Goal: Find specific page/section: Find specific page/section

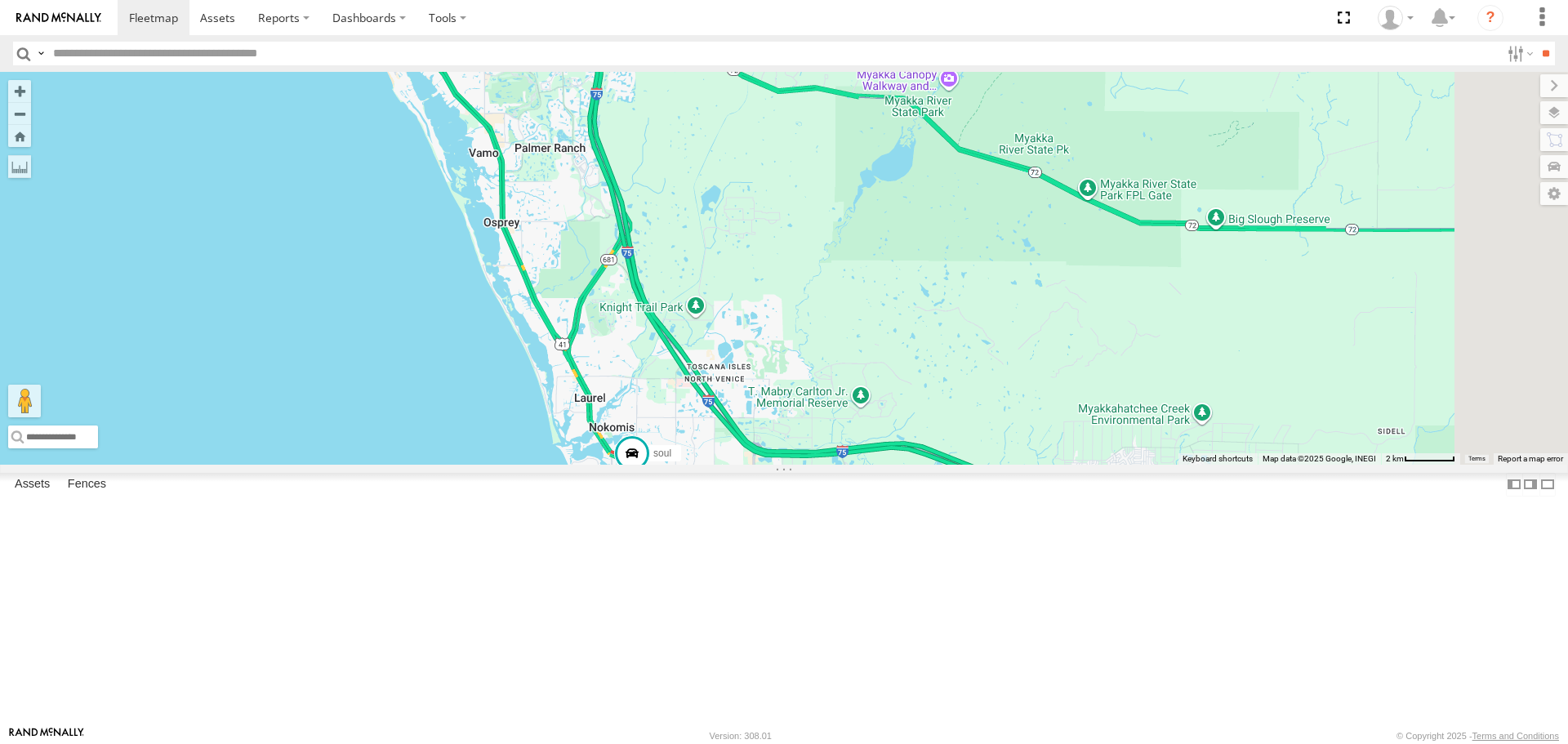
drag, startPoint x: 816, startPoint y: 447, endPoint x: 747, endPoint y: 316, distance: 148.1
click at [747, 316] on div "soul" at bounding box center [784, 268] width 1568 height 392
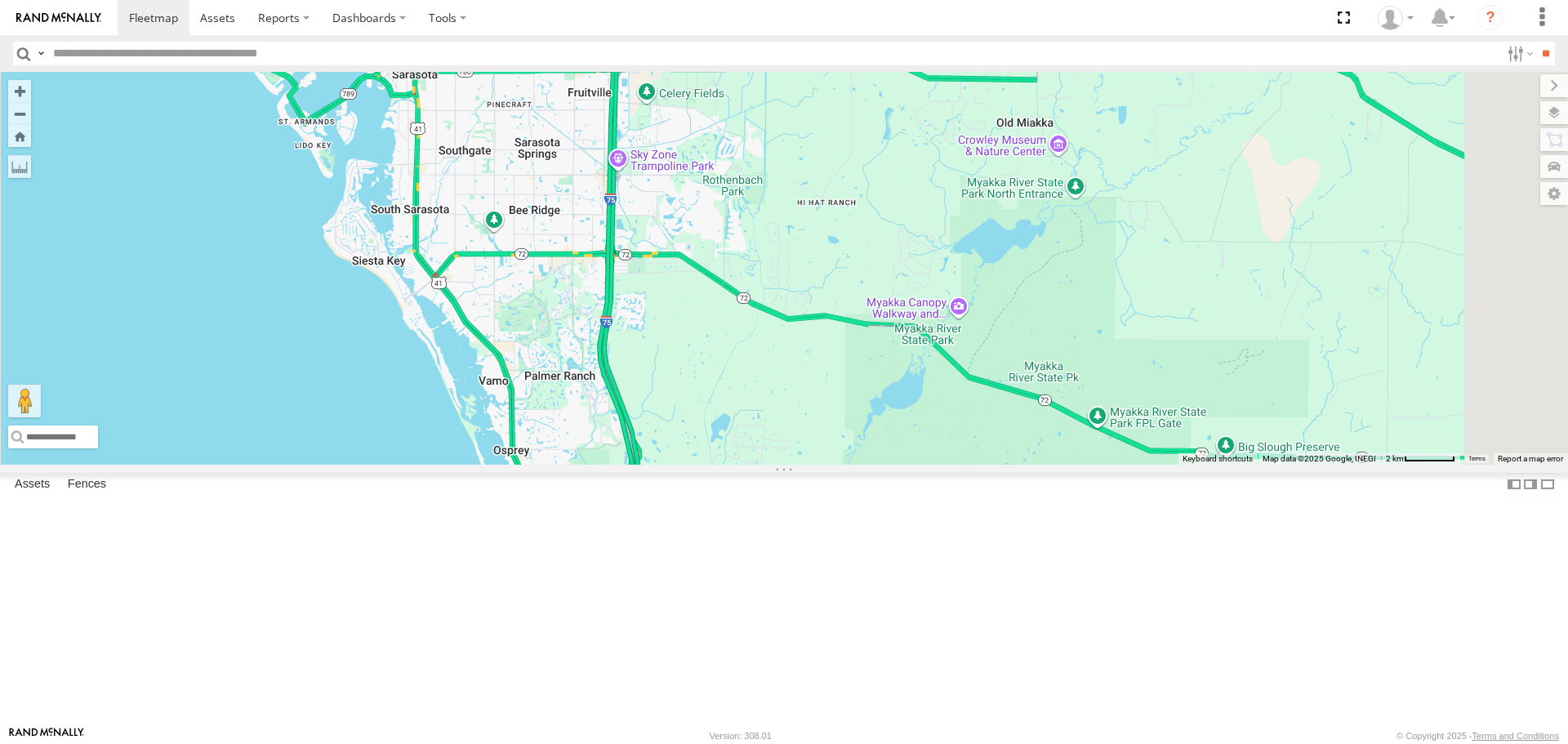
drag, startPoint x: 737, startPoint y: 244, endPoint x: 781, endPoint y: 537, distance: 296.3
click at [781, 464] on div "soul" at bounding box center [784, 268] width 1568 height 392
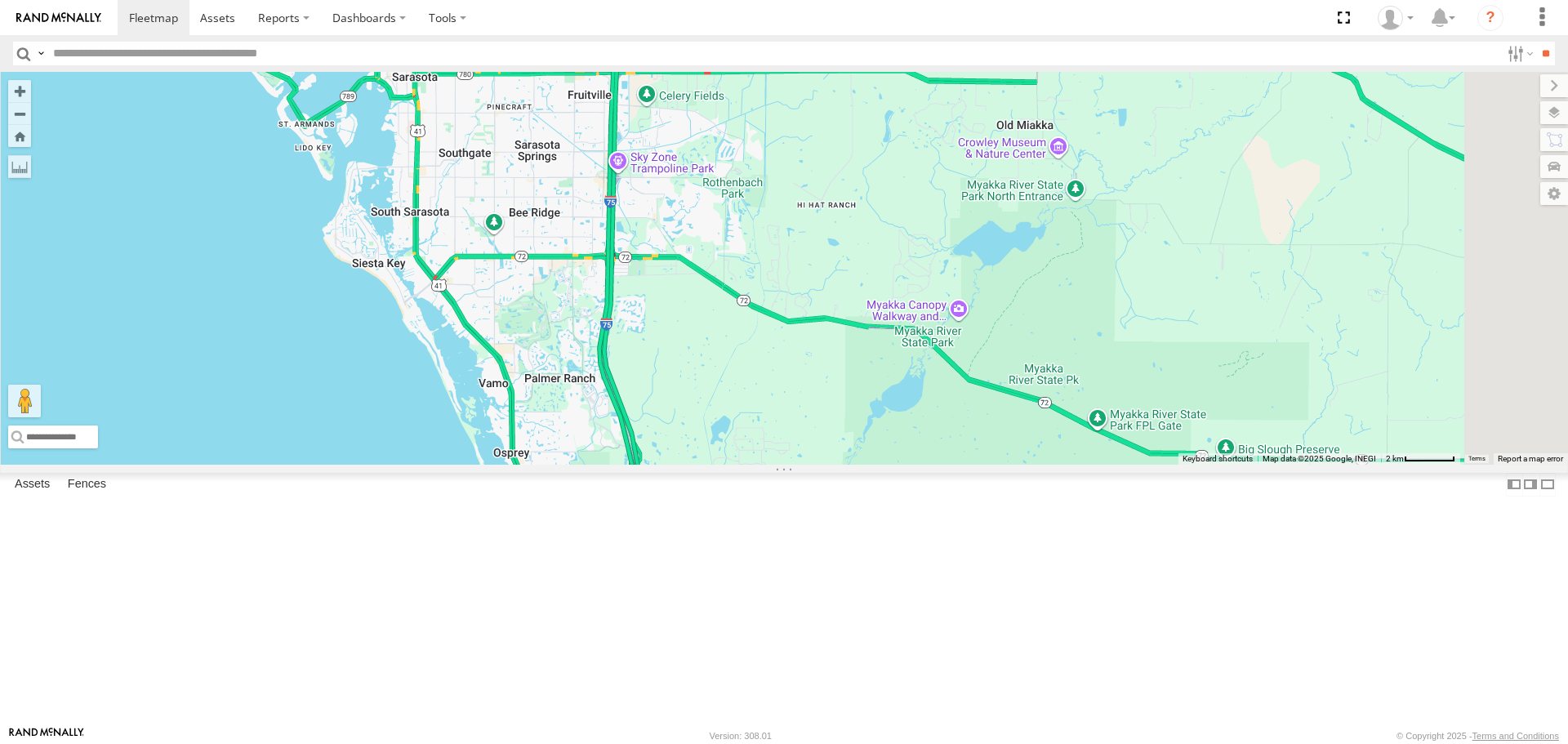
drag, startPoint x: 505, startPoint y: 406, endPoint x: 417, endPoint y: 408, distance: 88.0
click at [503, 406] on div "soul 3" at bounding box center [784, 268] width 1568 height 392
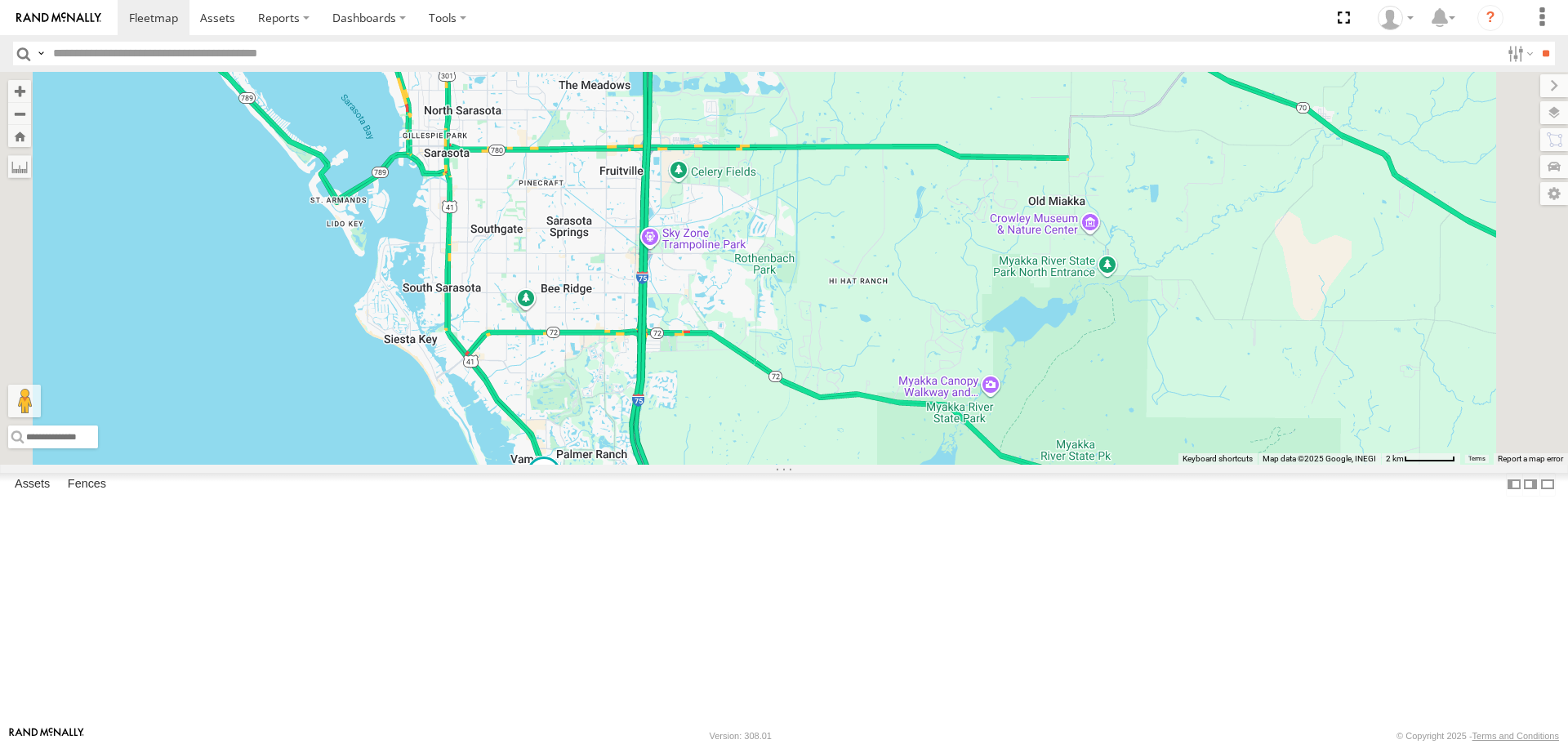
drag, startPoint x: 687, startPoint y: 315, endPoint x: 694, endPoint y: 522, distance: 207.1
click at [700, 464] on div "soul 3" at bounding box center [784, 268] width 1568 height 392
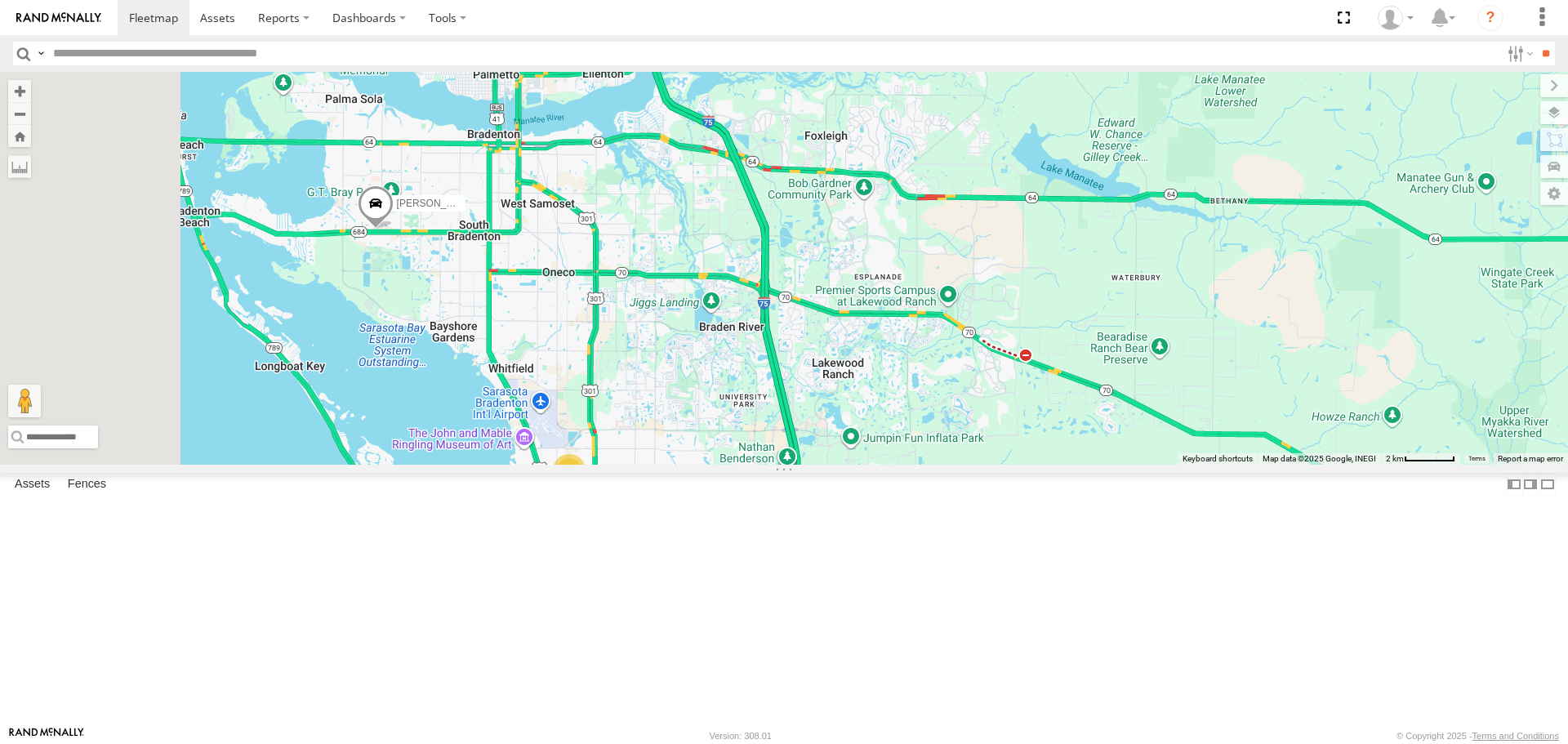
drag, startPoint x: 532, startPoint y: 252, endPoint x: 675, endPoint y: 316, distance: 156.7
click at [675, 316] on div "soul 3 Robert" at bounding box center [784, 268] width 1568 height 392
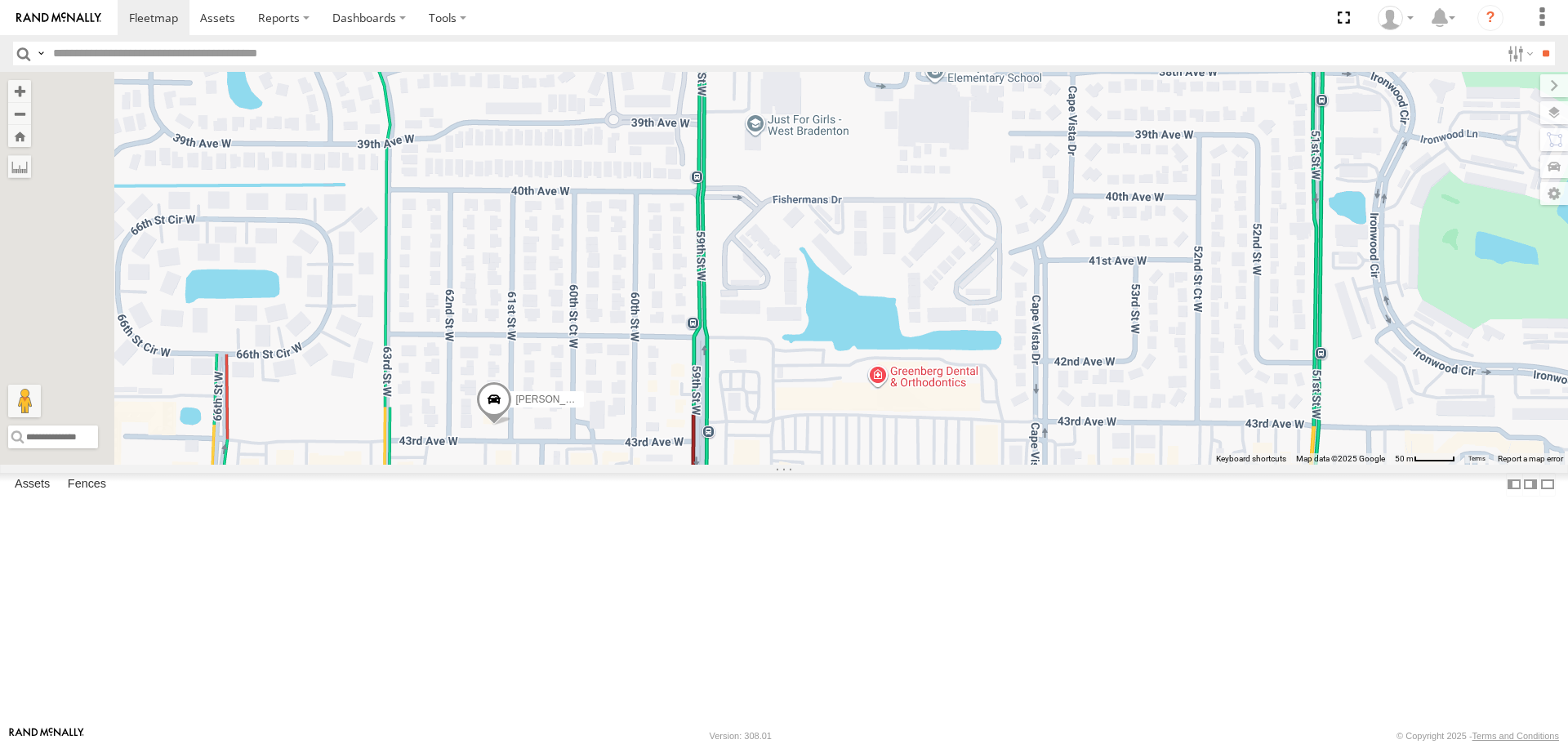
drag, startPoint x: 703, startPoint y: 475, endPoint x: 662, endPoint y: 308, distance: 172.0
click at [670, 317] on div "soul Robert" at bounding box center [784, 268] width 1568 height 392
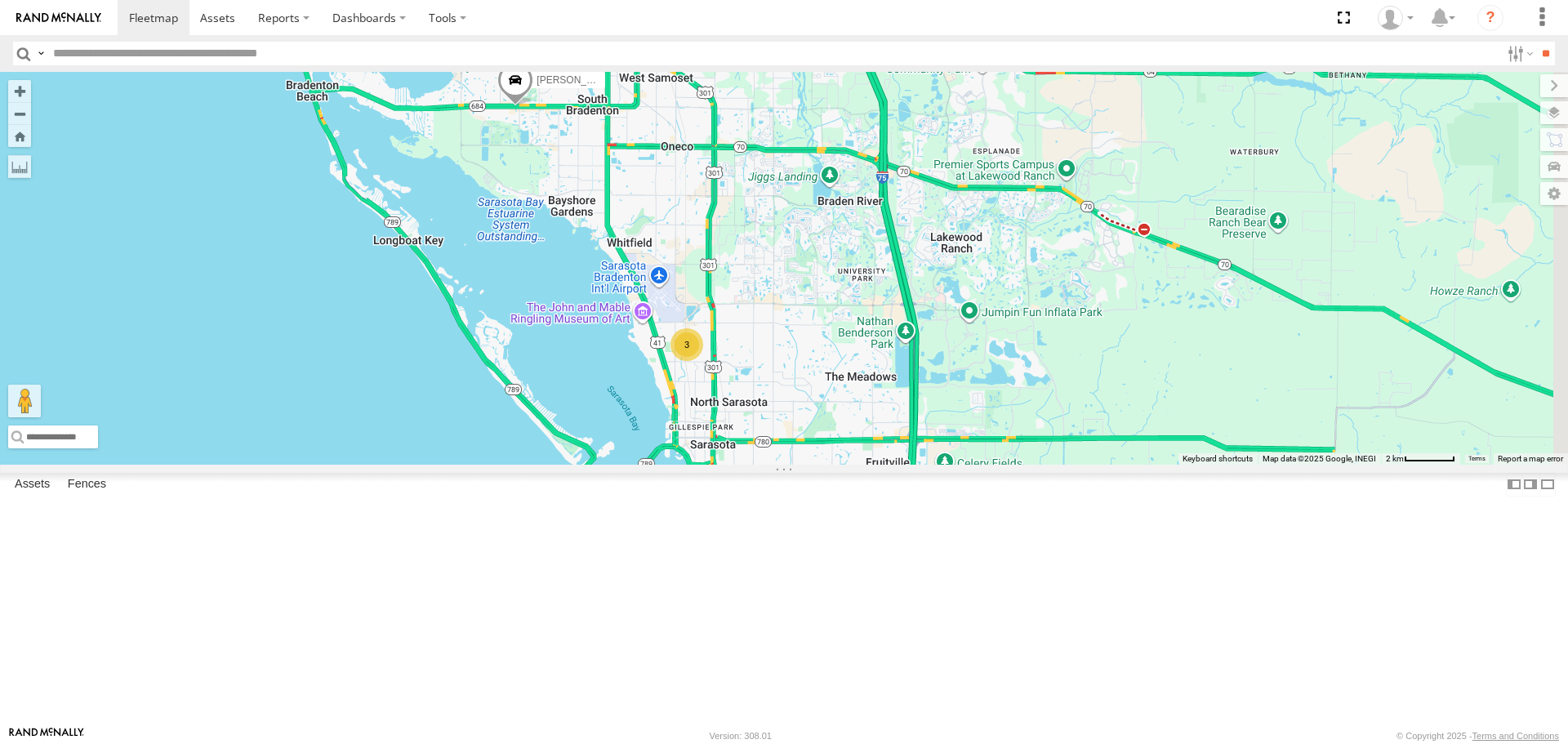
drag, startPoint x: 1133, startPoint y: 456, endPoint x: 909, endPoint y: 265, distance: 294.4
click at [909, 265] on div "Robert 3" at bounding box center [784, 268] width 1568 height 392
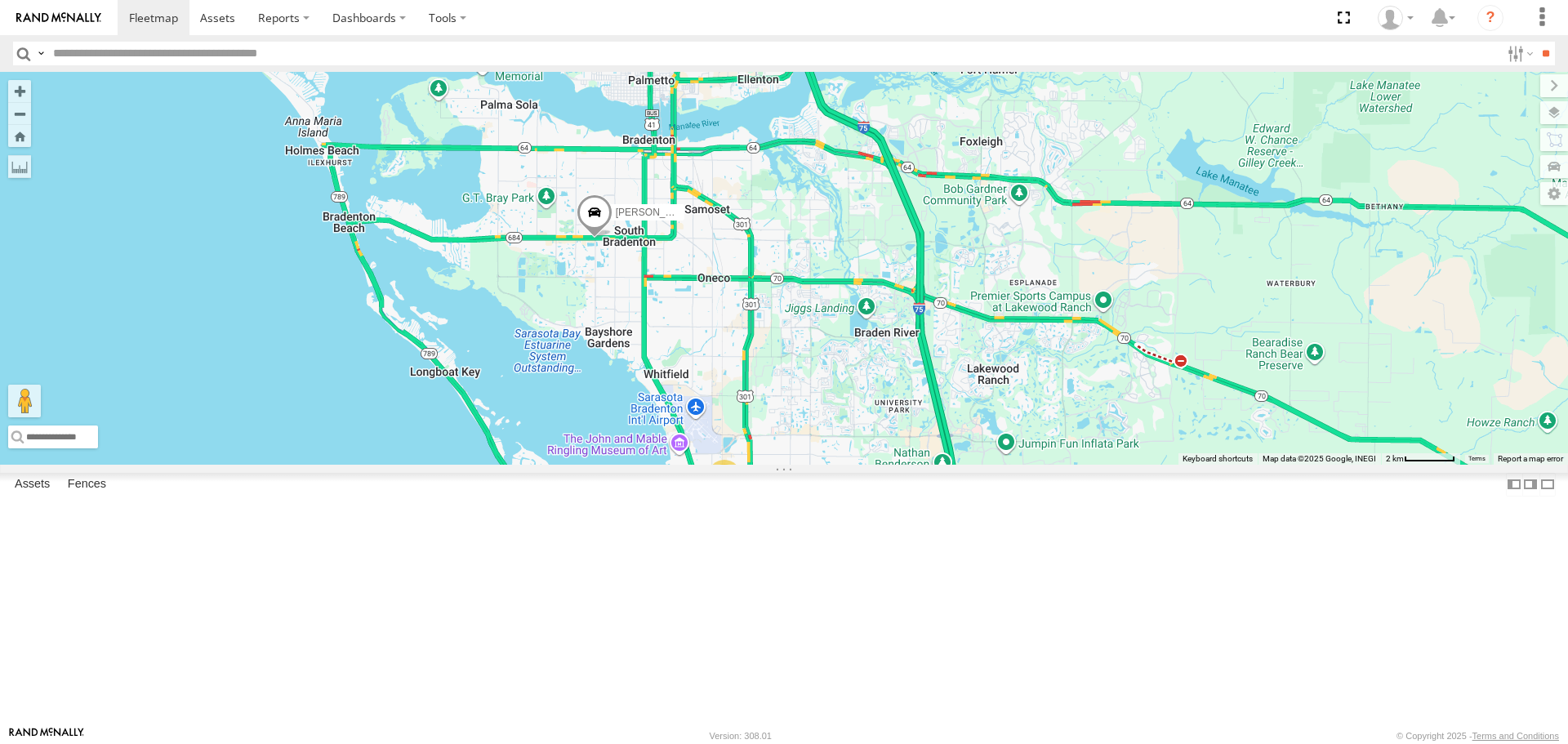
drag, startPoint x: 975, startPoint y: 346, endPoint x: 1016, endPoint y: 493, distance: 152.6
click at [1016, 464] on div "Robert 3" at bounding box center [784, 268] width 1568 height 392
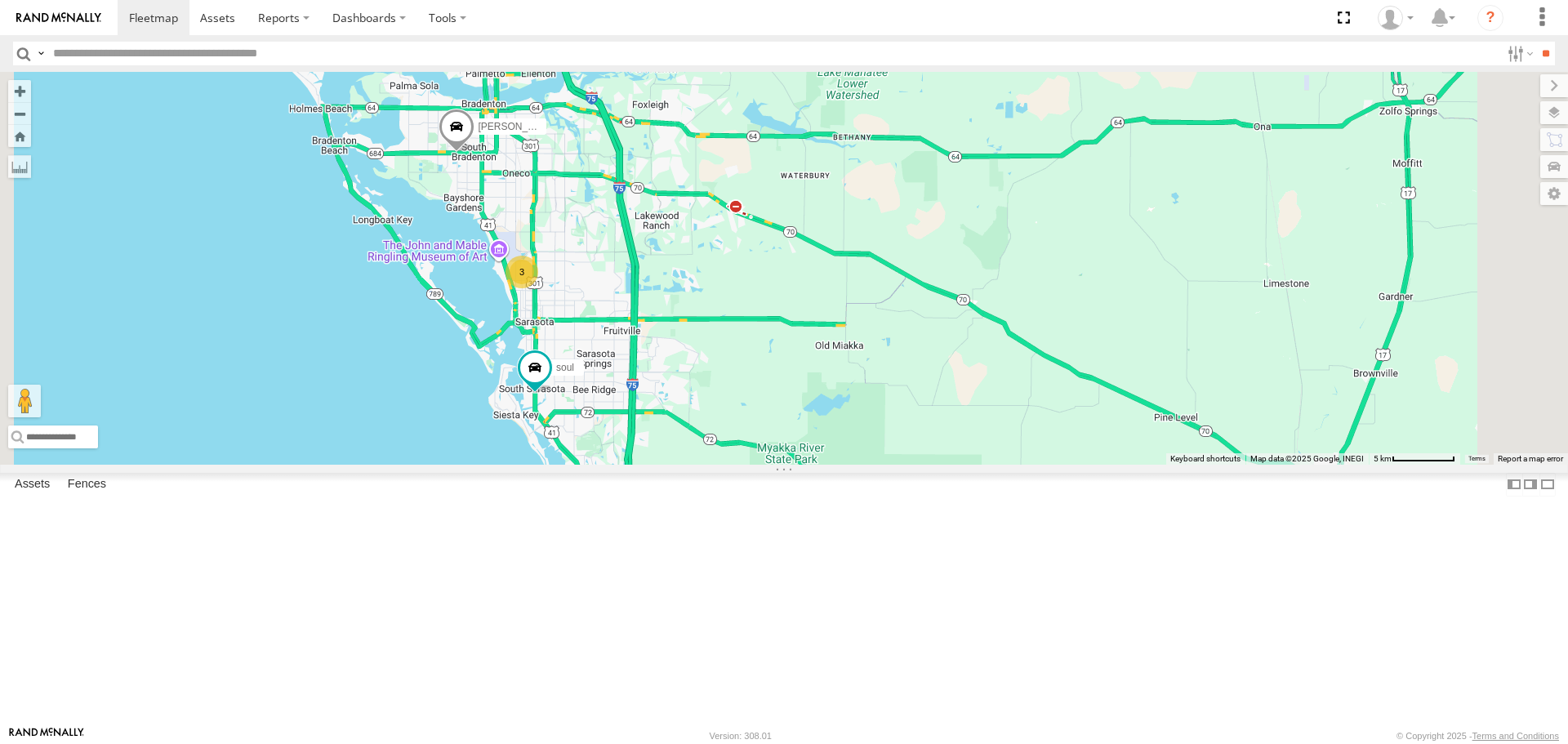
drag, startPoint x: 907, startPoint y: 564, endPoint x: 742, endPoint y: 460, distance: 195.0
click at [748, 464] on div "Robert 3 soul" at bounding box center [784, 268] width 1568 height 392
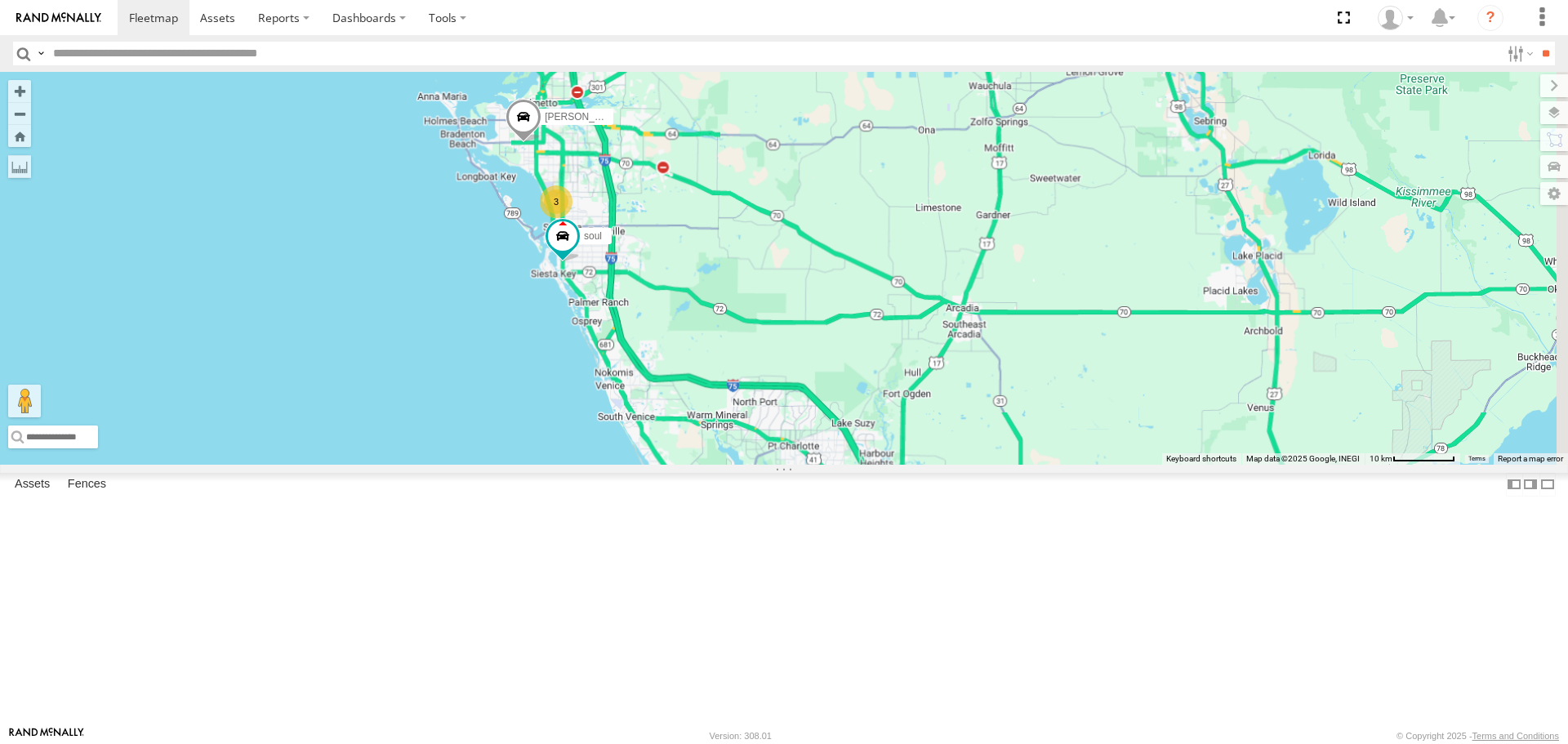
drag, startPoint x: 1244, startPoint y: 542, endPoint x: 1031, endPoint y: 415, distance: 248.0
click at [1031, 415] on div "Robert soul 3" at bounding box center [784, 268] width 1568 height 392
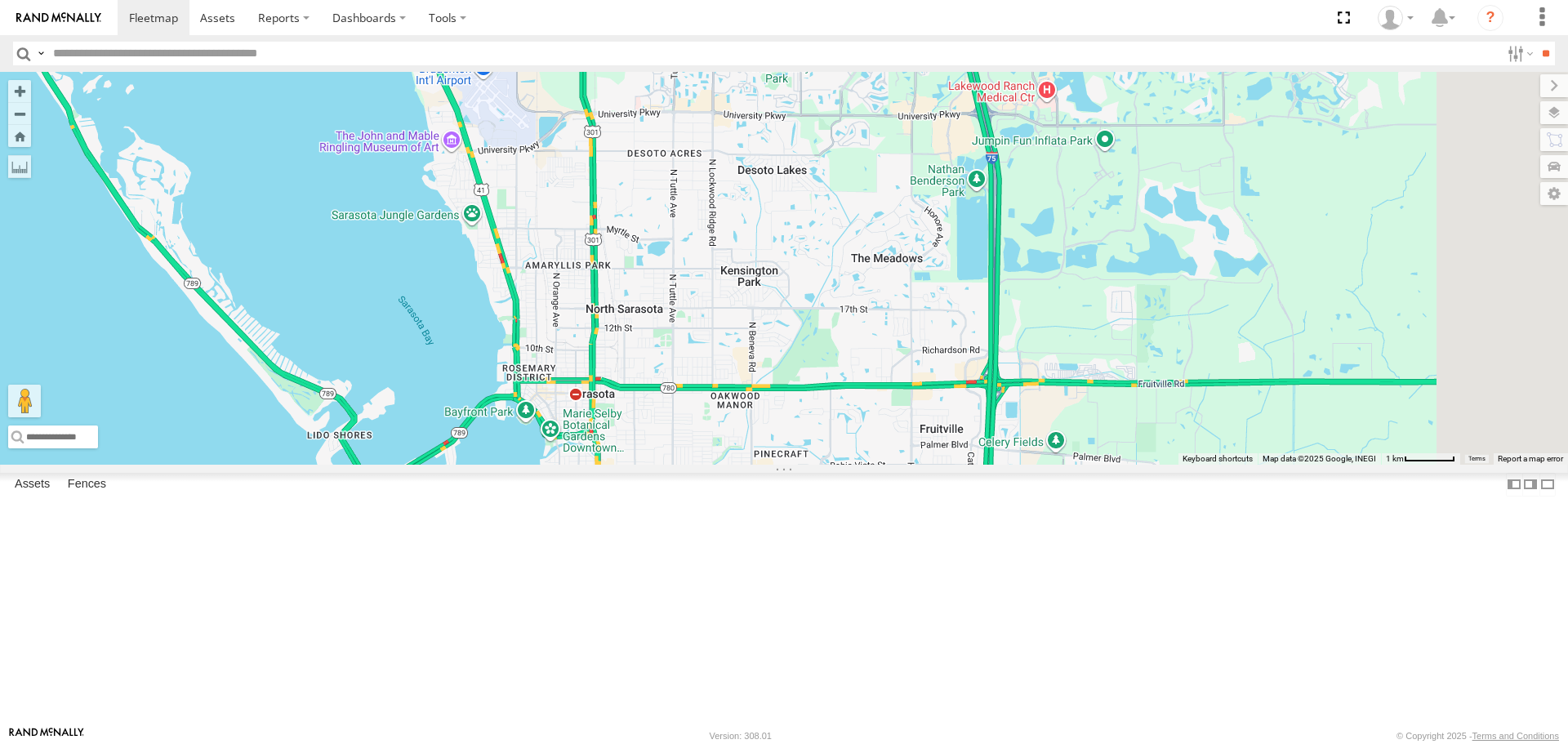
drag, startPoint x: 890, startPoint y: 399, endPoint x: 845, endPoint y: 545, distance: 152.8
click at [850, 464] on div "Robert soul" at bounding box center [784, 268] width 1568 height 392
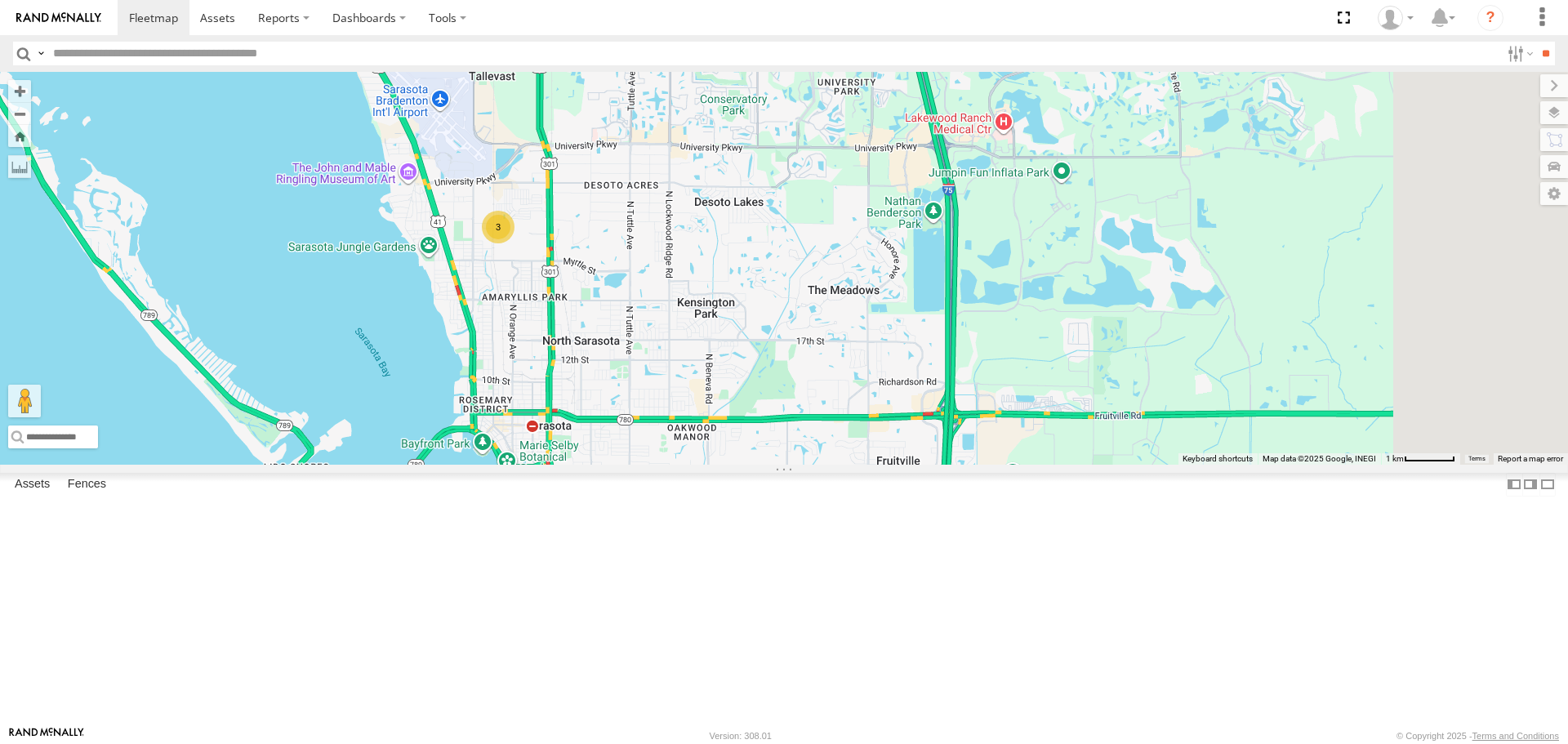
drag, startPoint x: 904, startPoint y: 418, endPoint x: 861, endPoint y: 452, distance: 54.8
click at [861, 452] on div "Robert soul 3" at bounding box center [784, 268] width 1568 height 392
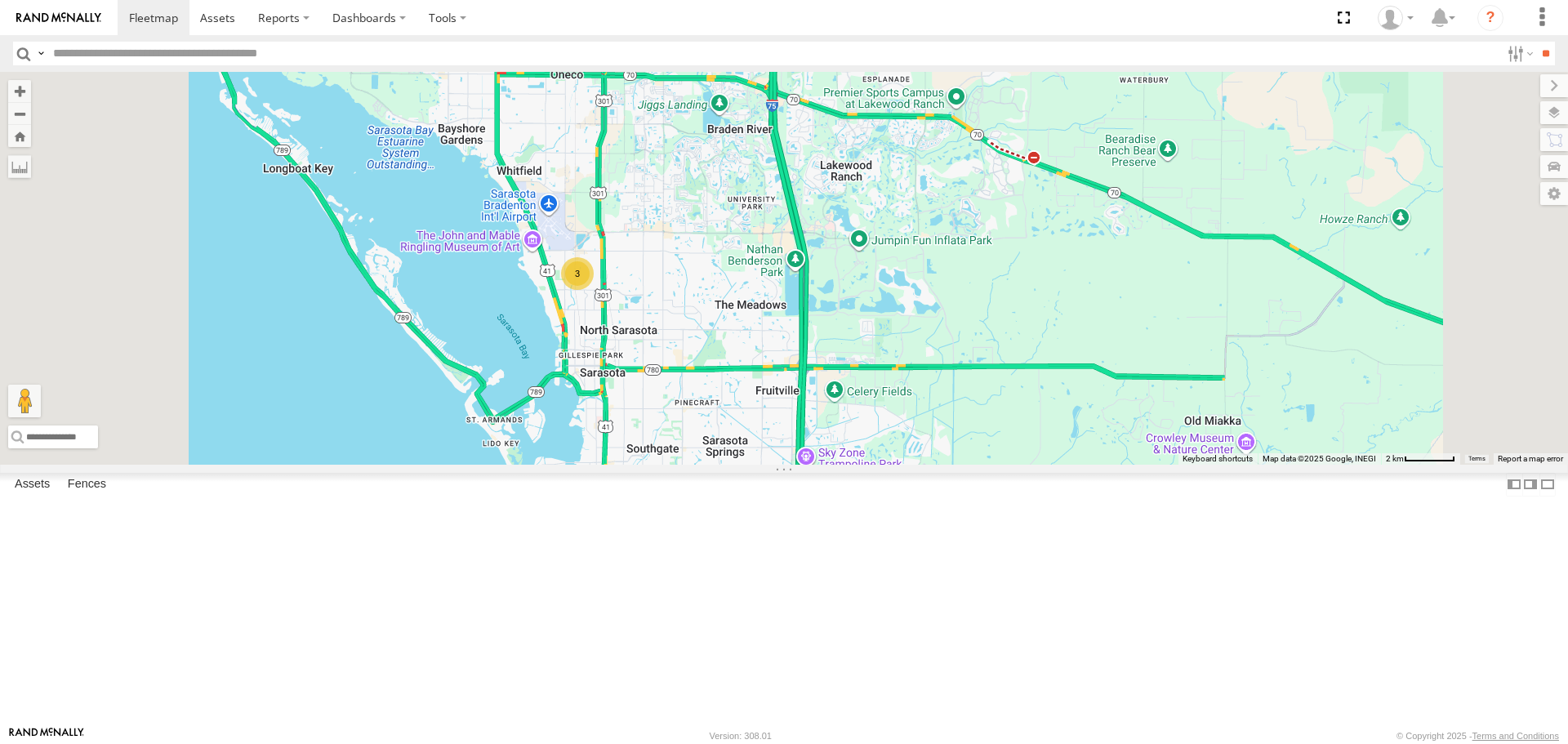
click at [0, 0] on link at bounding box center [0, 0] width 0 height 0
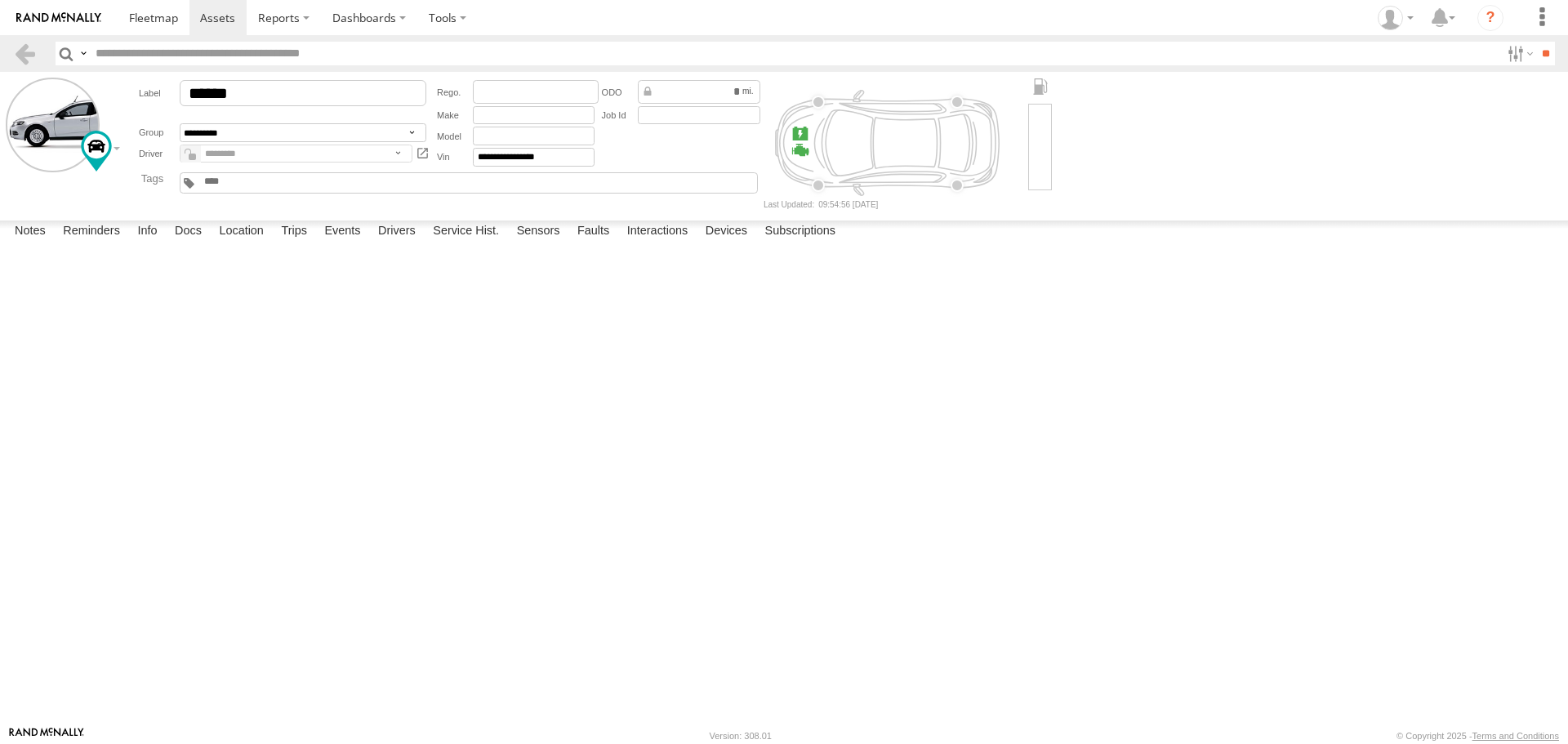
click at [0, 0] on label at bounding box center [0, 0] width 0 height 0
click at [0, 0] on button "Proceed" at bounding box center [0, 0] width 0 height 0
click at [174, 43] on input "text" at bounding box center [795, 53] width 1412 height 23
click at [172, 36] on header "Search Query Asset ID Asset Label Registration Manufacturer Model VIN Job ID" at bounding box center [784, 53] width 1568 height 36
click at [164, 27] on link at bounding box center [154, 17] width 72 height 35
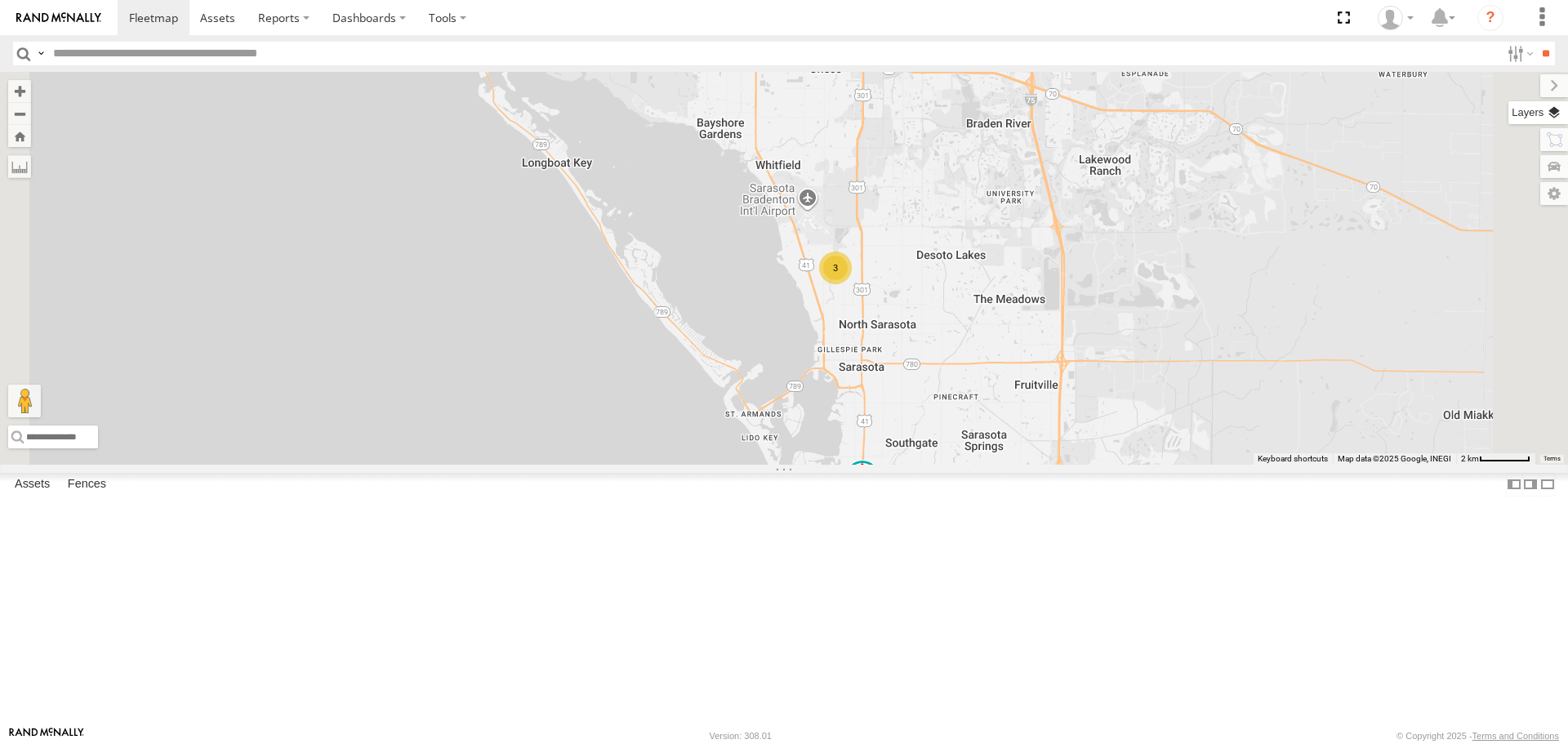
click at [1564, 110] on label at bounding box center [1539, 113] width 60 height 23
click at [0, 0] on span "Basemaps" at bounding box center [0, 0] width 0 height 0
click at [0, 0] on span "Roadmap" at bounding box center [0, 0] width 0 height 0
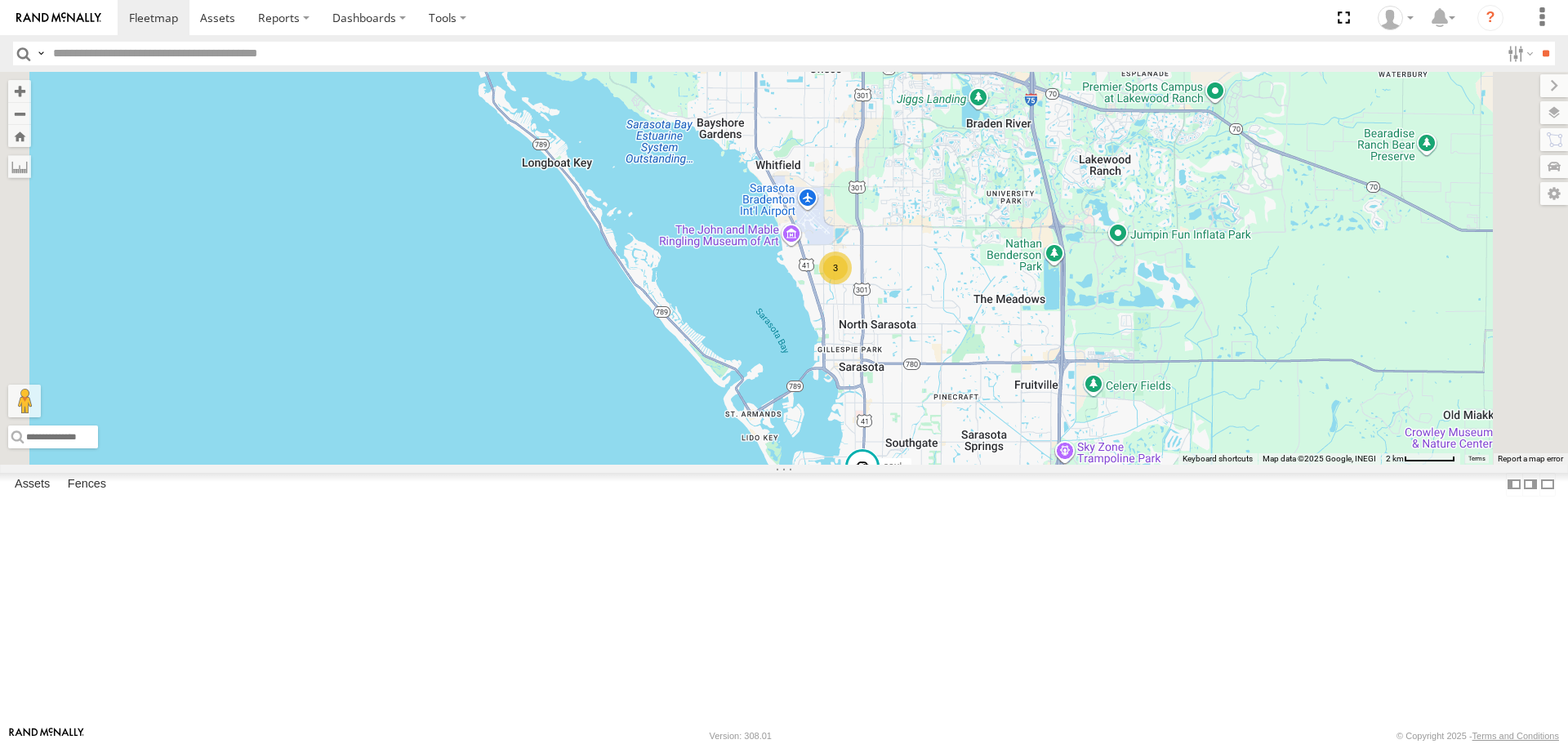
click at [0, 0] on span "Overlays" at bounding box center [0, 0] width 0 height 0
click at [0, 0] on span "Traffic" at bounding box center [0, 0] width 0 height 0
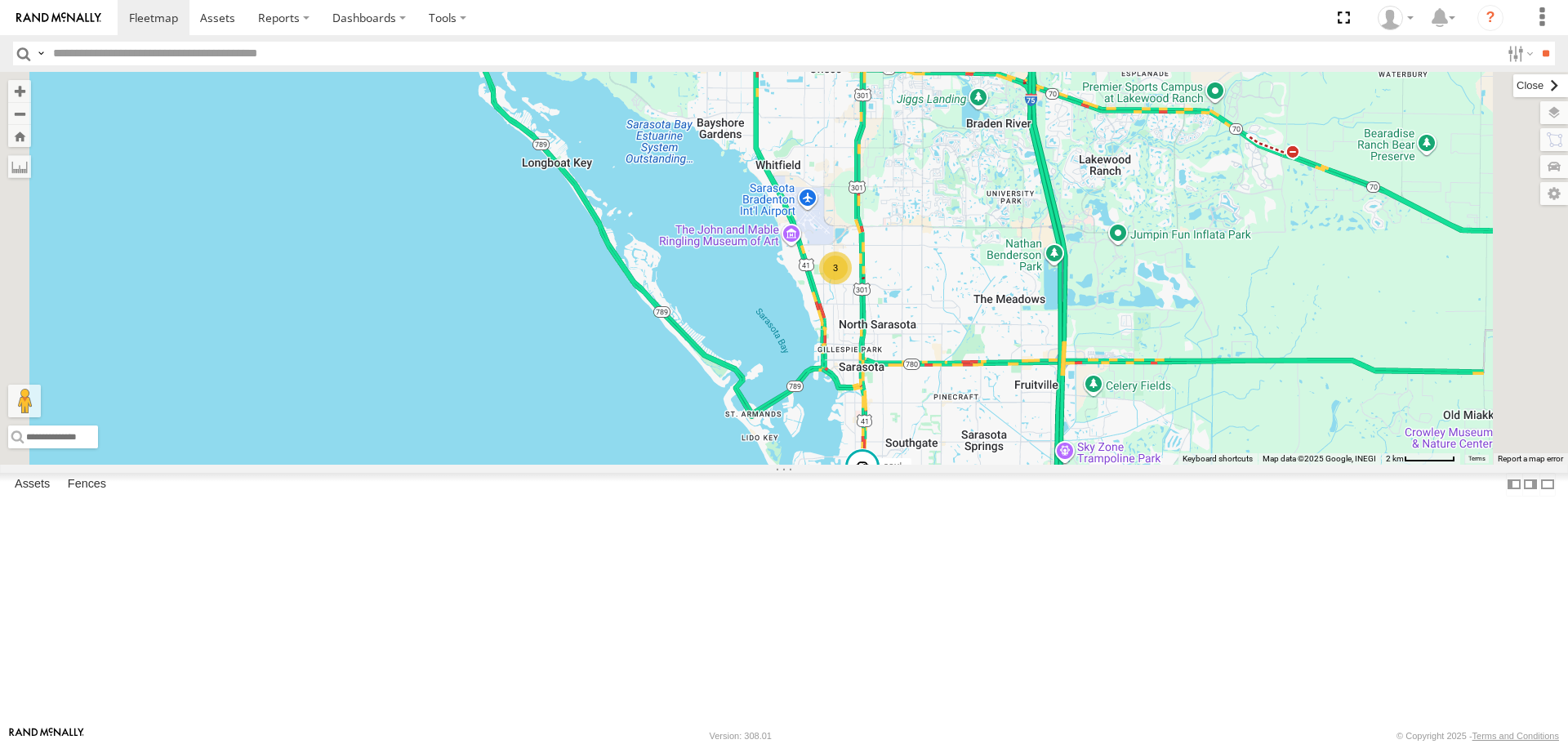
click at [1513, 95] on label at bounding box center [1540, 86] width 55 height 23
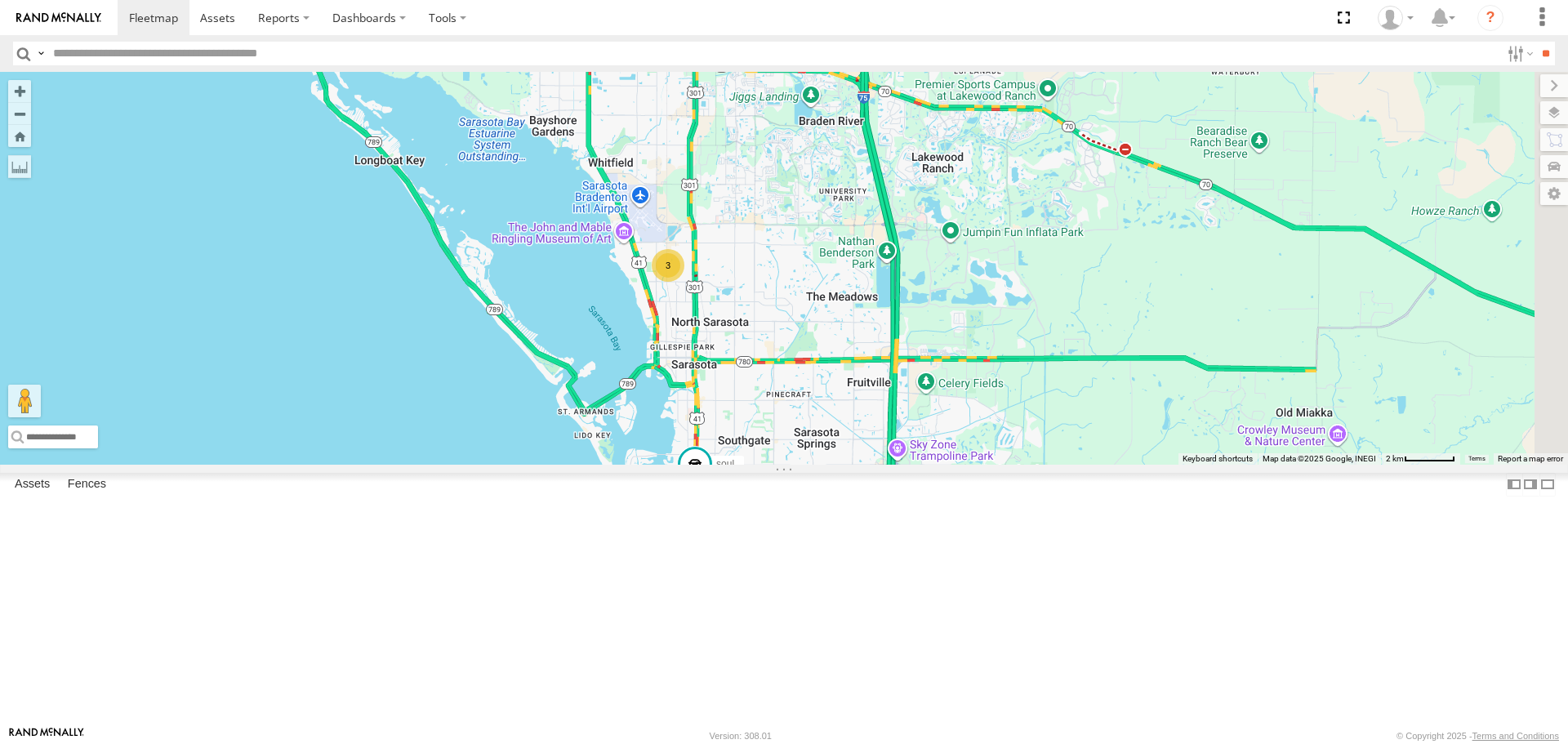
drag, startPoint x: 1059, startPoint y: 274, endPoint x: 892, endPoint y: 274, distance: 167.0
click at [892, 274] on div "3 soul Robert" at bounding box center [784, 268] width 1568 height 392
click at [712, 408] on span at bounding box center [697, 393] width 29 height 29
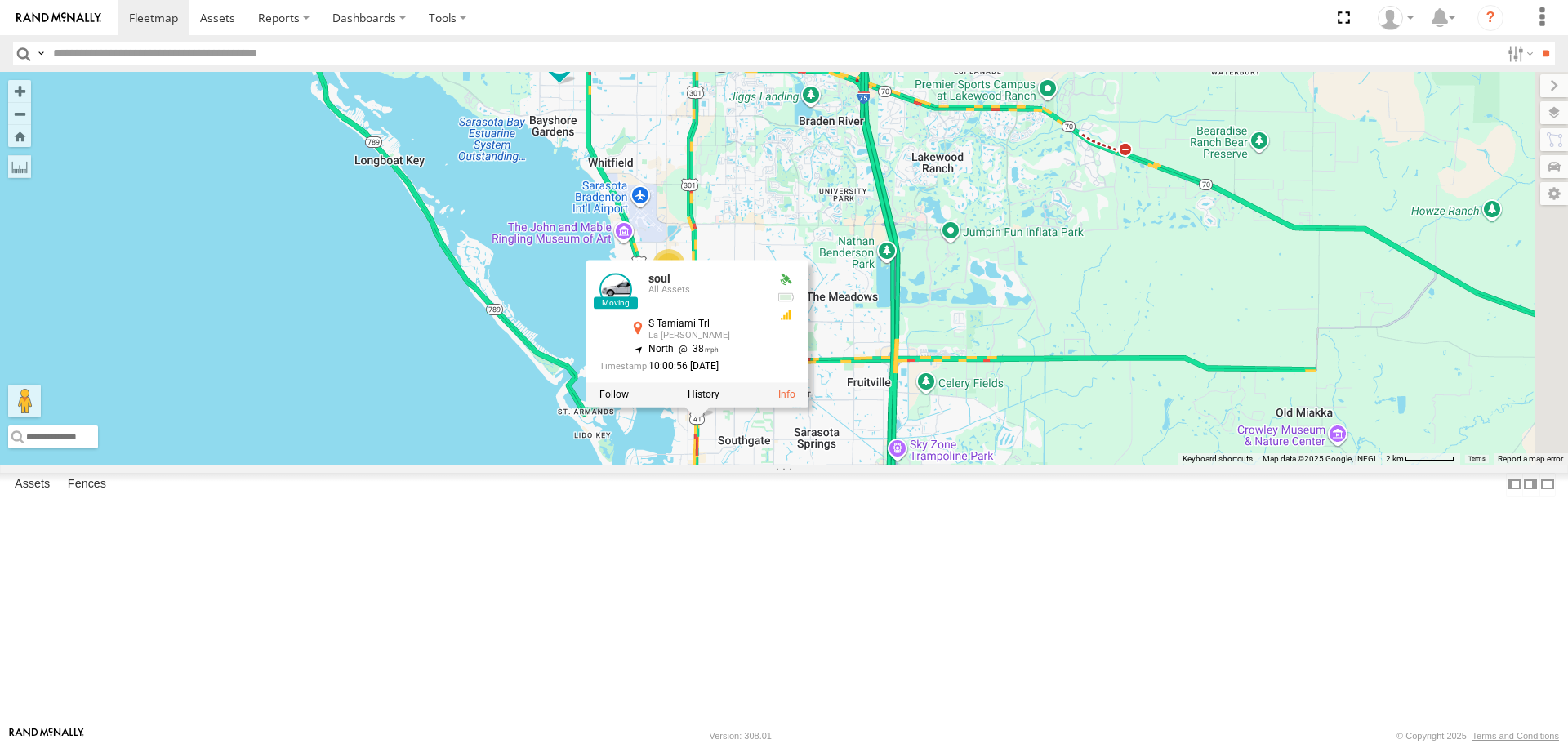
click at [964, 307] on div "soul Robert 3 soul All Assets S Tamiami Trl La Linda Terrace 27.31596 , -82.529…" at bounding box center [784, 268] width 1568 height 392
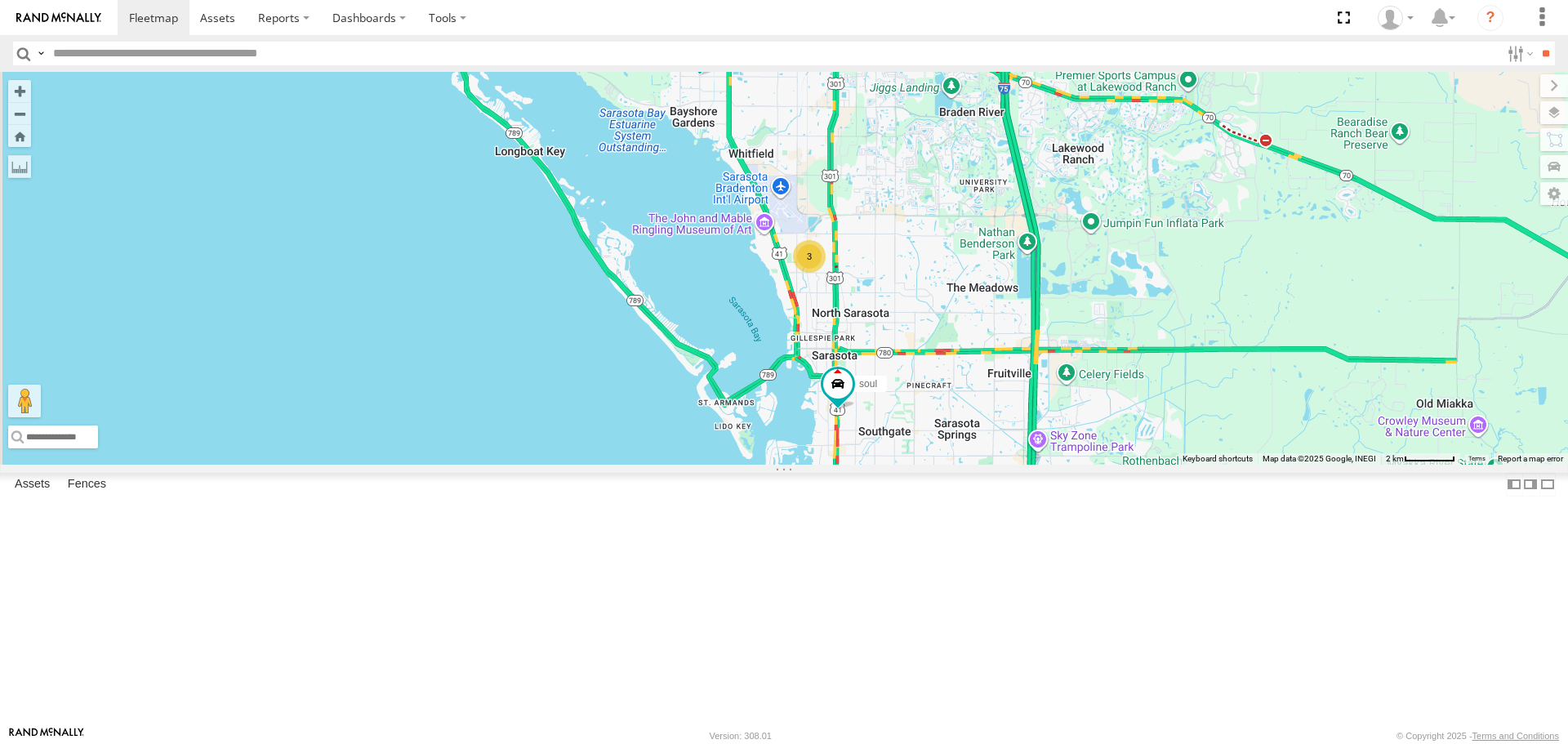
drag, startPoint x: 1009, startPoint y: 471, endPoint x: 1153, endPoint y: 463, distance: 144.2
click at [1153, 463] on div "soul Robert 3" at bounding box center [784, 268] width 1568 height 392
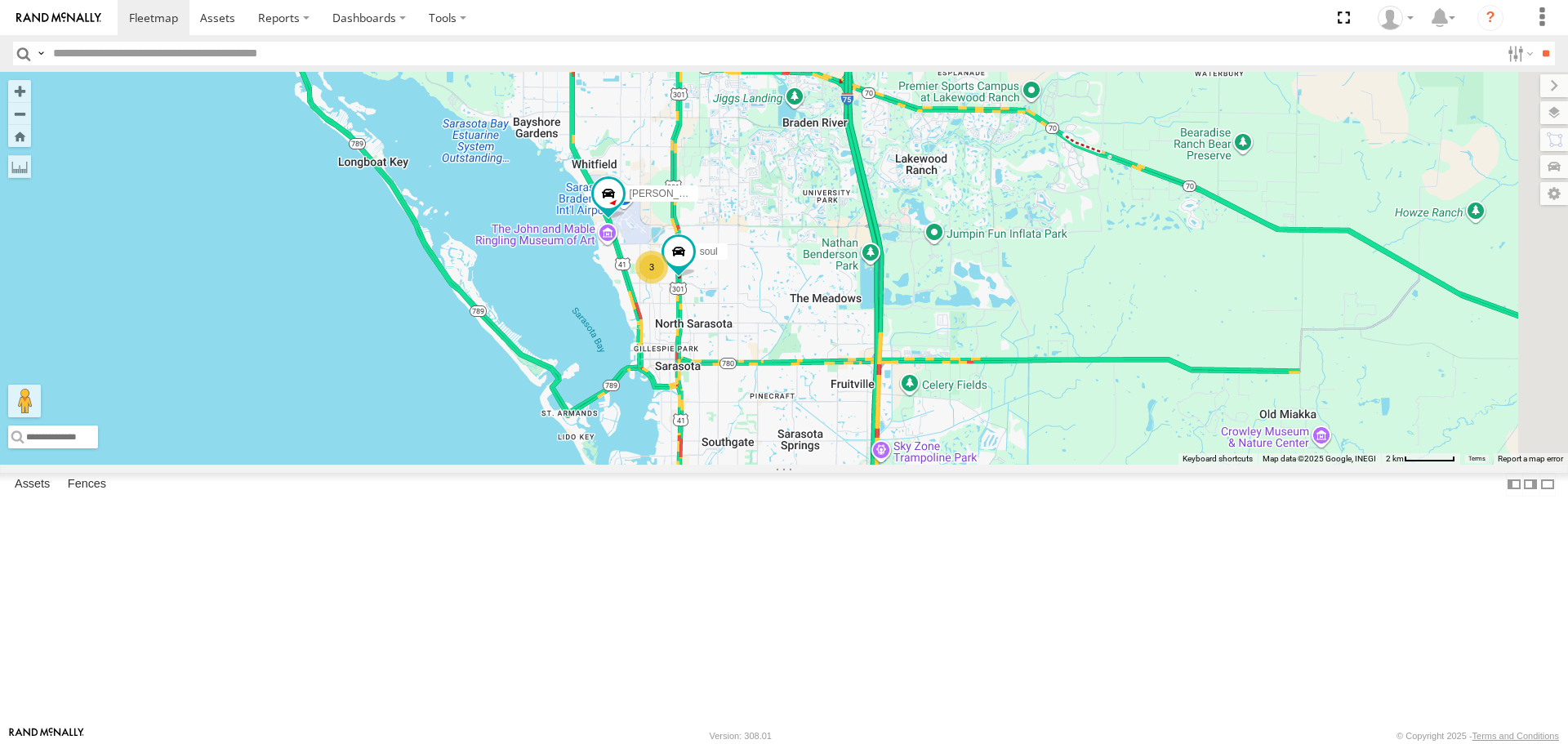
drag, startPoint x: 794, startPoint y: 400, endPoint x: 625, endPoint y: 398, distance: 169.0
click at [625, 398] on div "soul Robert 3" at bounding box center [784, 268] width 1568 height 392
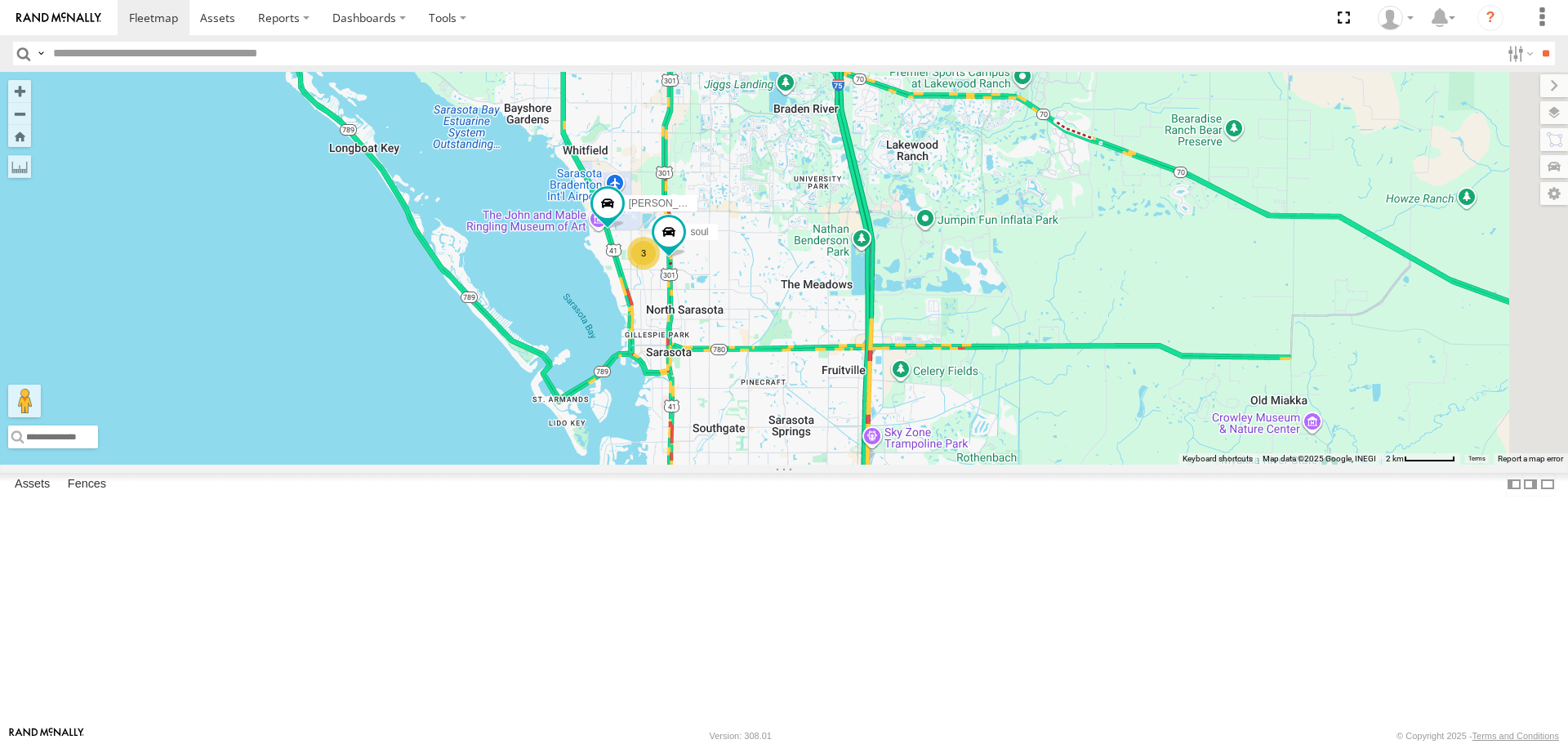
click at [0, 0] on div "soul All Assets N Washington Blvd Sarasota 27.34738 -82.53056 Video Robert All …" at bounding box center [0, 0] width 0 height 0
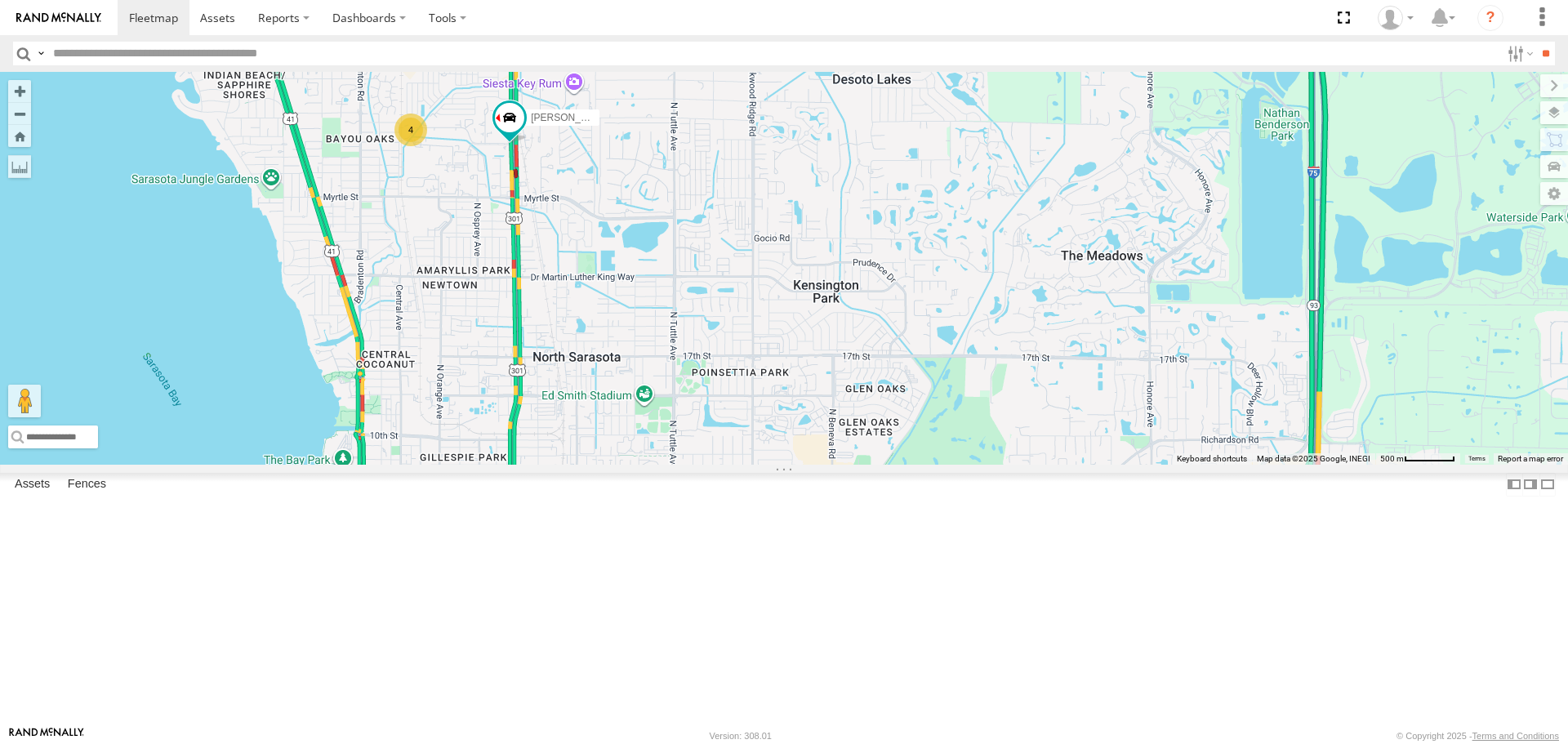
drag, startPoint x: 852, startPoint y: 455, endPoint x: 648, endPoint y: 363, distance: 223.8
click at [648, 363] on div "Robert 4" at bounding box center [784, 268] width 1568 height 392
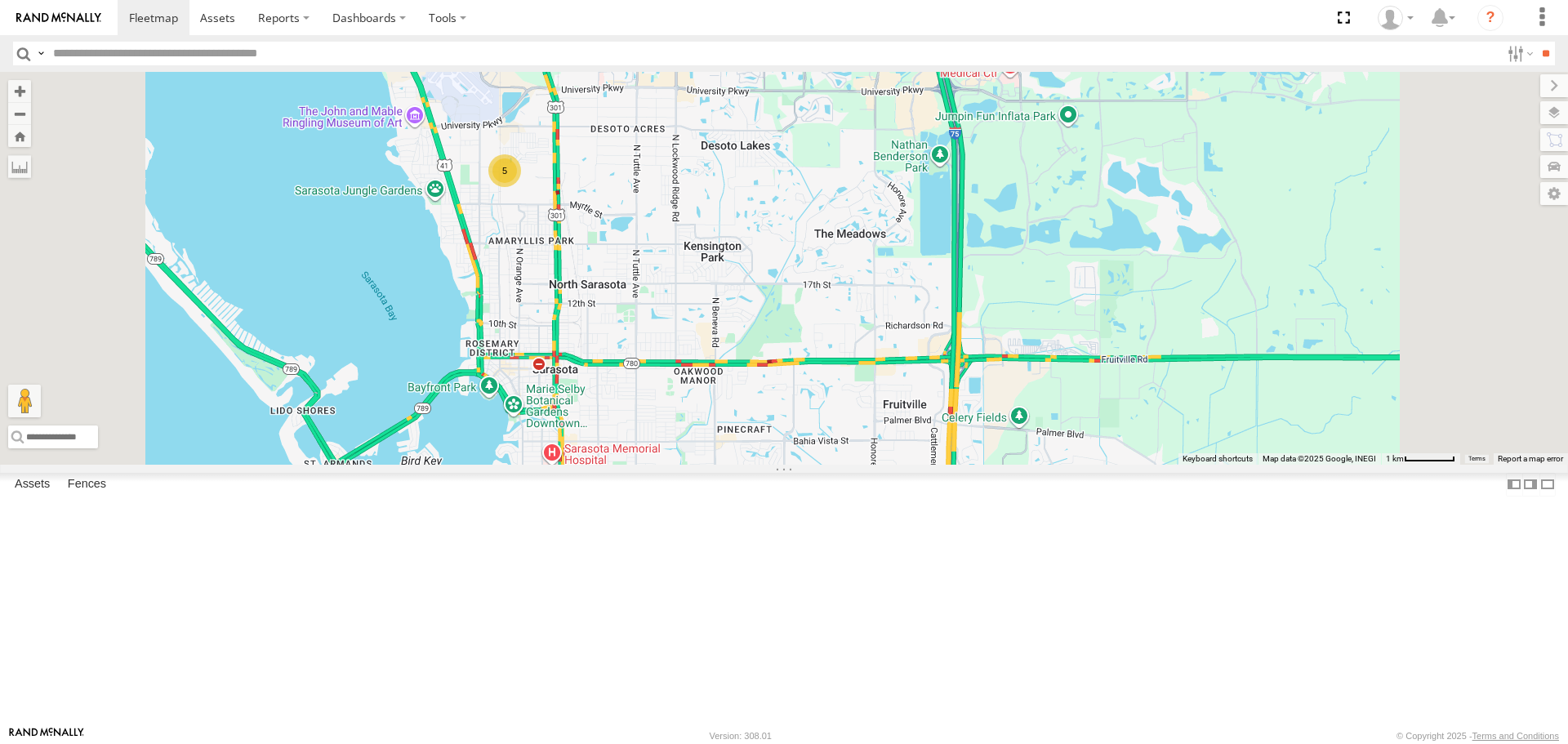
drag, startPoint x: 809, startPoint y: 447, endPoint x: 727, endPoint y: 382, distance: 104.6
click at [728, 383] on div "5" at bounding box center [784, 268] width 1568 height 392
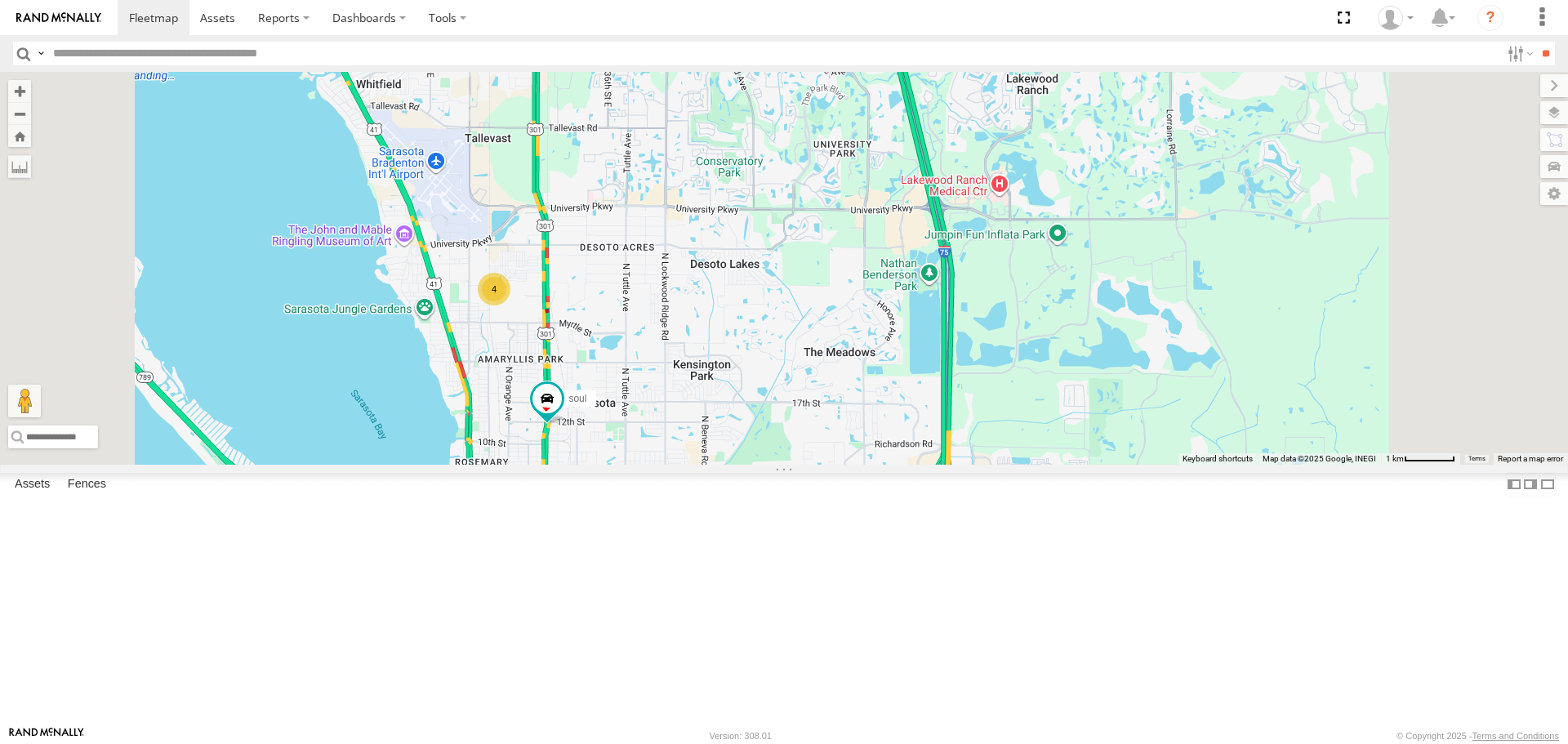
drag, startPoint x: 668, startPoint y: 316, endPoint x: 679, endPoint y: 452, distance: 136.4
click at [679, 452] on div "soul 4" at bounding box center [784, 268] width 1568 height 392
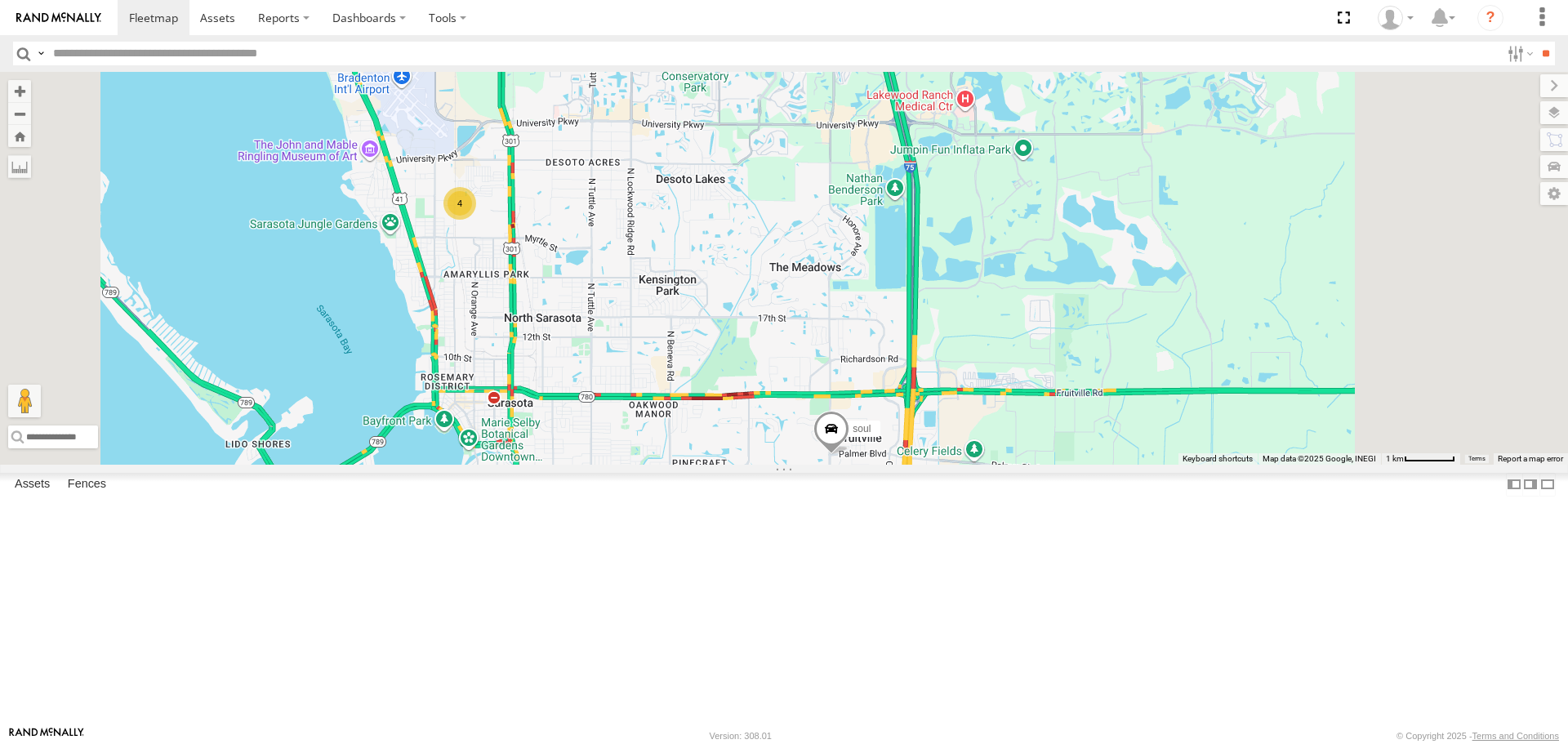
drag, startPoint x: 980, startPoint y: 700, endPoint x: 928, endPoint y: 539, distance: 169.2
click at [930, 464] on div "soul 4" at bounding box center [784, 268] width 1568 height 392
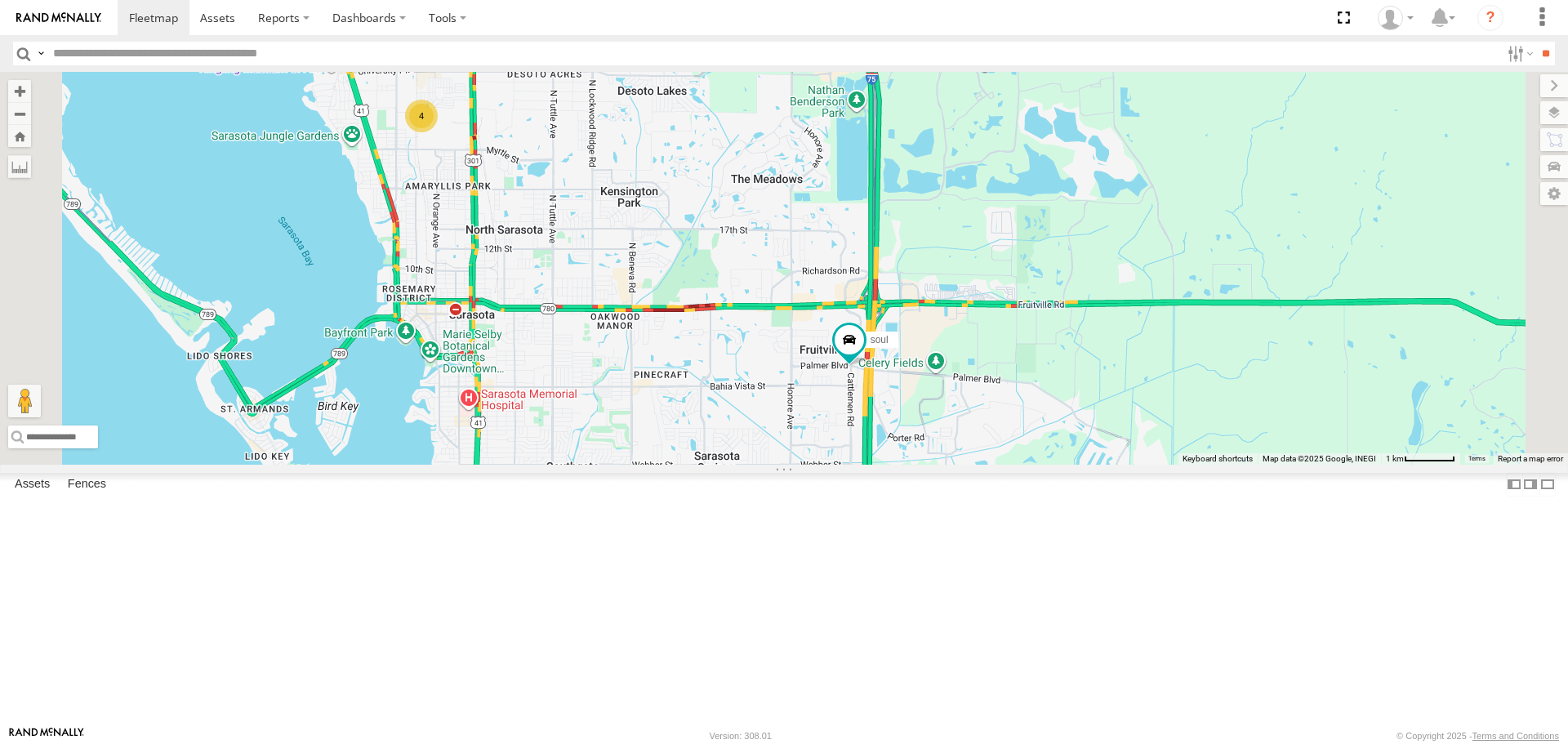
click at [0, 0] on div "soul All Assets Palmer Blvd Broadway 27.32682 -82.46011 Video Tom All Assets No…" at bounding box center [0, 0] width 0 height 0
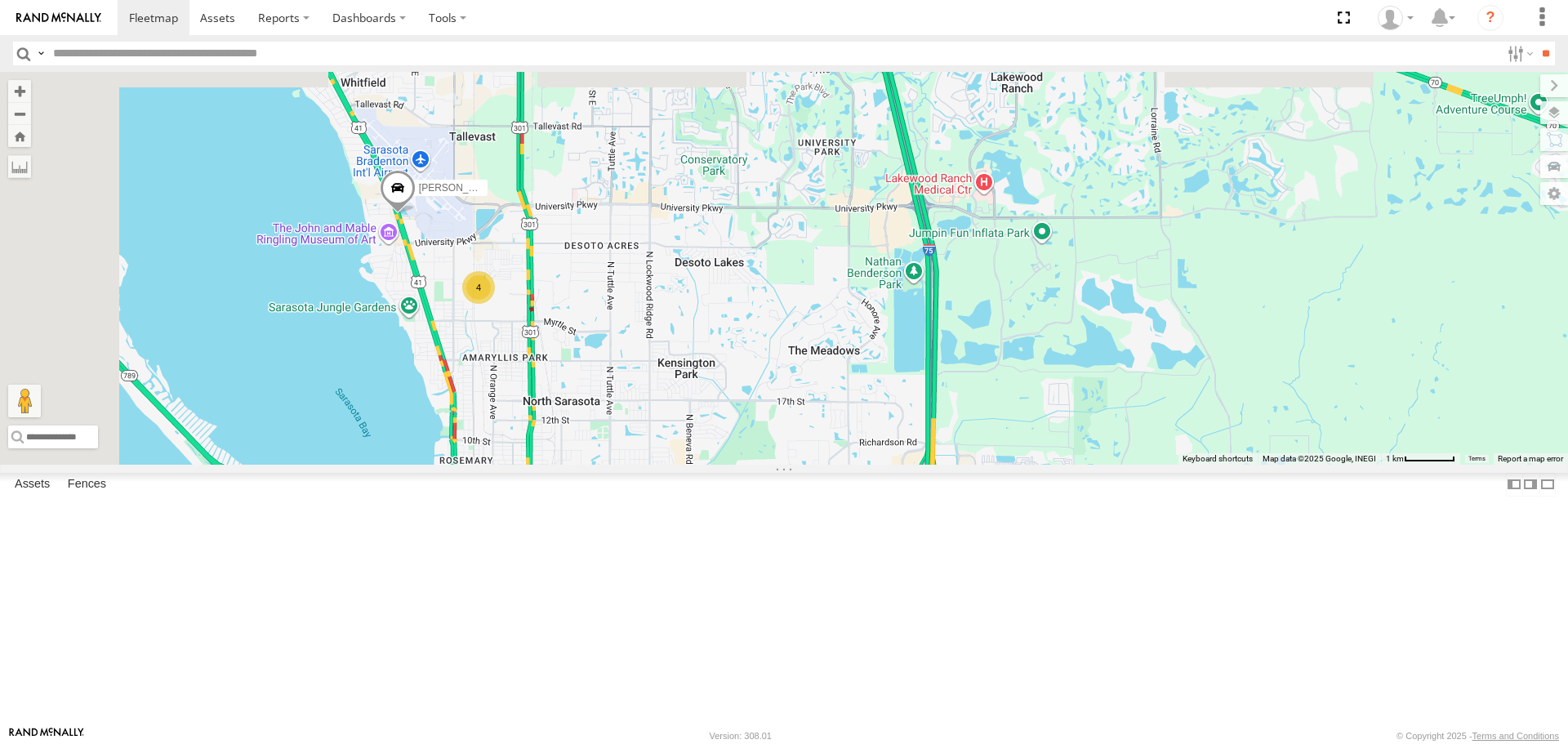
drag, startPoint x: 701, startPoint y: 367, endPoint x: 725, endPoint y: 442, distance: 78.7
click at [725, 442] on div "Tom 4" at bounding box center [784, 268] width 1568 height 392
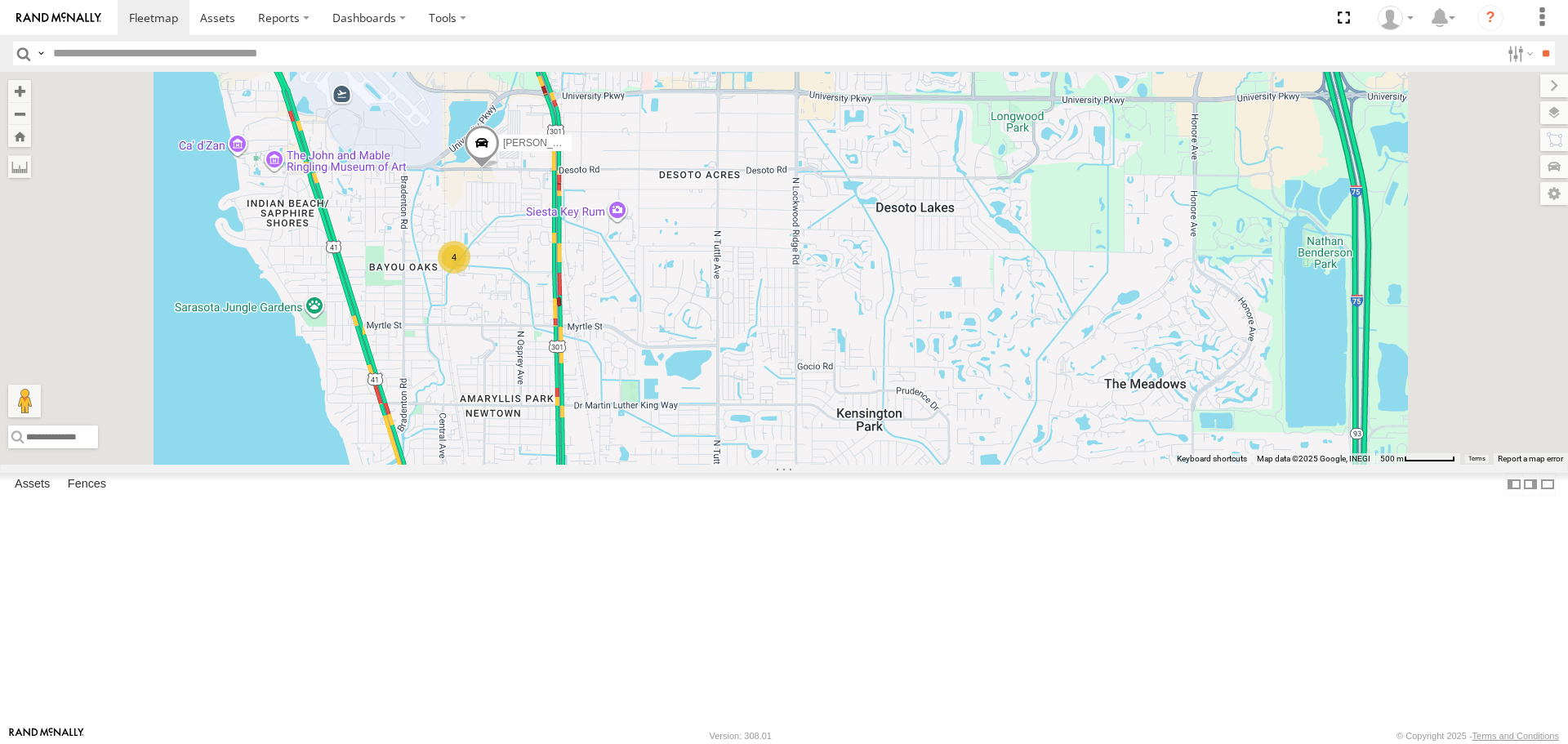
click at [471, 274] on div "4" at bounding box center [454, 258] width 33 height 33
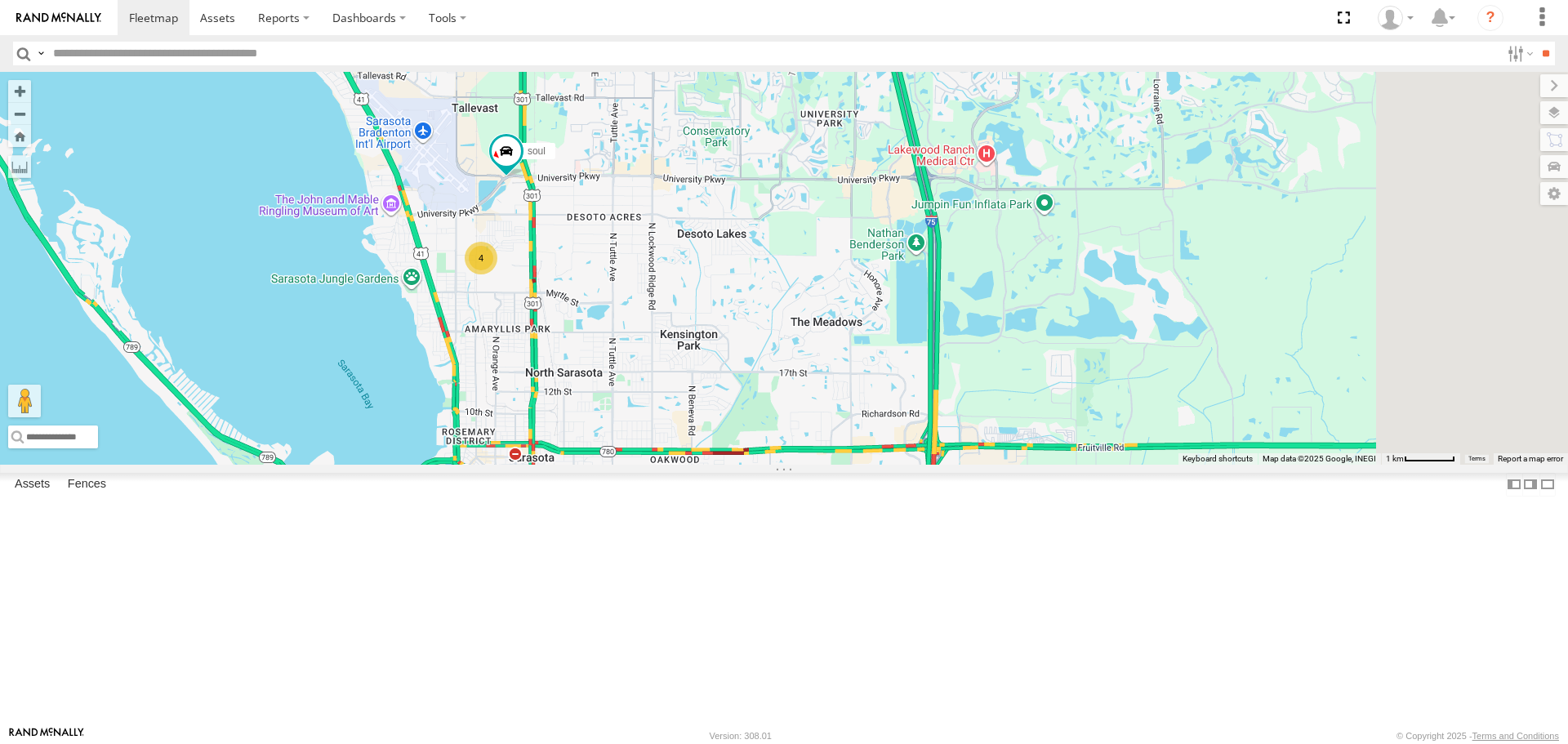
drag, startPoint x: 854, startPoint y: 422, endPoint x: 644, endPoint y: 381, distance: 214.0
click at [644, 381] on div "soul 4" at bounding box center [784, 268] width 1568 height 392
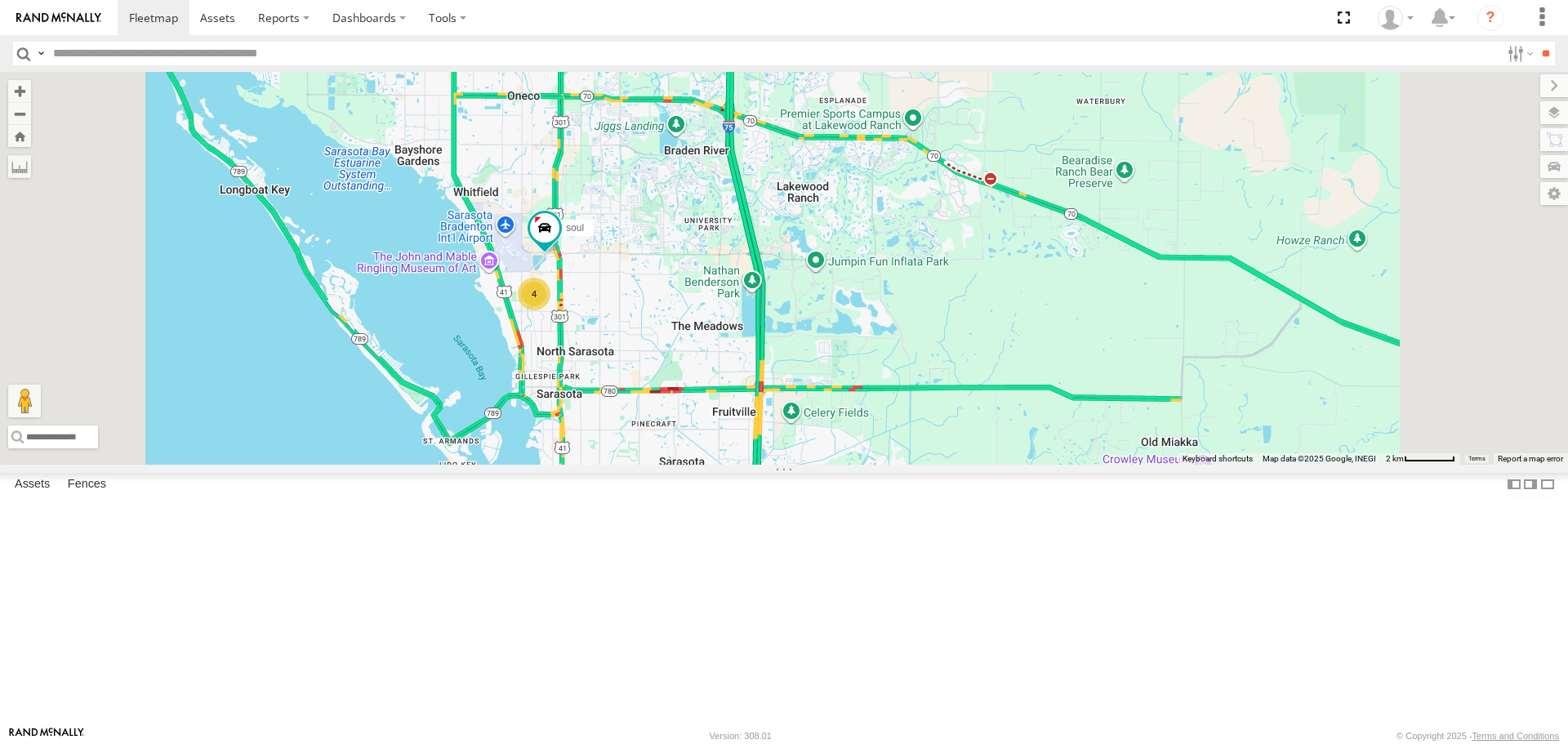
click at [551, 310] on div "4" at bounding box center [534, 294] width 33 height 33
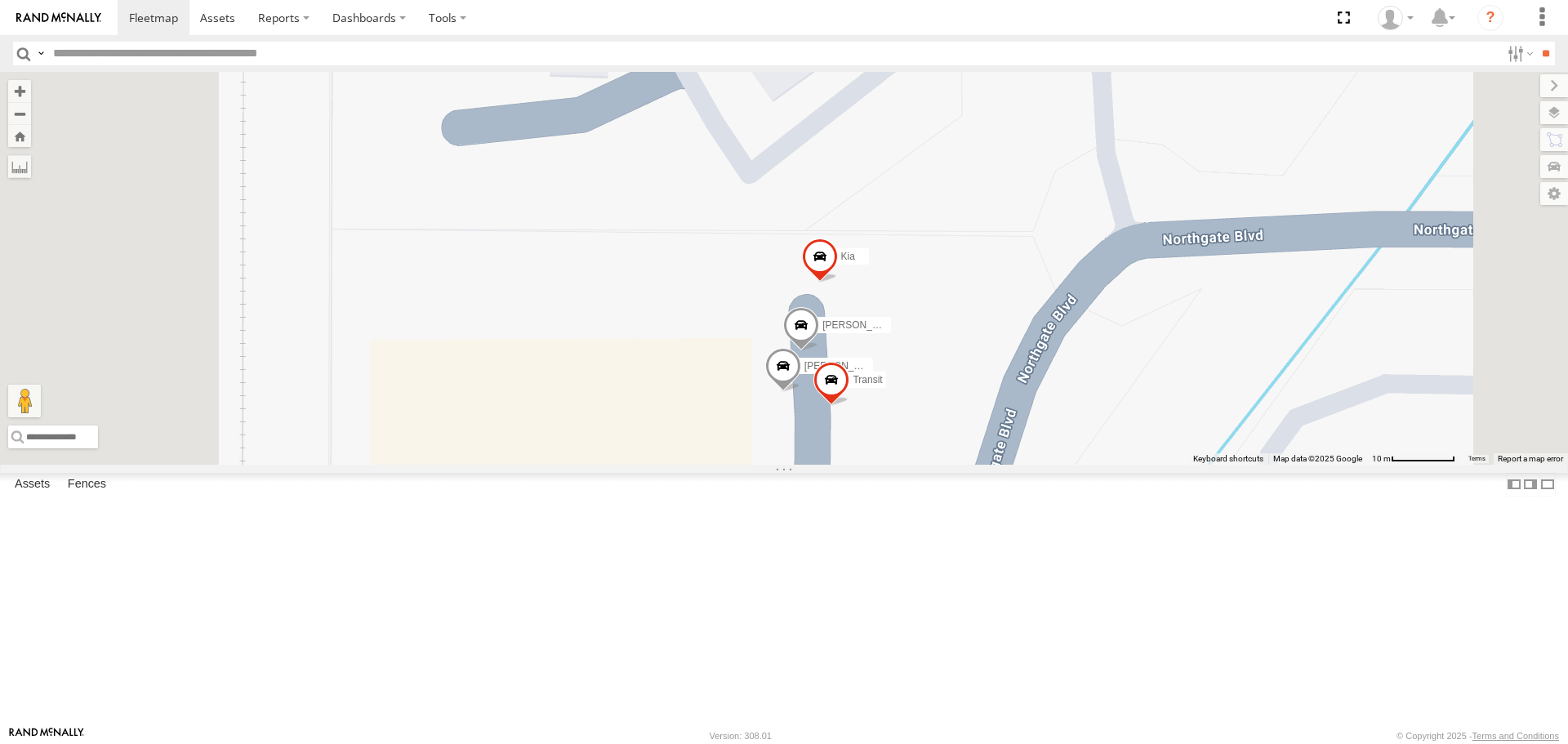
drag, startPoint x: 425, startPoint y: 277, endPoint x: 452, endPoint y: 416, distance: 141.6
click at [452, 416] on div "Tom Kia Robert Transit" at bounding box center [784, 268] width 1568 height 392
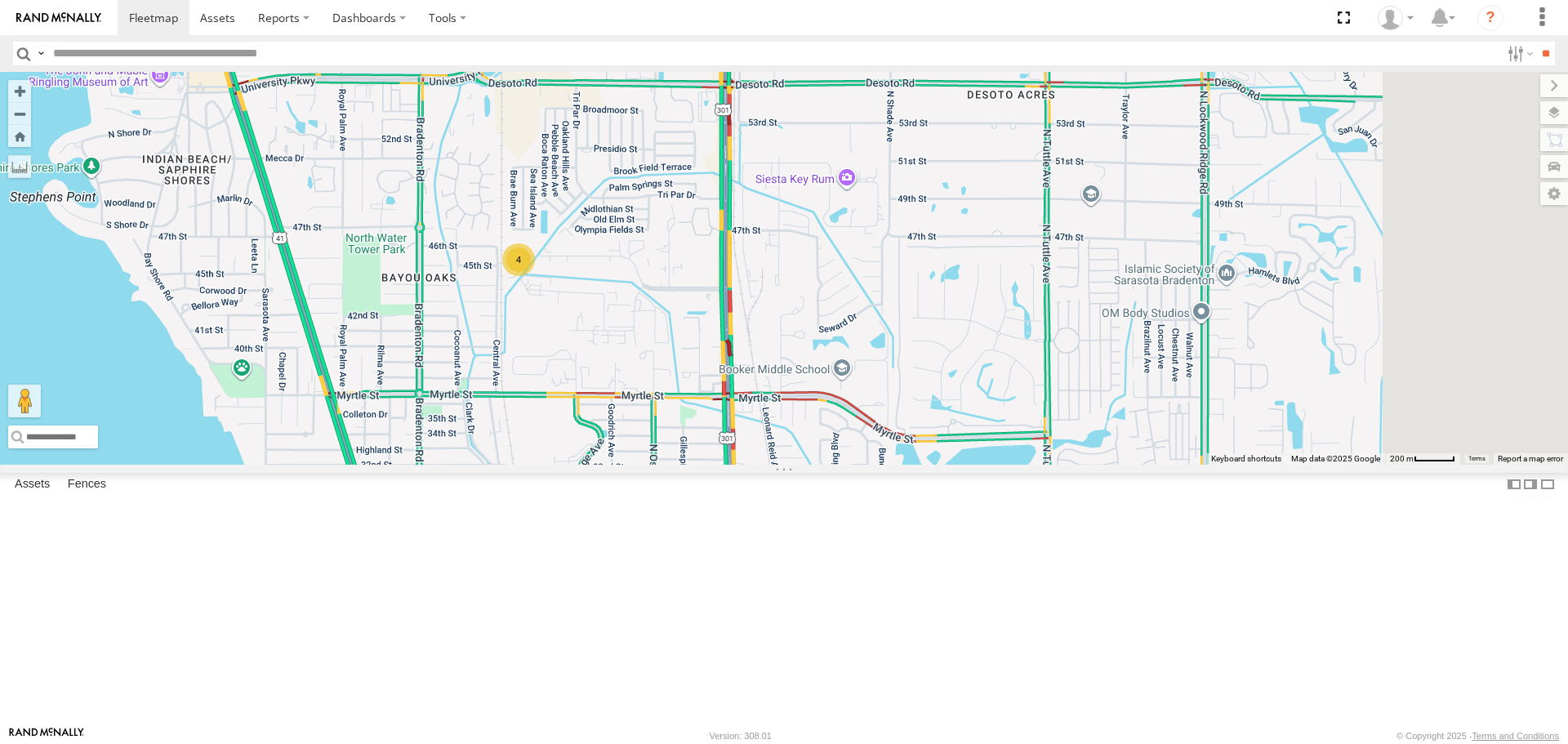
drag, startPoint x: 1036, startPoint y: 586, endPoint x: 722, endPoint y: 388, distance: 371.2
click at [535, 276] on div "4" at bounding box center [519, 260] width 33 height 33
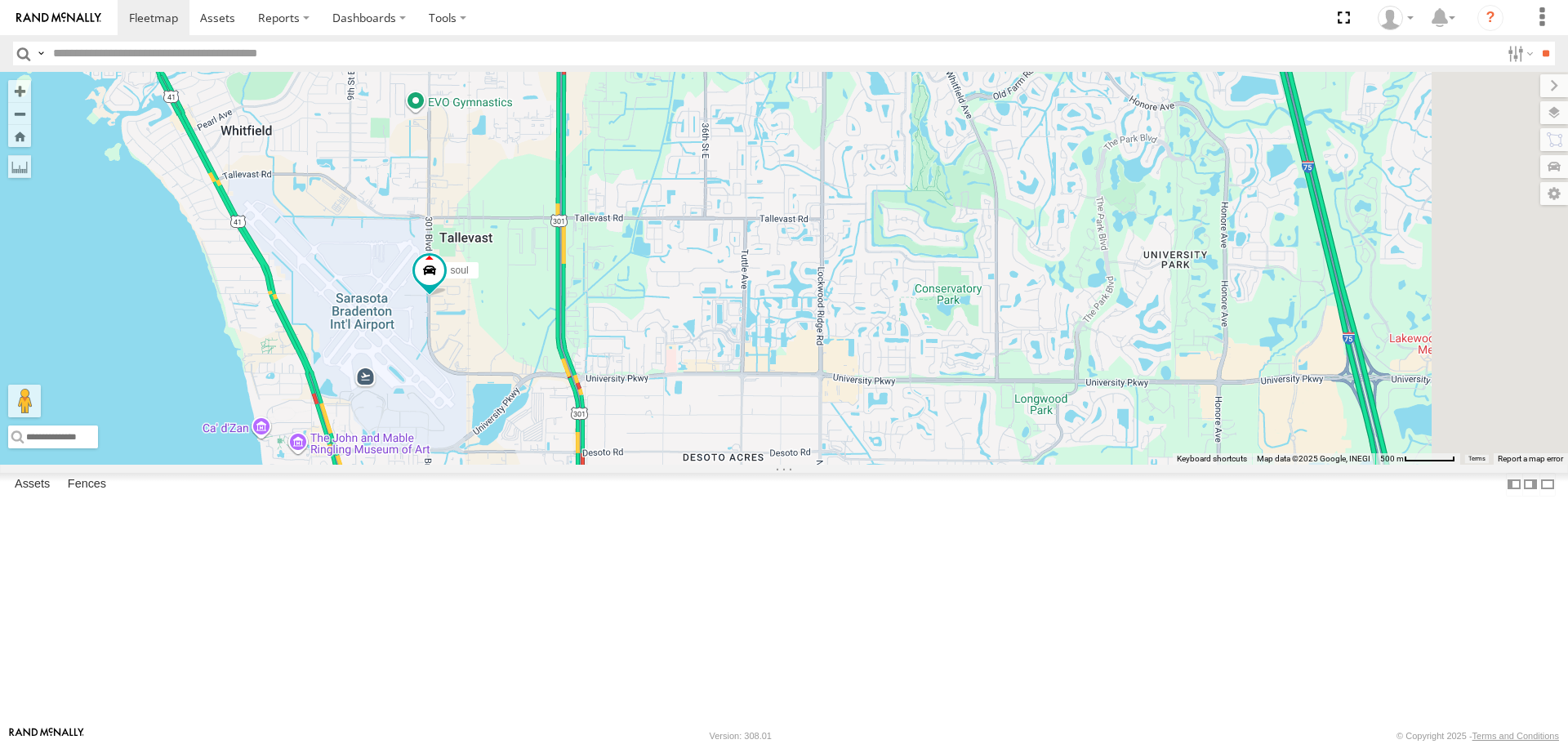
drag, startPoint x: 761, startPoint y: 301, endPoint x: 721, endPoint y: 533, distance: 235.4
click at [721, 464] on div "soul 4" at bounding box center [784, 268] width 1568 height 392
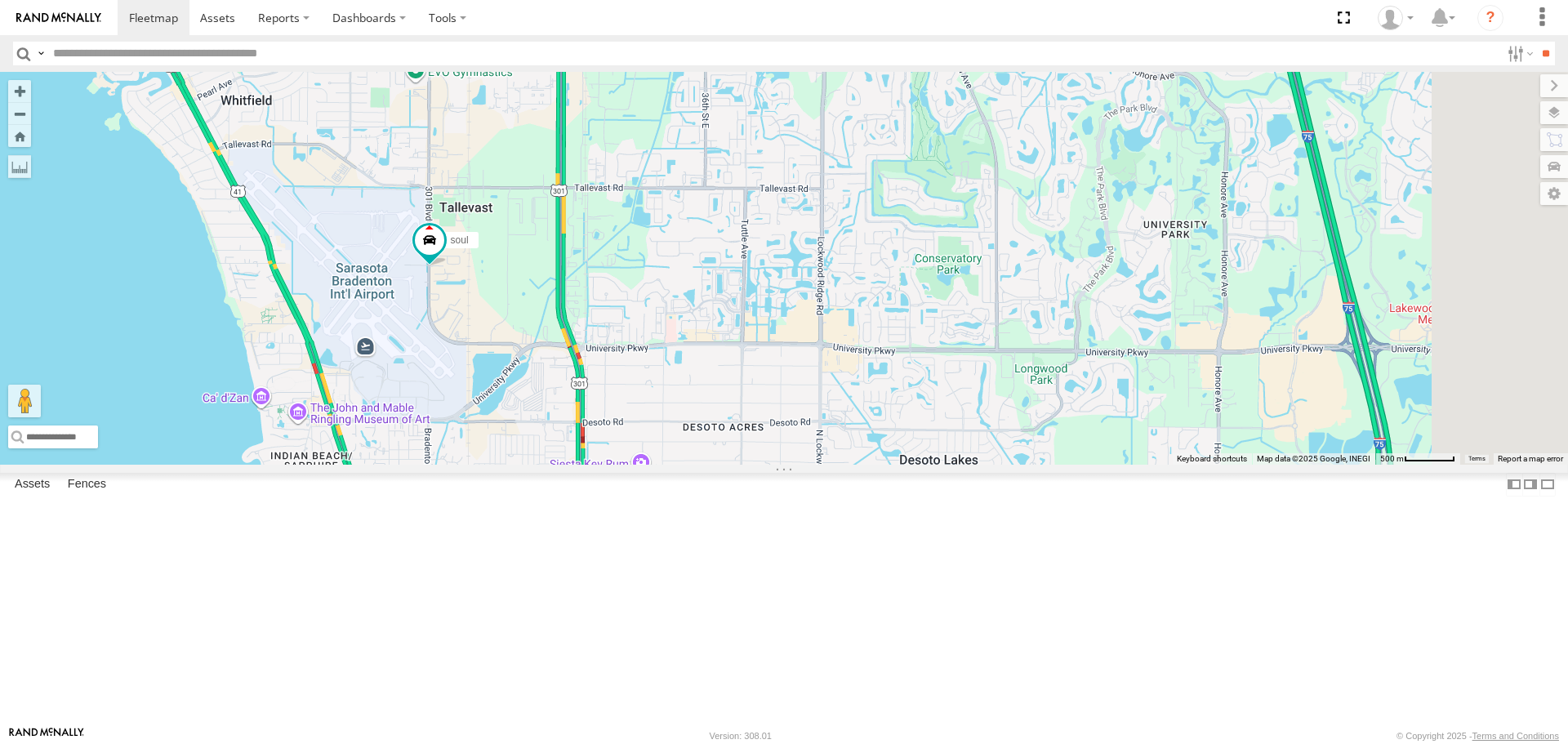
click at [721, 464] on div "soul 4" at bounding box center [784, 268] width 1568 height 392
drag, startPoint x: 650, startPoint y: 476, endPoint x: 670, endPoint y: 574, distance: 100.0
click at [670, 464] on div "soul 4" at bounding box center [784, 268] width 1568 height 392
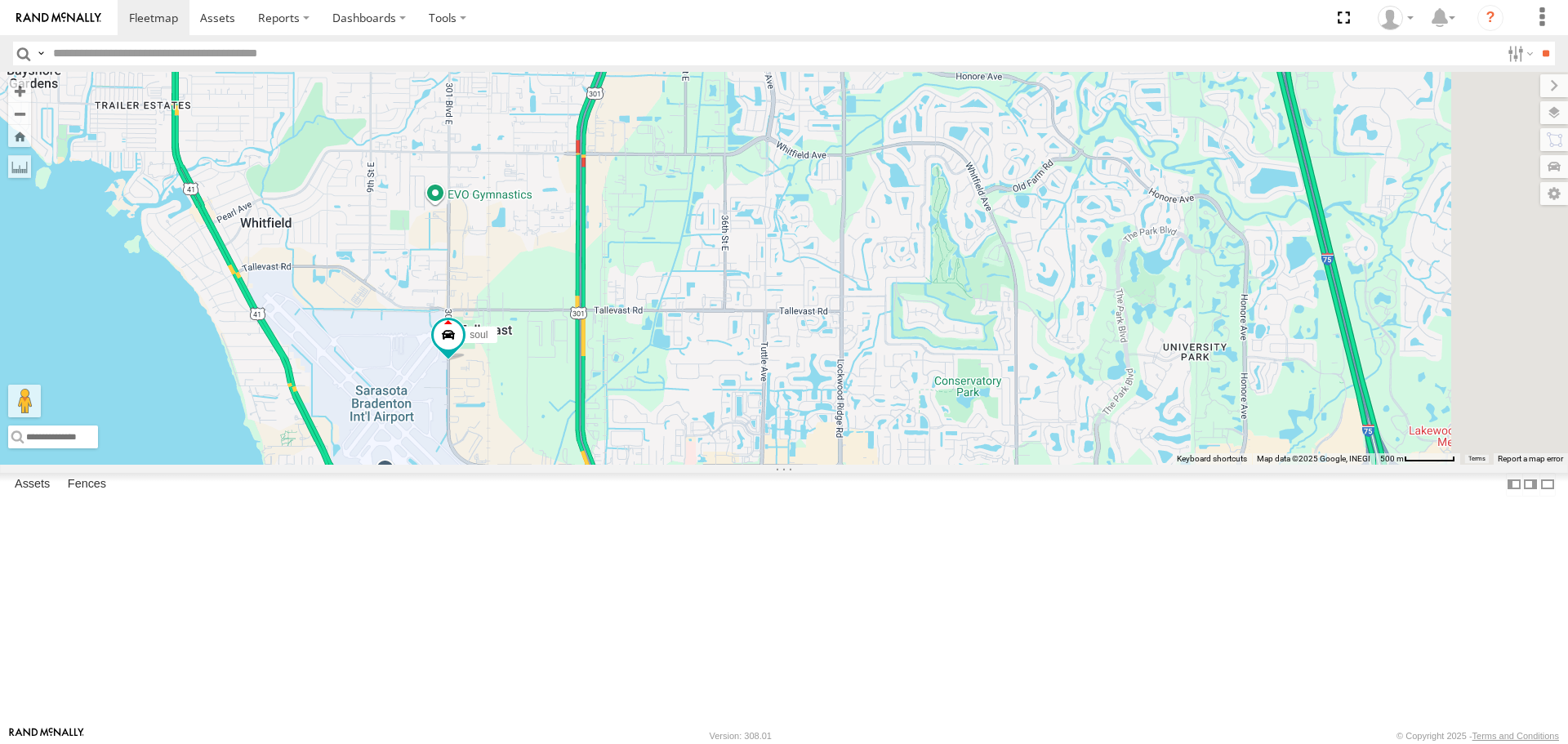
drag, startPoint x: 709, startPoint y: 382, endPoint x: 723, endPoint y: 523, distance: 141.7
click at [723, 464] on div "soul 4" at bounding box center [784, 268] width 1568 height 392
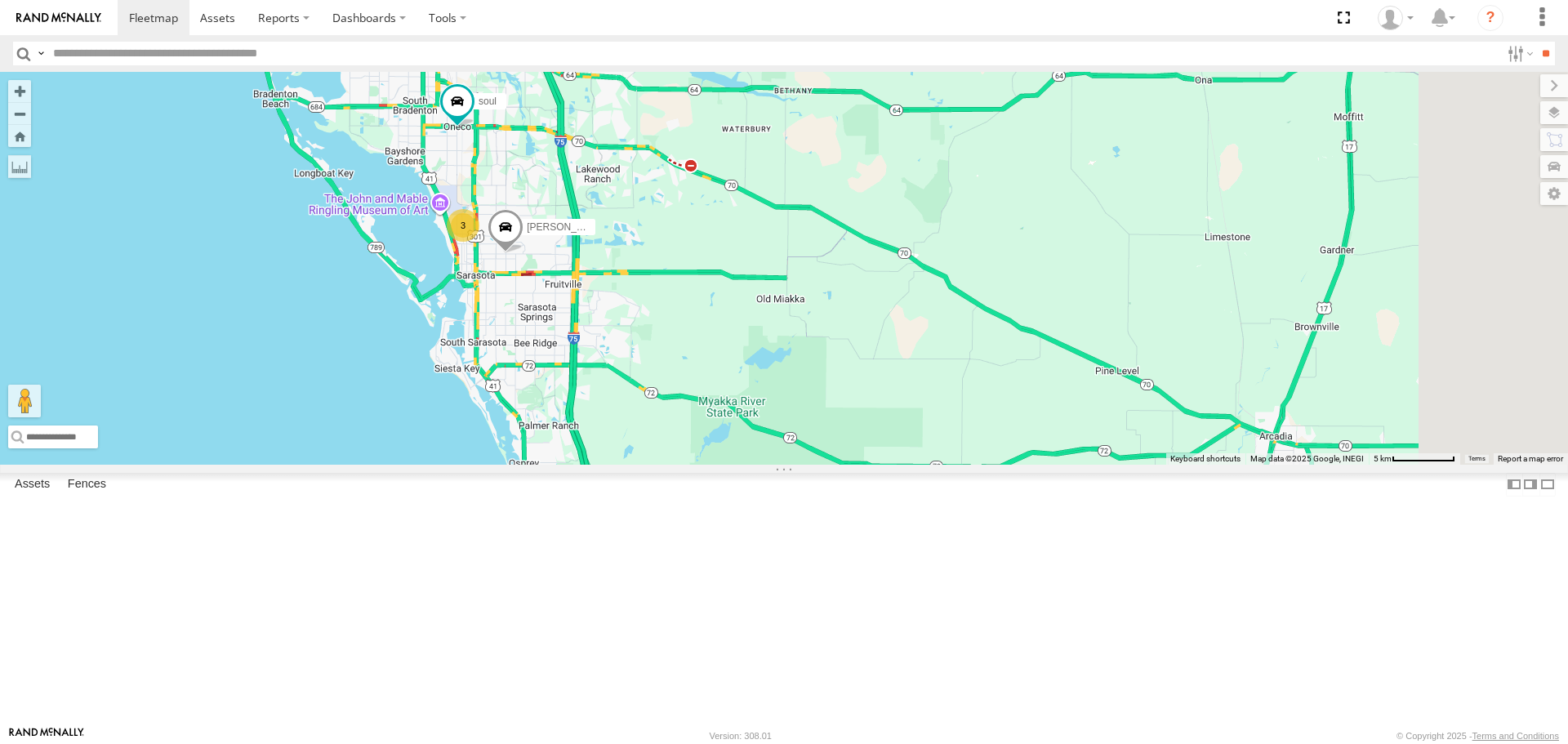
drag, startPoint x: 1077, startPoint y: 569, endPoint x: 794, endPoint y: 476, distance: 297.9
click at [794, 464] on div "Tom soul 3" at bounding box center [784, 268] width 1568 height 392
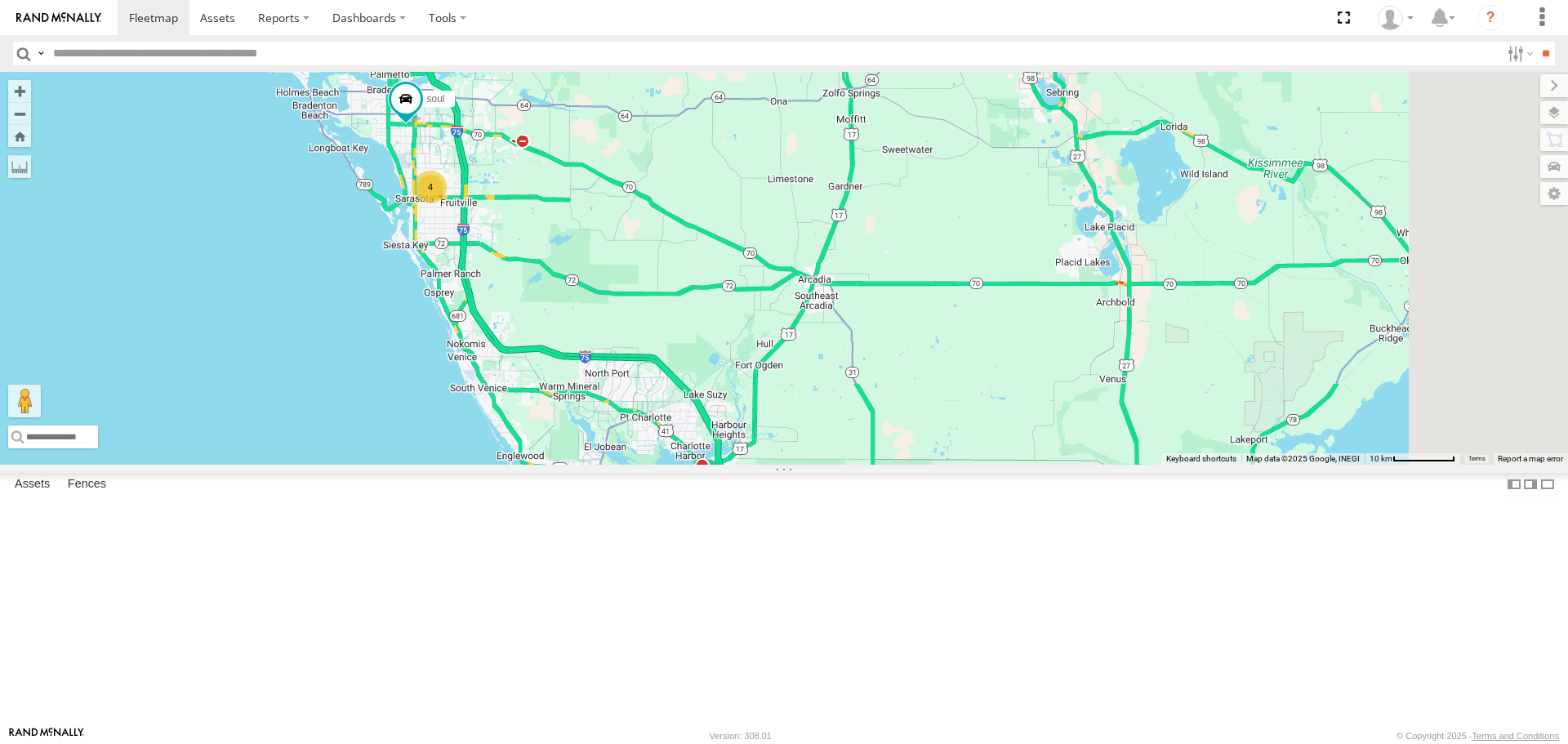
drag, startPoint x: 1119, startPoint y: 430, endPoint x: 975, endPoint y: 323, distance: 179.4
click at [975, 323] on div "soul 4" at bounding box center [784, 268] width 1568 height 392
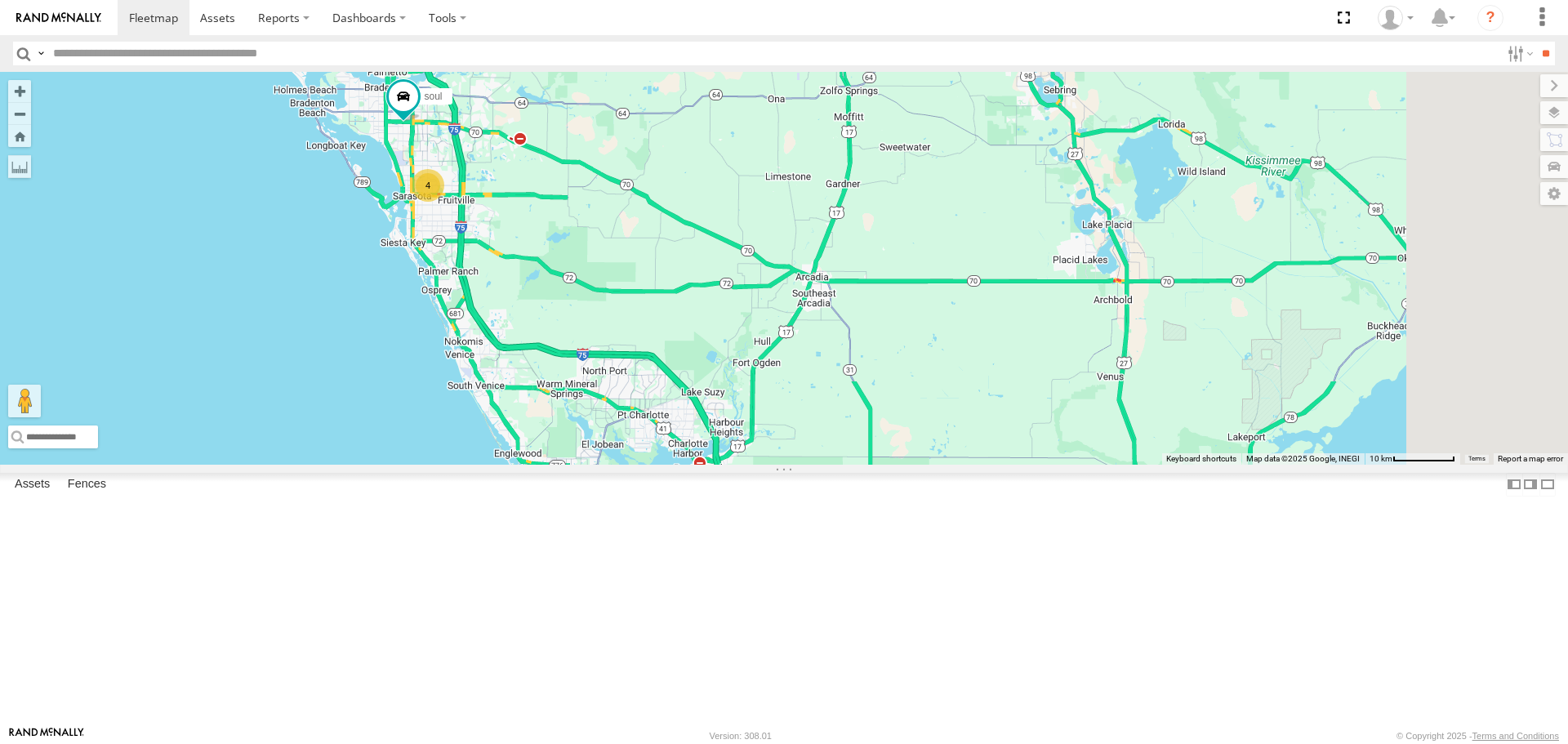
click at [718, 268] on div "soul 4" at bounding box center [784, 268] width 1568 height 392
click at [444, 202] on div "4" at bounding box center [428, 186] width 33 height 33
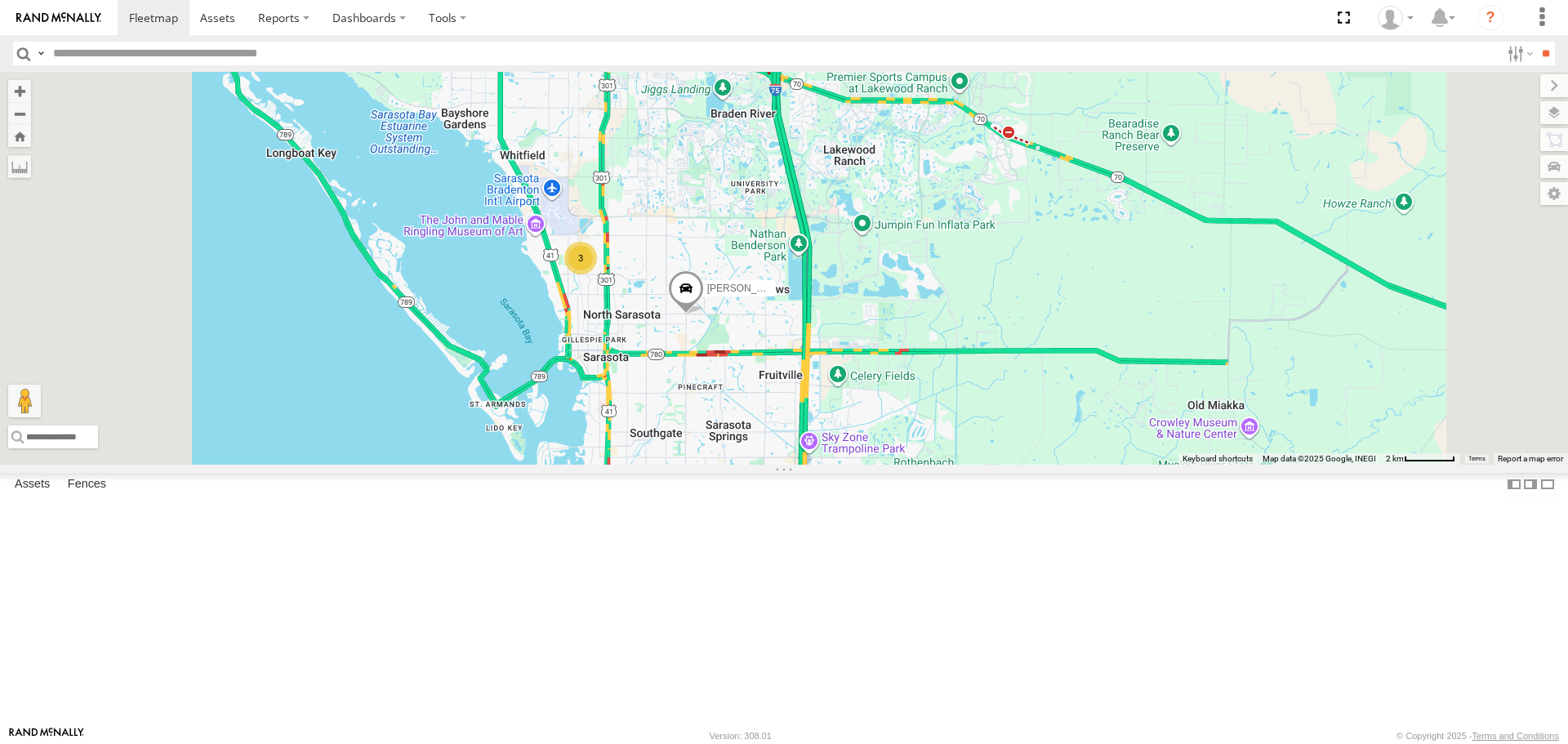
click at [1144, 464] on div "soul Tom 3" at bounding box center [784, 268] width 1568 height 392
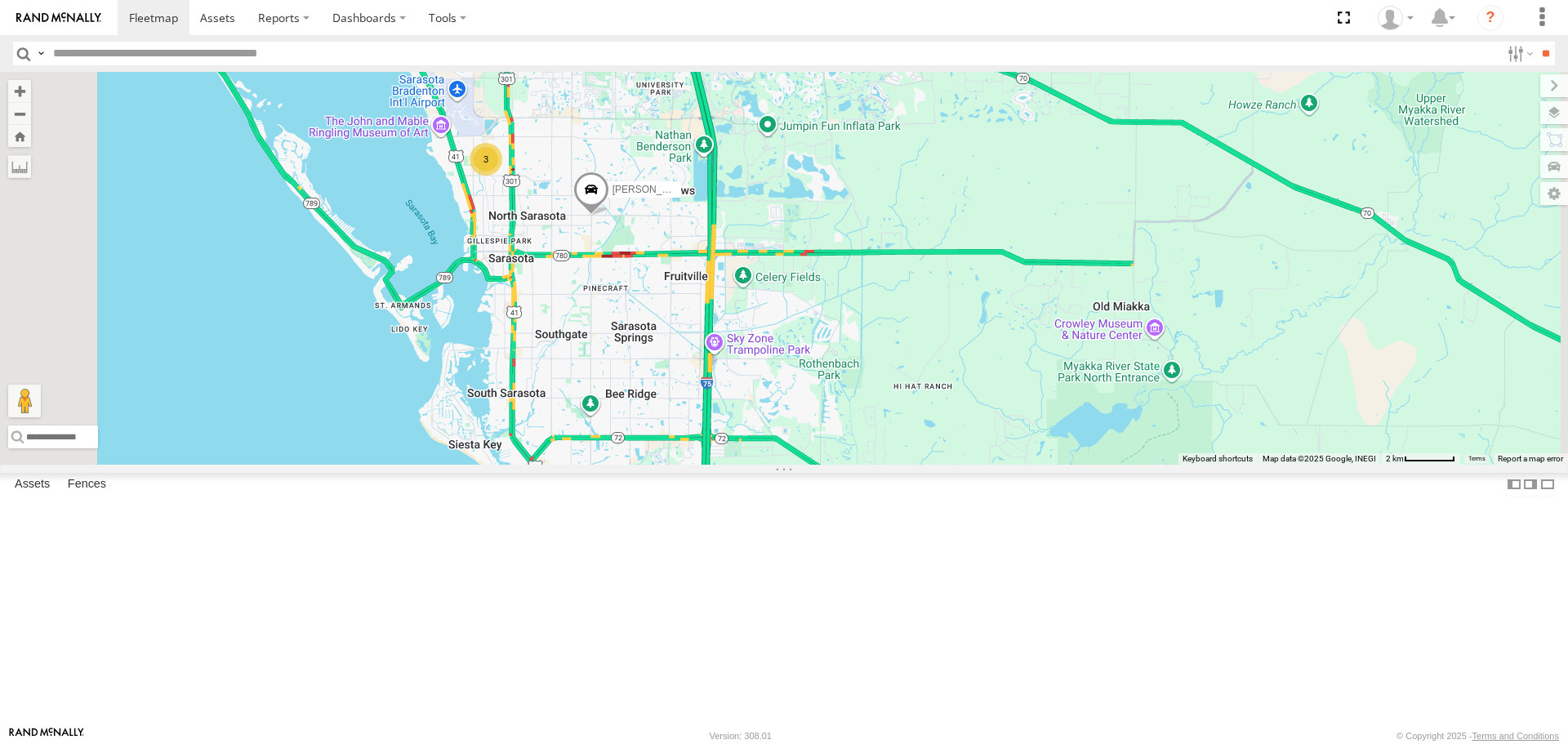
drag, startPoint x: 964, startPoint y: 576, endPoint x: 921, endPoint y: 576, distance: 43.0
click at [921, 464] on div "soul Tom 3" at bounding box center [784, 268] width 1568 height 392
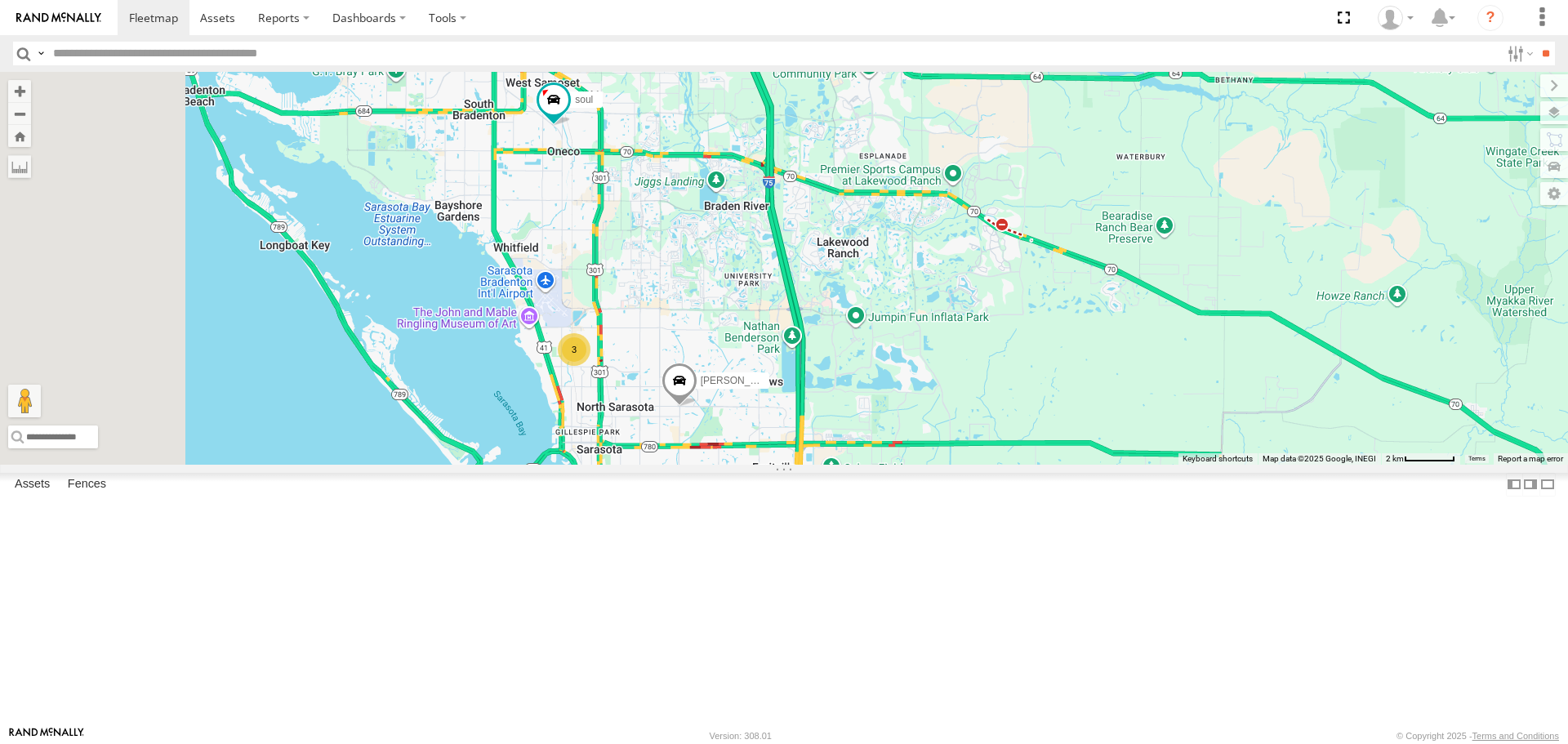
drag, startPoint x: 781, startPoint y: 317, endPoint x: 820, endPoint y: 428, distance: 117.7
click at [820, 428] on div "soul Tom 3" at bounding box center [784, 268] width 1568 height 392
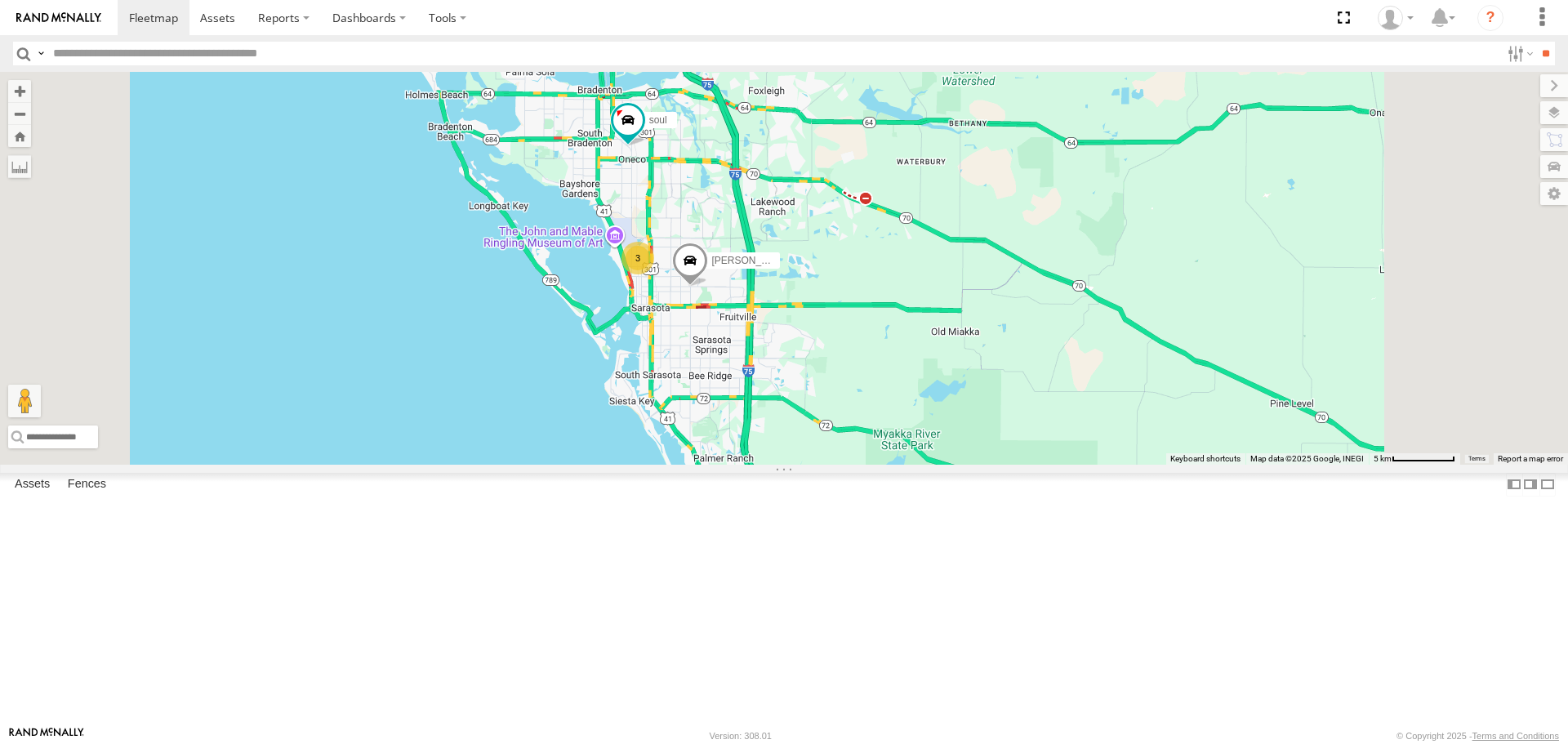
drag, startPoint x: 992, startPoint y: 459, endPoint x: 927, endPoint y: 328, distance: 146.2
click at [927, 328] on div "soul Tom 3" at bounding box center [784, 268] width 1568 height 392
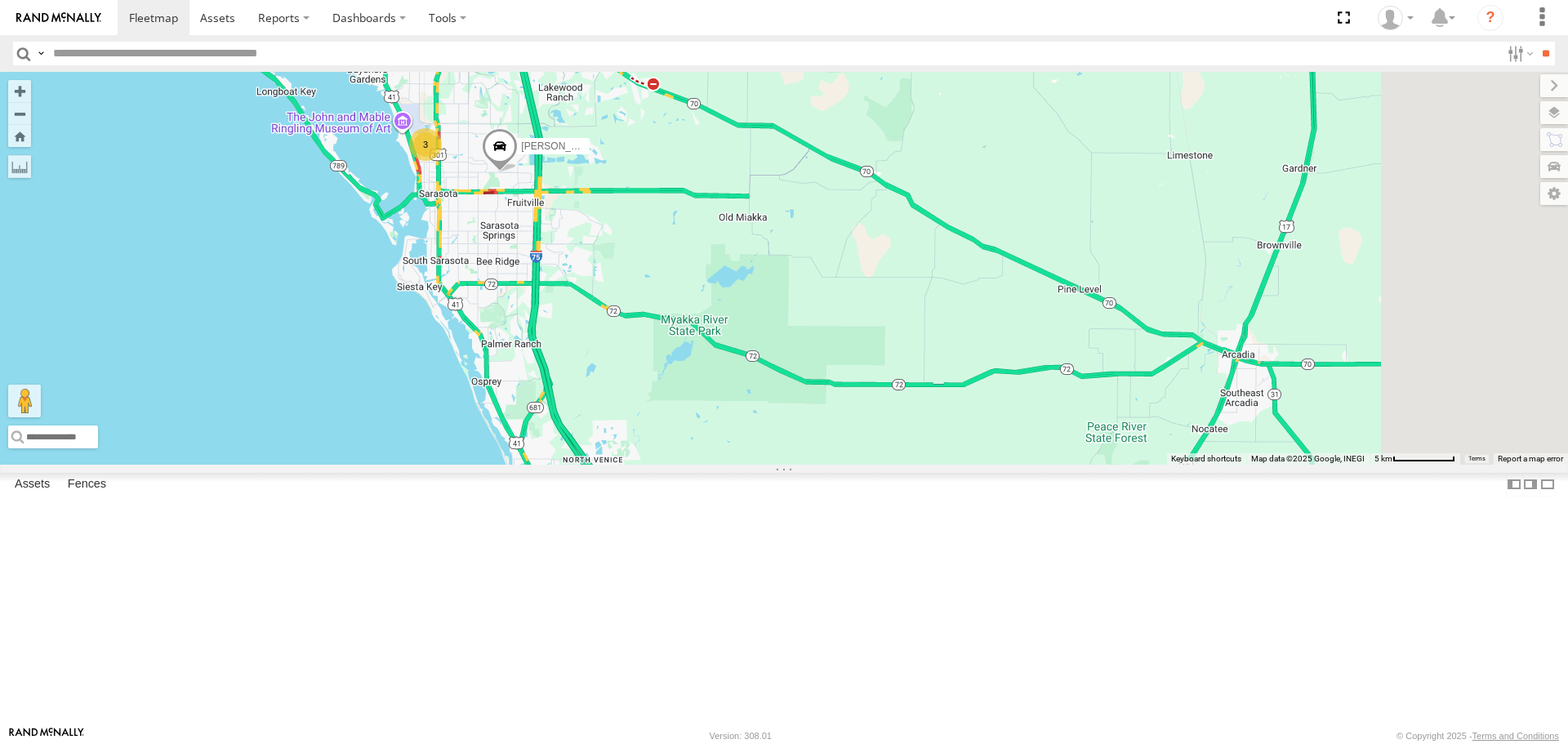
drag, startPoint x: 960, startPoint y: 460, endPoint x: 765, endPoint y: 381, distance: 210.4
click at [765, 381] on div "soul Tom 3" at bounding box center [784, 268] width 1568 height 392
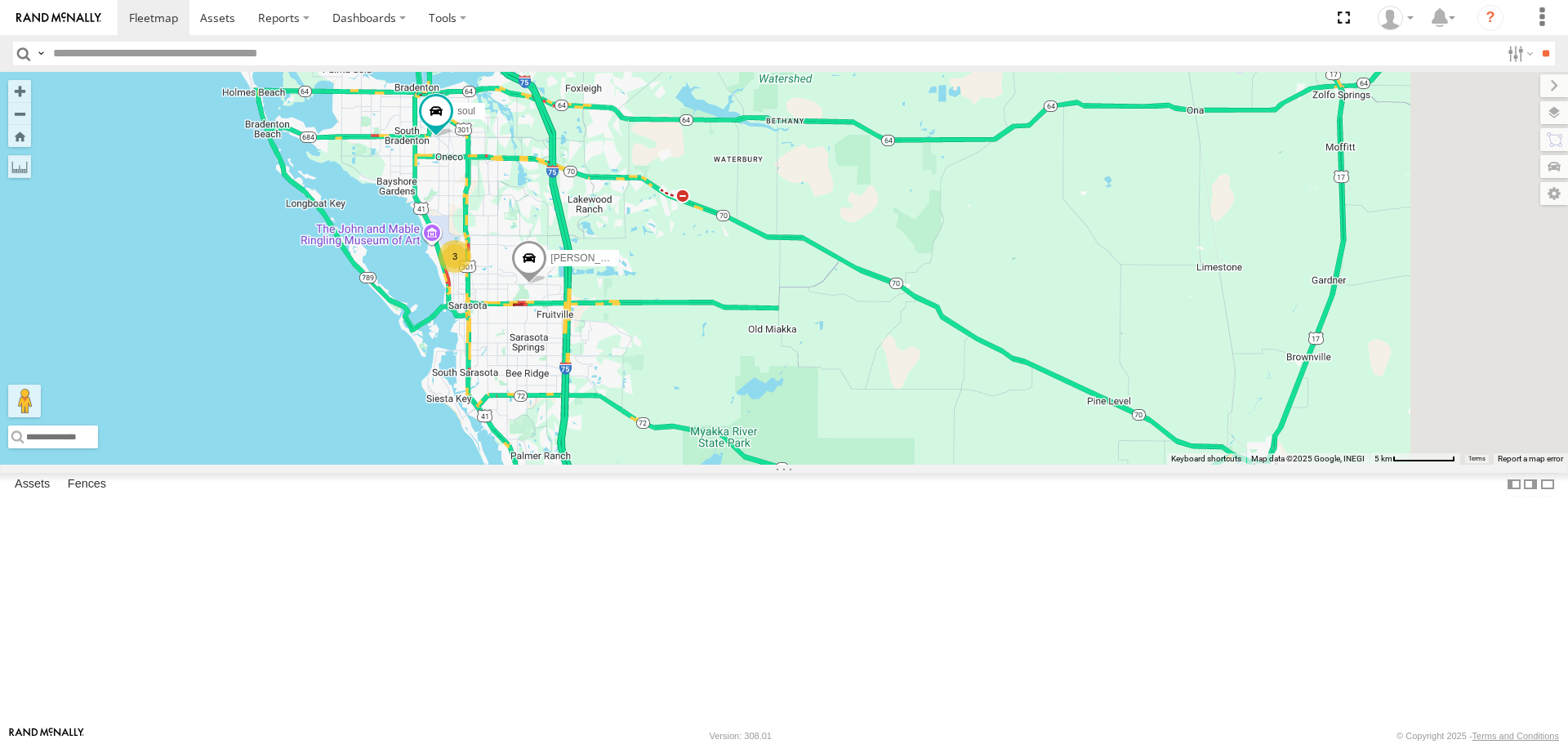
drag, startPoint x: 792, startPoint y: 376, endPoint x: 822, endPoint y: 494, distance: 121.8
click at [822, 464] on div "soul Tom 3" at bounding box center [784, 268] width 1568 height 392
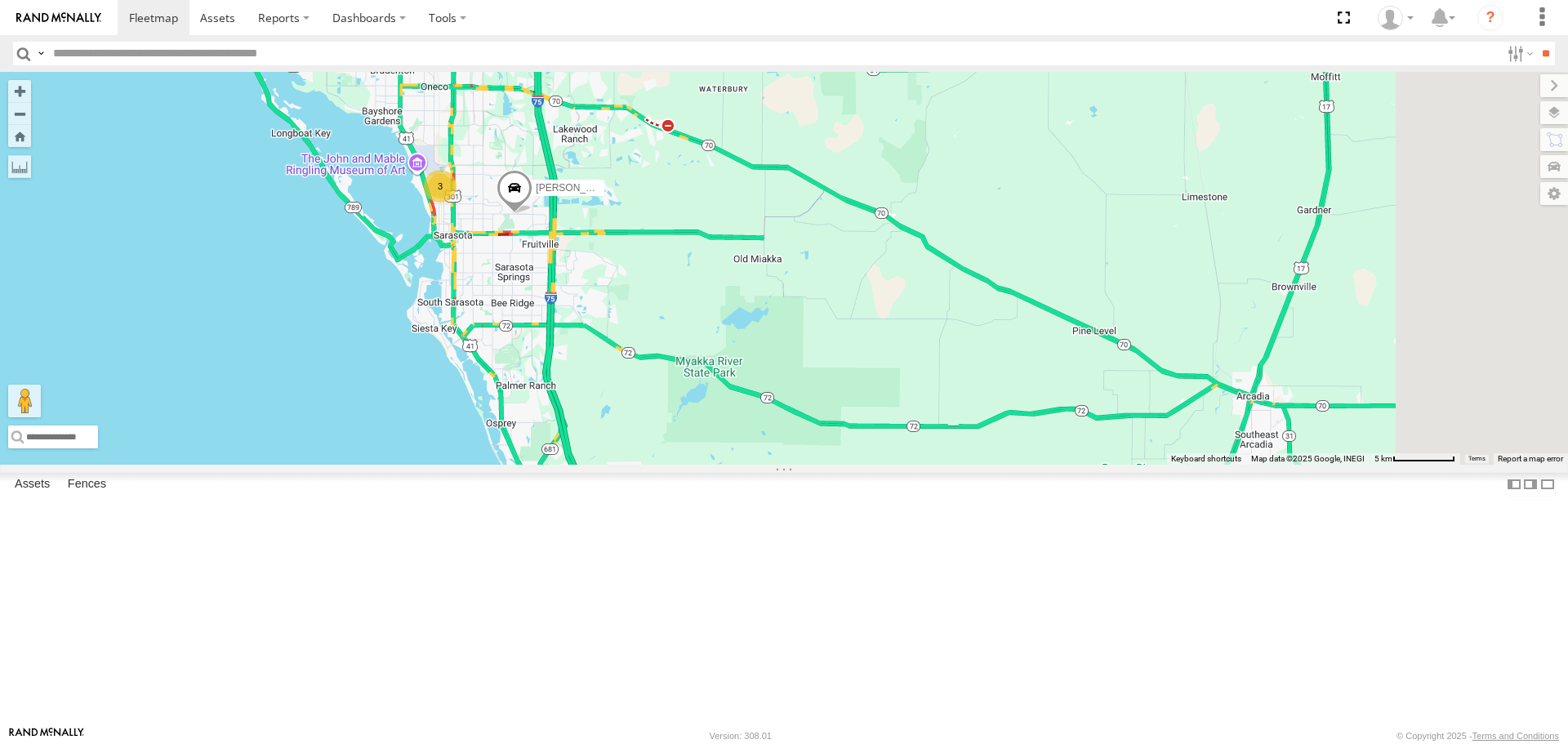
drag, startPoint x: 1047, startPoint y: 541, endPoint x: 1030, endPoint y: 456, distance: 86.7
click at [1030, 456] on div "soul Tom 3" at bounding box center [784, 268] width 1568 height 392
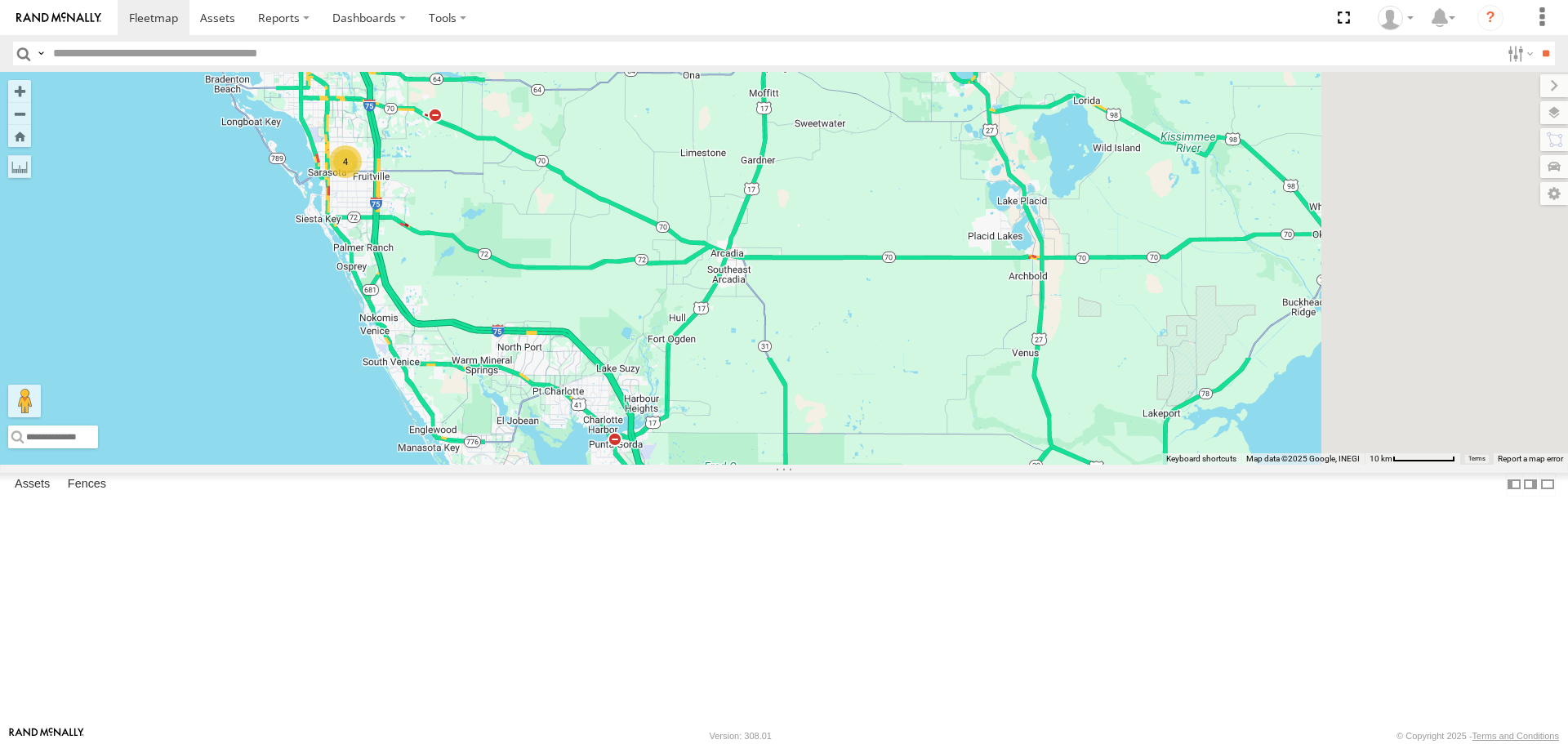
drag, startPoint x: 904, startPoint y: 455, endPoint x: 656, endPoint y: 375, distance: 260.6
click at [656, 375] on div "soul 4" at bounding box center [784, 268] width 1568 height 392
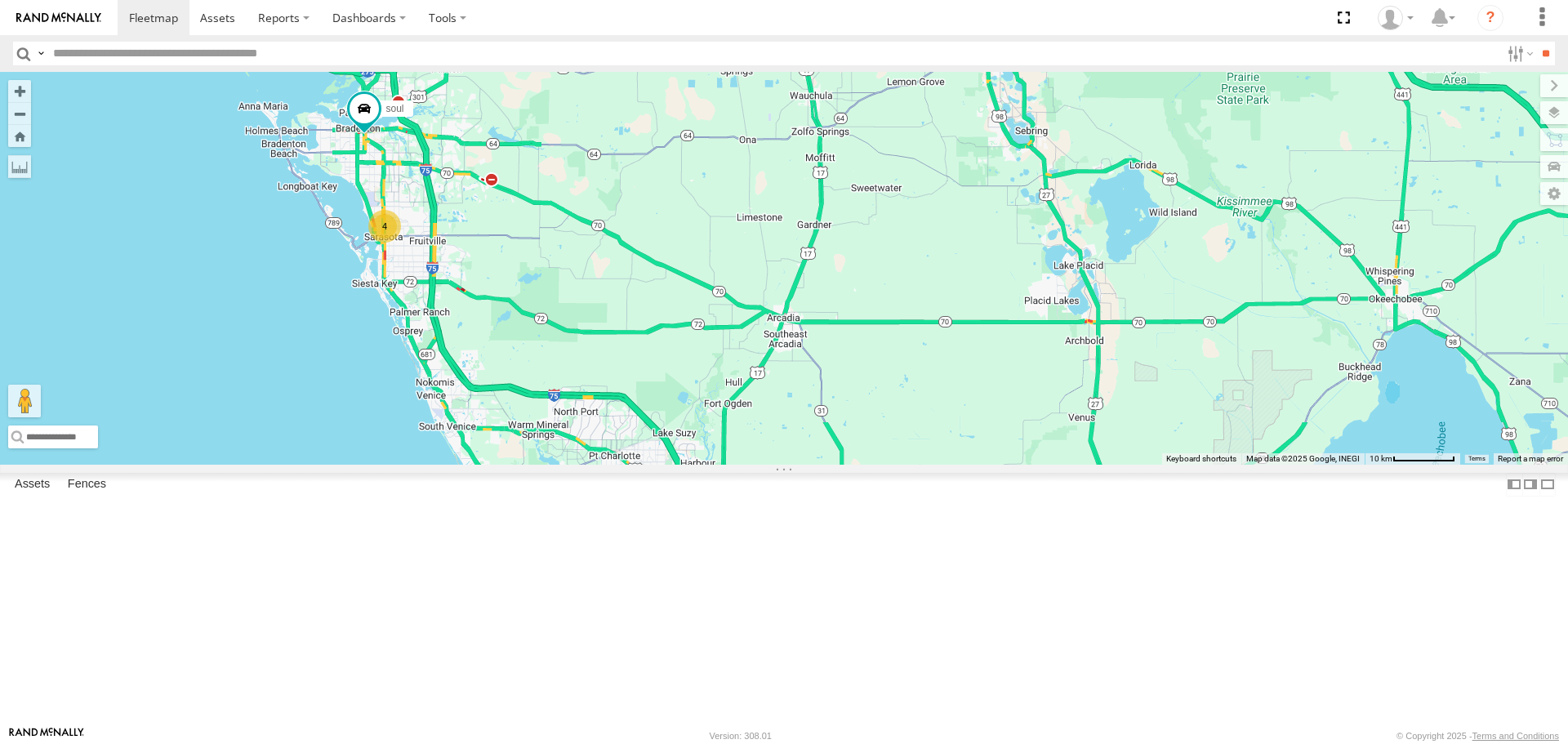
drag, startPoint x: 681, startPoint y: 421, endPoint x: 744, endPoint y: 506, distance: 105.8
click at [743, 464] on div "soul 4" at bounding box center [784, 268] width 1568 height 392
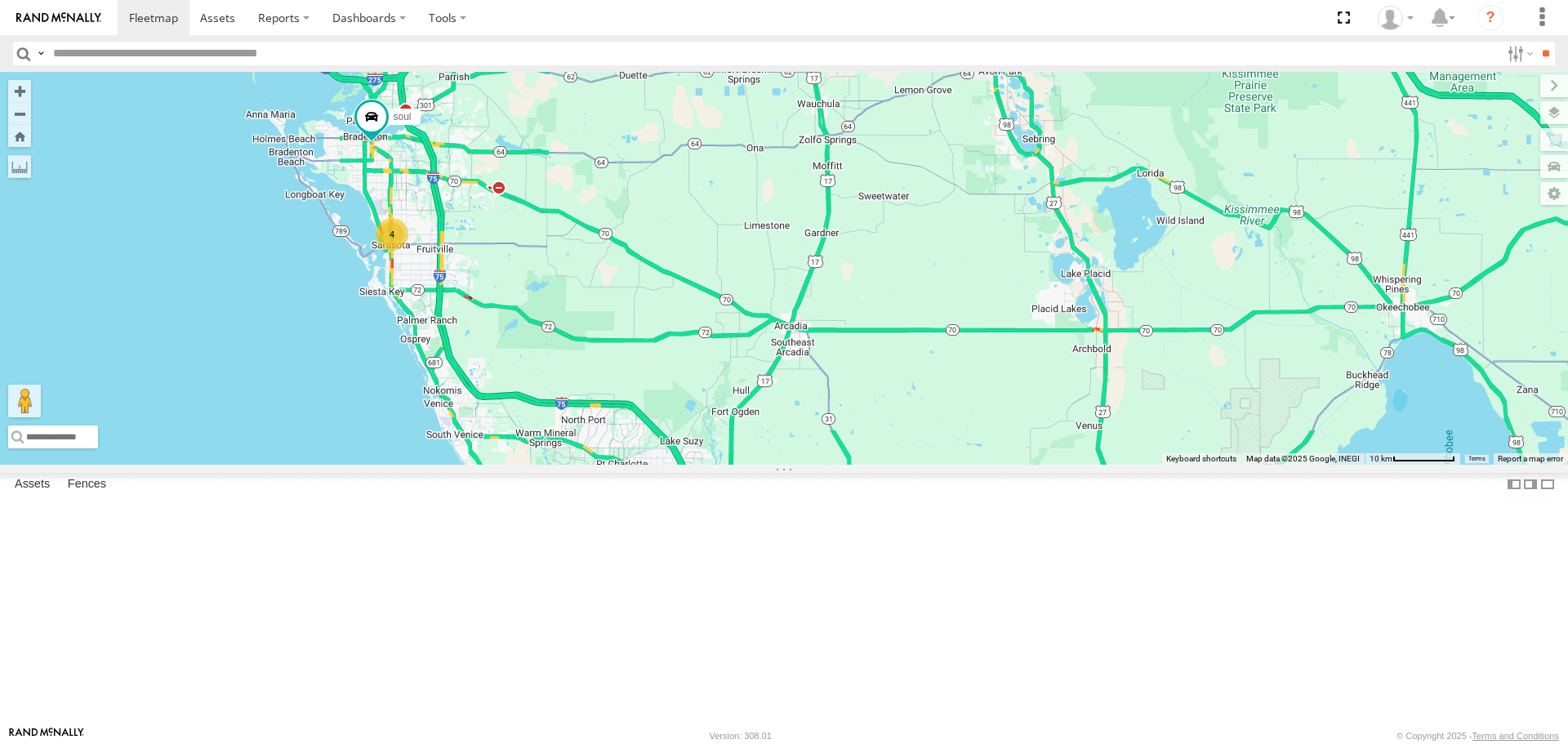
click at [408, 251] on div "4" at bounding box center [392, 234] width 33 height 33
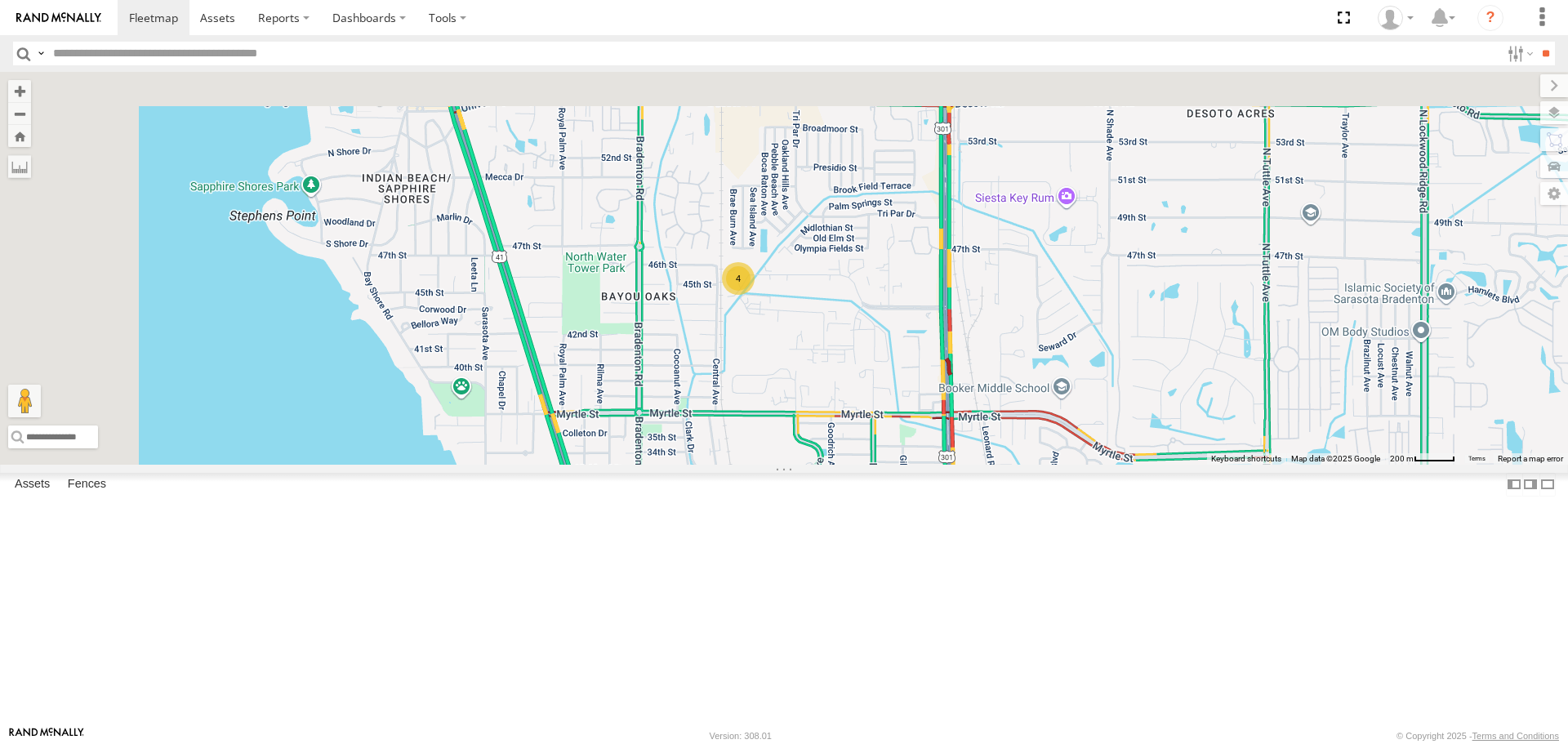
drag, startPoint x: 878, startPoint y: 411, endPoint x: 896, endPoint y: 544, distance: 134.2
click at [896, 464] on div "4" at bounding box center [784, 268] width 1568 height 392
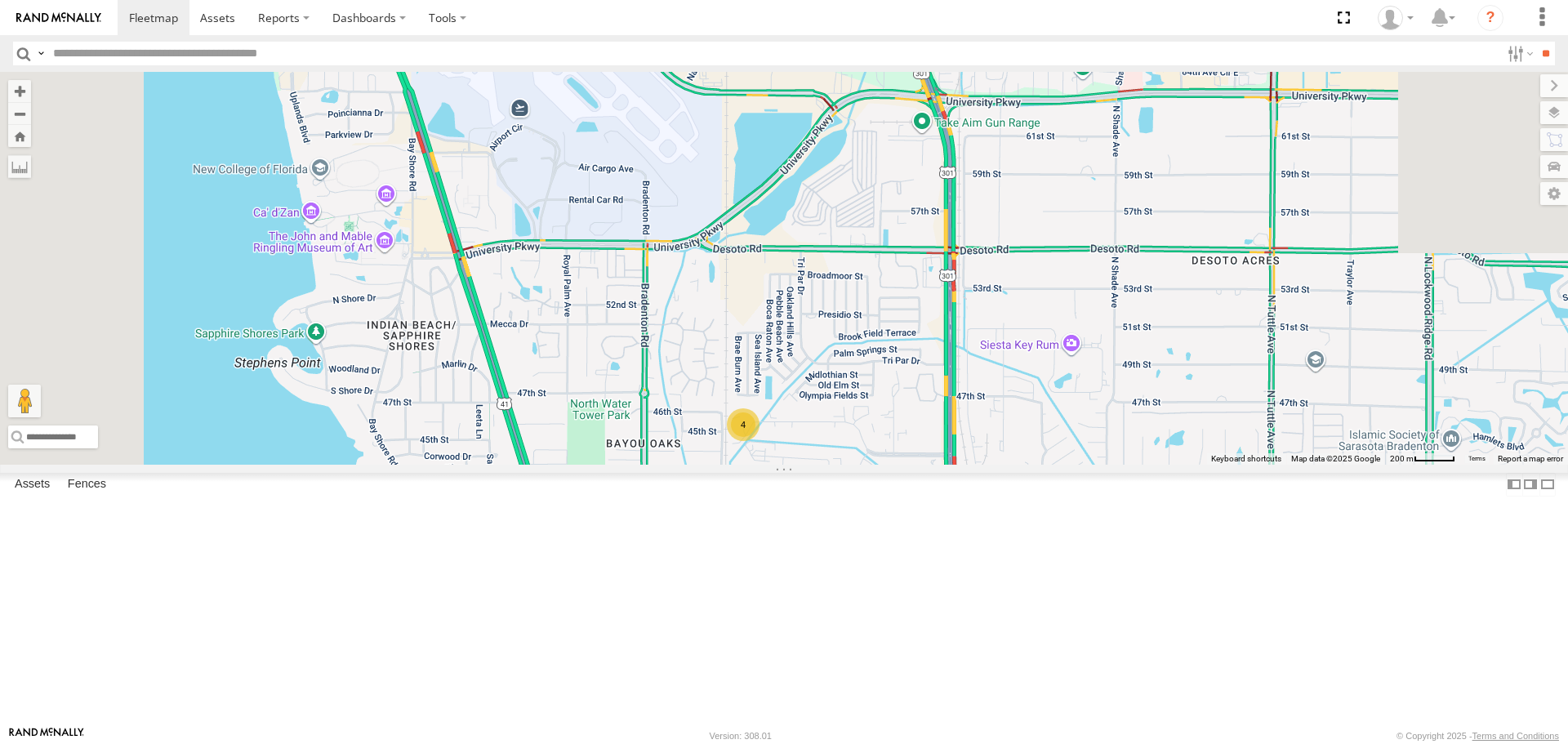
drag, startPoint x: 1111, startPoint y: 369, endPoint x: 996, endPoint y: 660, distance: 312.9
click at [1007, 464] on div "4" at bounding box center [784, 268] width 1568 height 392
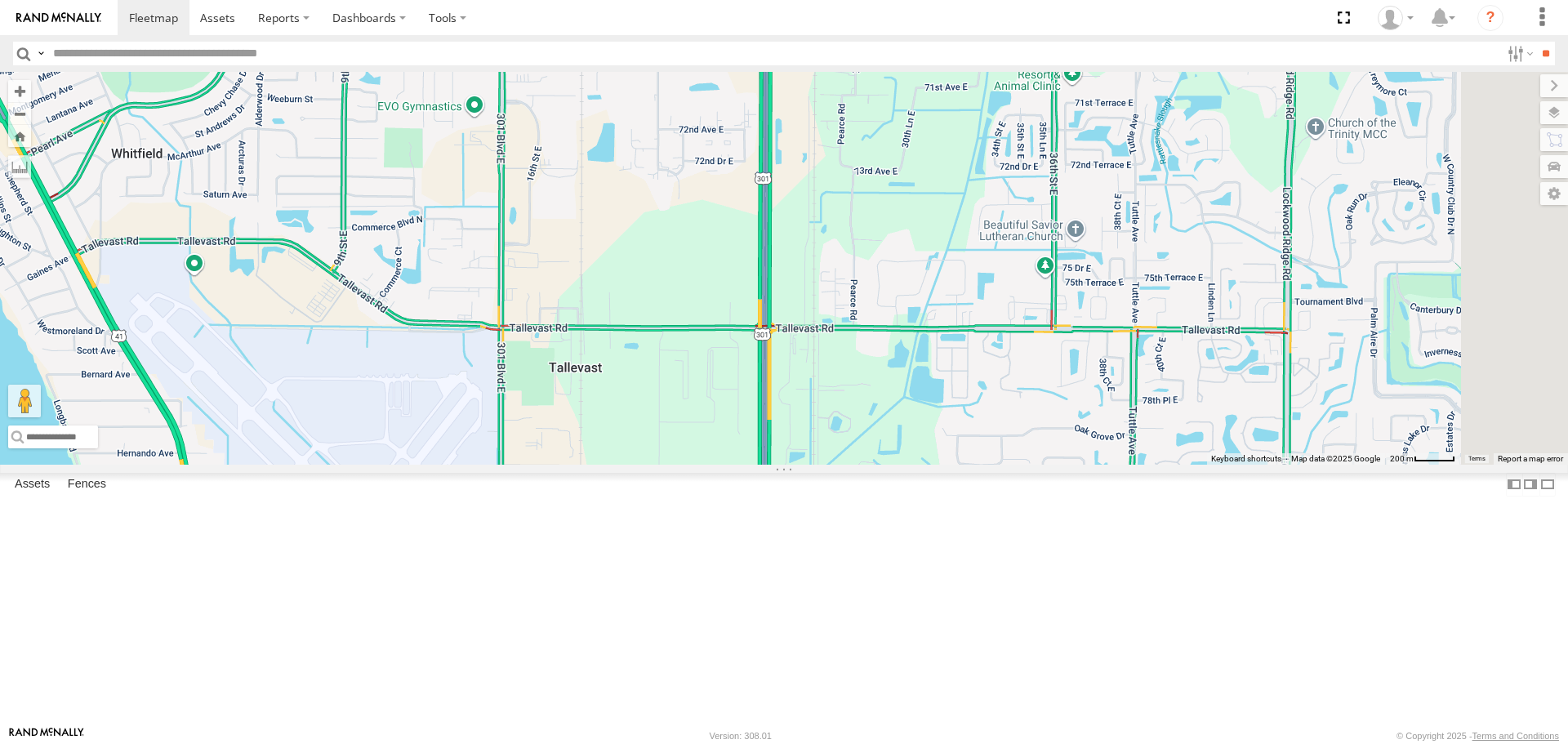
drag, startPoint x: 1100, startPoint y: 557, endPoint x: 1100, endPoint y: 574, distance: 17.0
click at [1100, 464] on div "4" at bounding box center [784, 268] width 1568 height 392
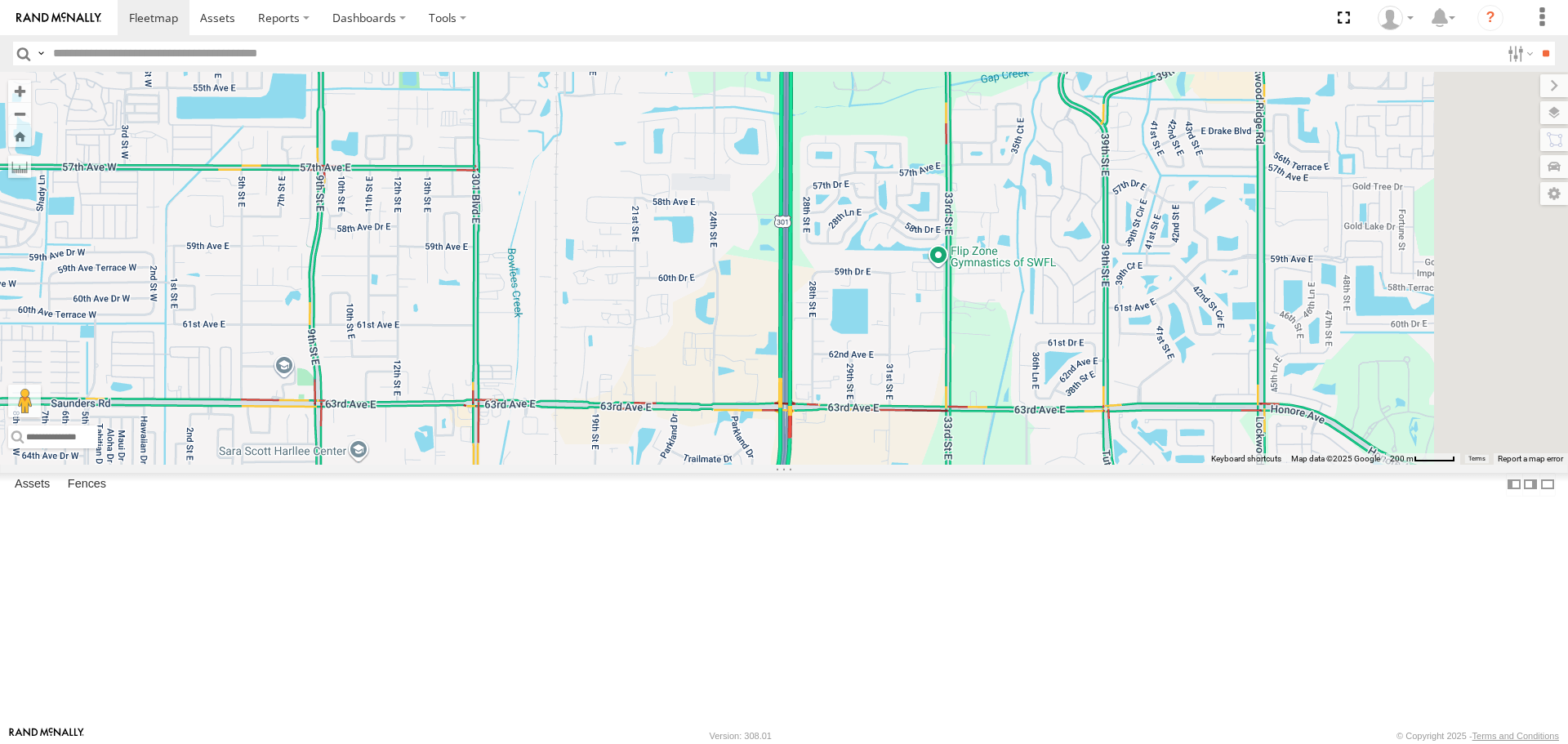
drag, startPoint x: 1099, startPoint y: 438, endPoint x: 1018, endPoint y: 582, distance: 165.2
click at [1027, 464] on div "4" at bounding box center [784, 268] width 1568 height 392
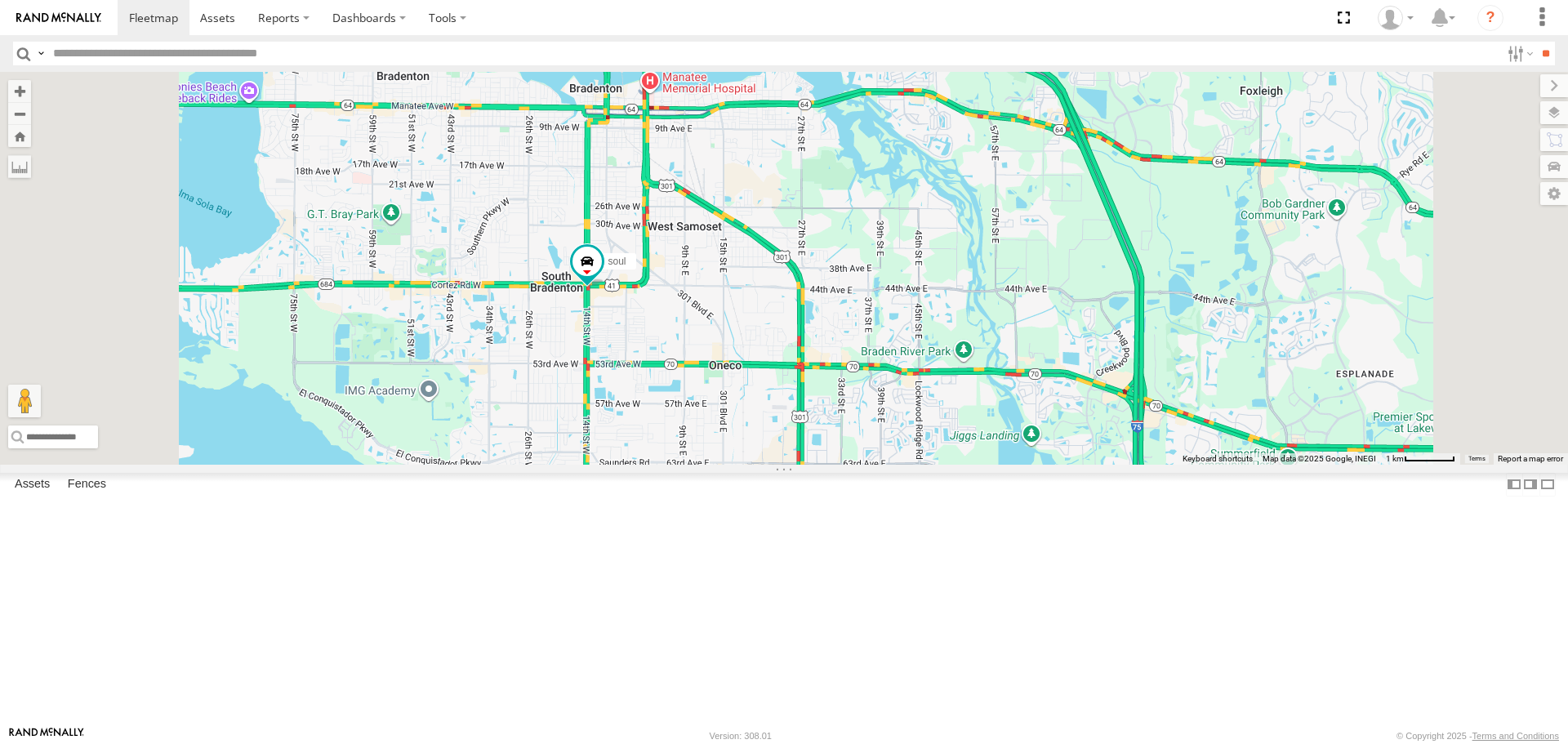
drag, startPoint x: 847, startPoint y: 561, endPoint x: 879, endPoint y: 541, distance: 37.7
click at [879, 464] on div "soul" at bounding box center [784, 268] width 1568 height 392
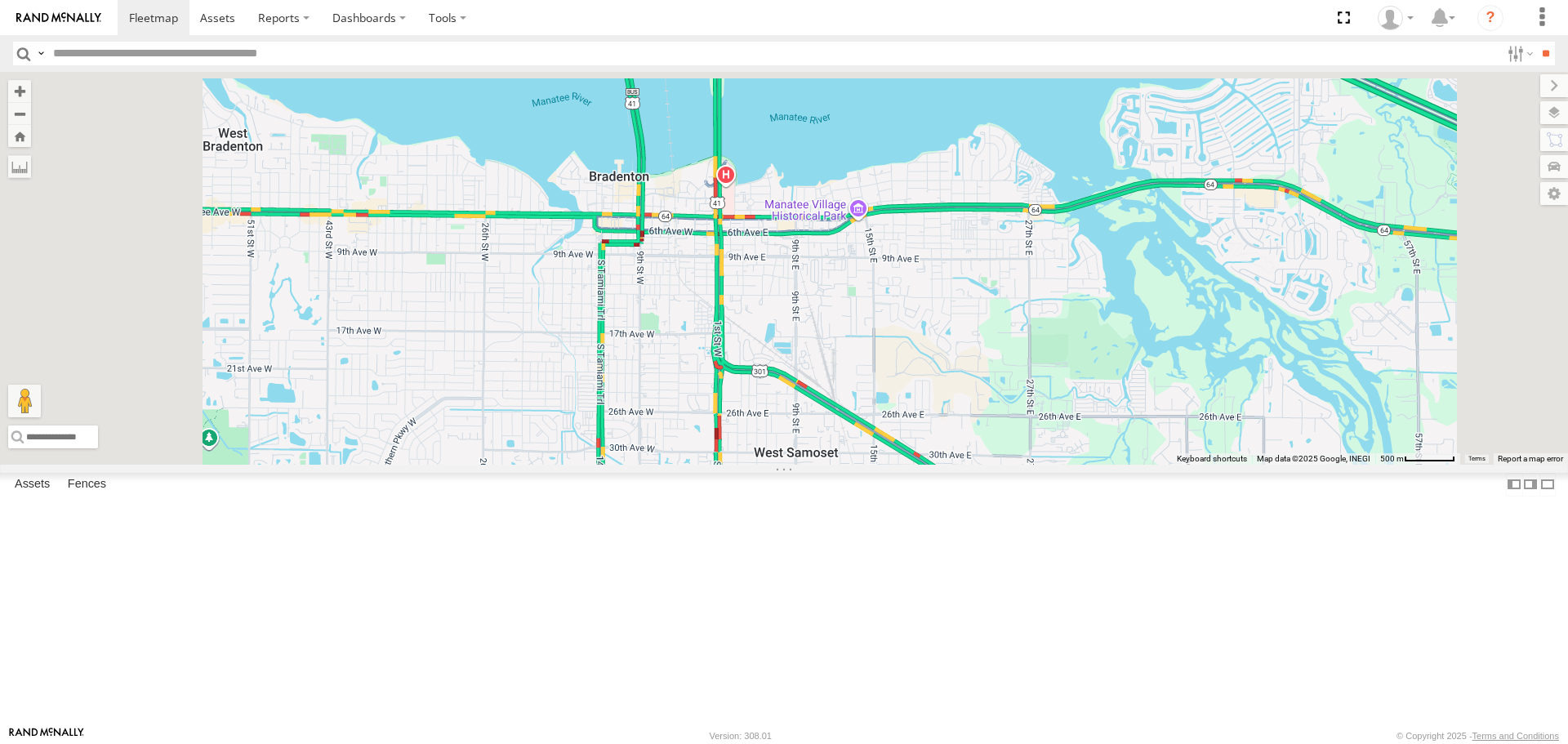
drag, startPoint x: 962, startPoint y: 571, endPoint x: 962, endPoint y: 619, distance: 48.0
click at [962, 464] on div "soul" at bounding box center [784, 268] width 1568 height 392
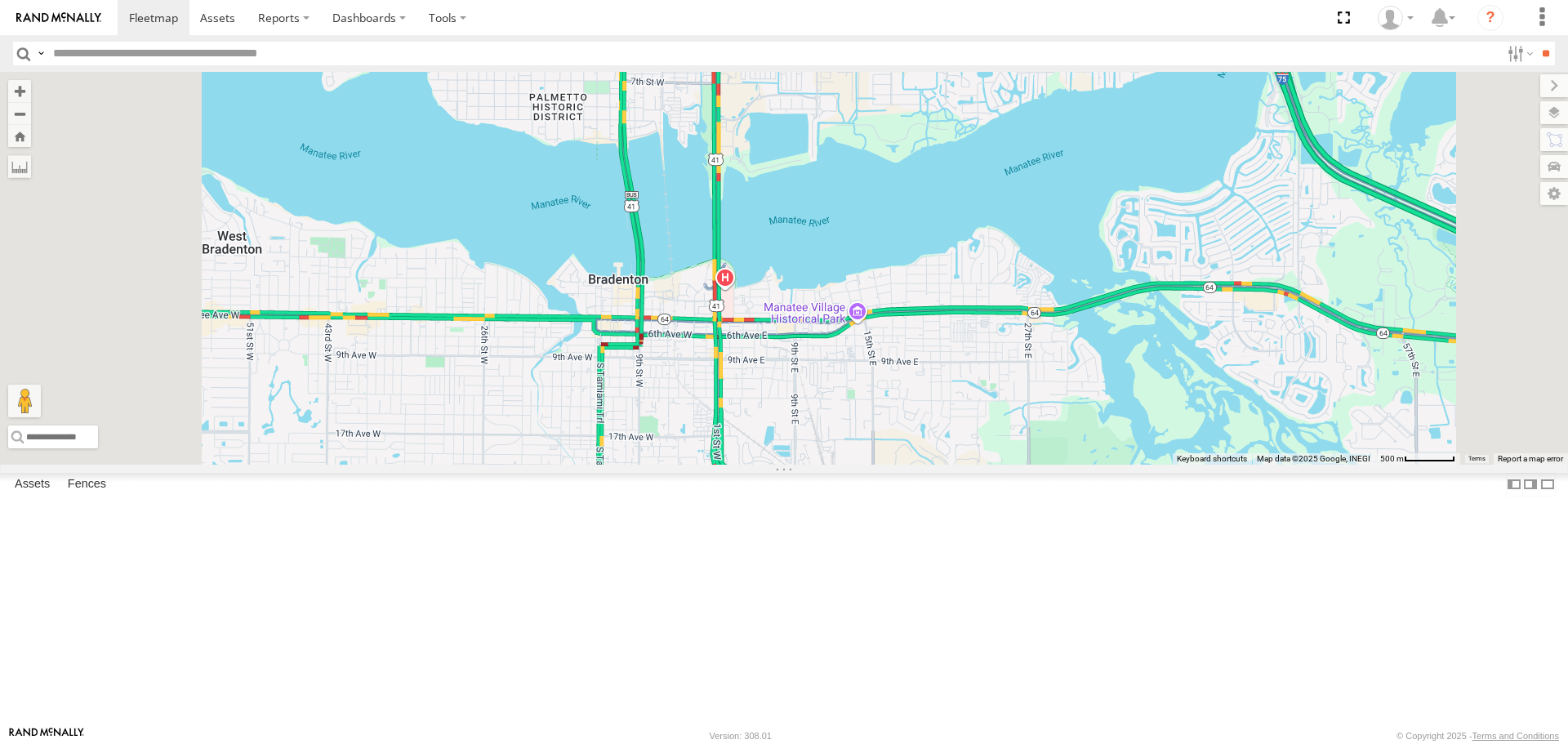
drag, startPoint x: 962, startPoint y: 619, endPoint x: 962, endPoint y: 593, distance: 26.0
click at [962, 464] on div "soul" at bounding box center [784, 268] width 1568 height 392
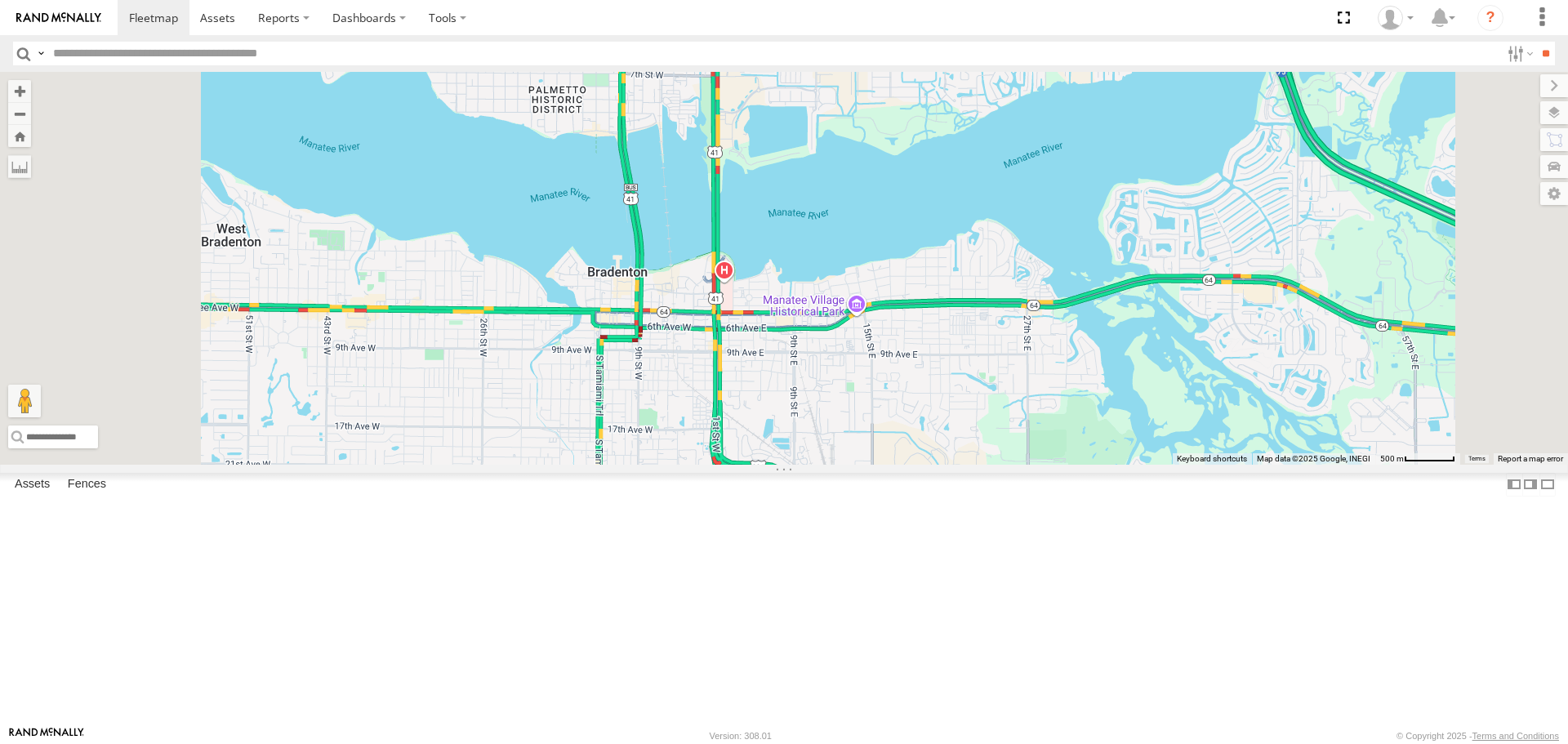
click at [962, 464] on div "soul" at bounding box center [784, 268] width 1568 height 392
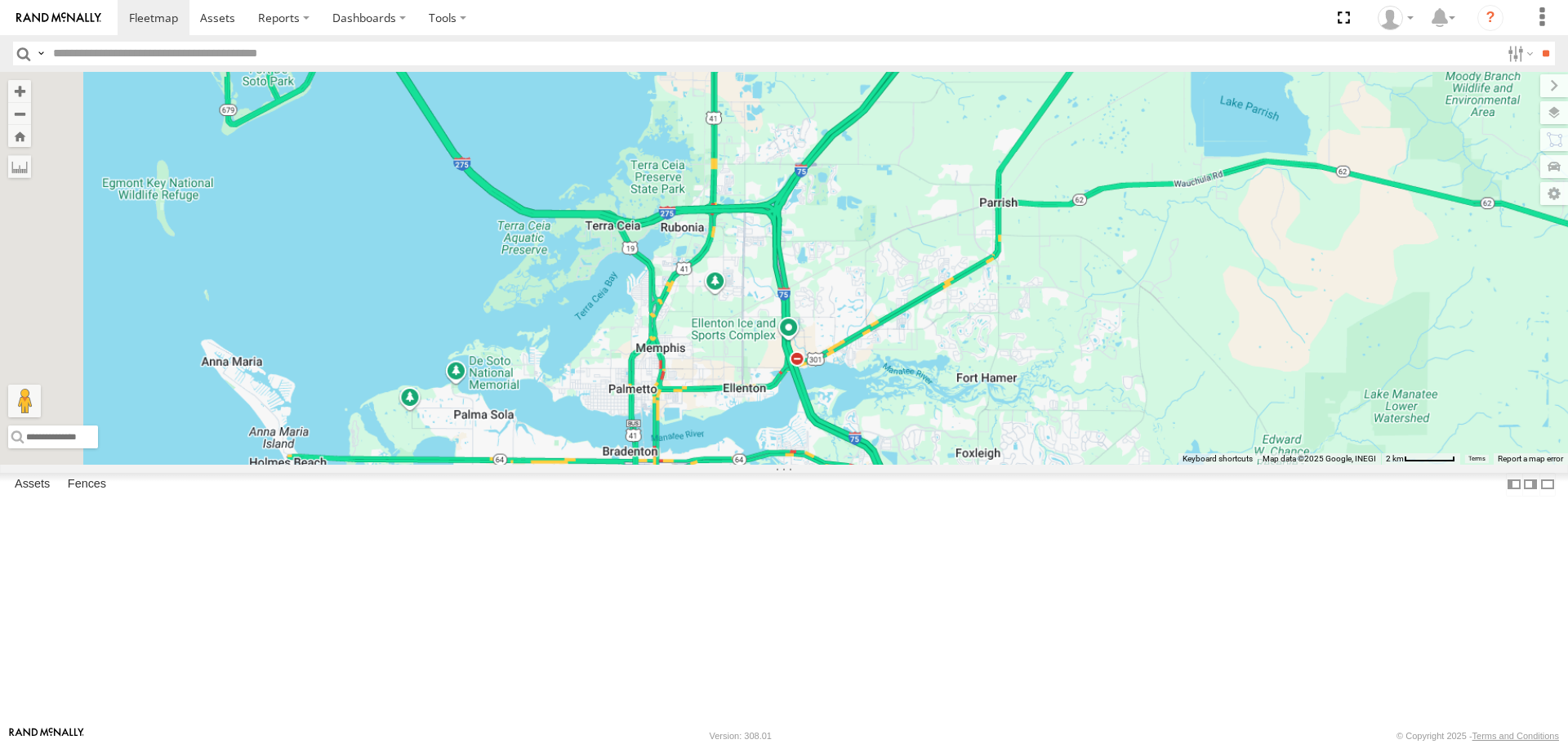
click at [797, 464] on div "soul" at bounding box center [784, 268] width 1568 height 392
drag, startPoint x: 784, startPoint y: 487, endPoint x: 779, endPoint y: 463, distance: 24.5
click at [780, 464] on div "soul" at bounding box center [784, 268] width 1568 height 392
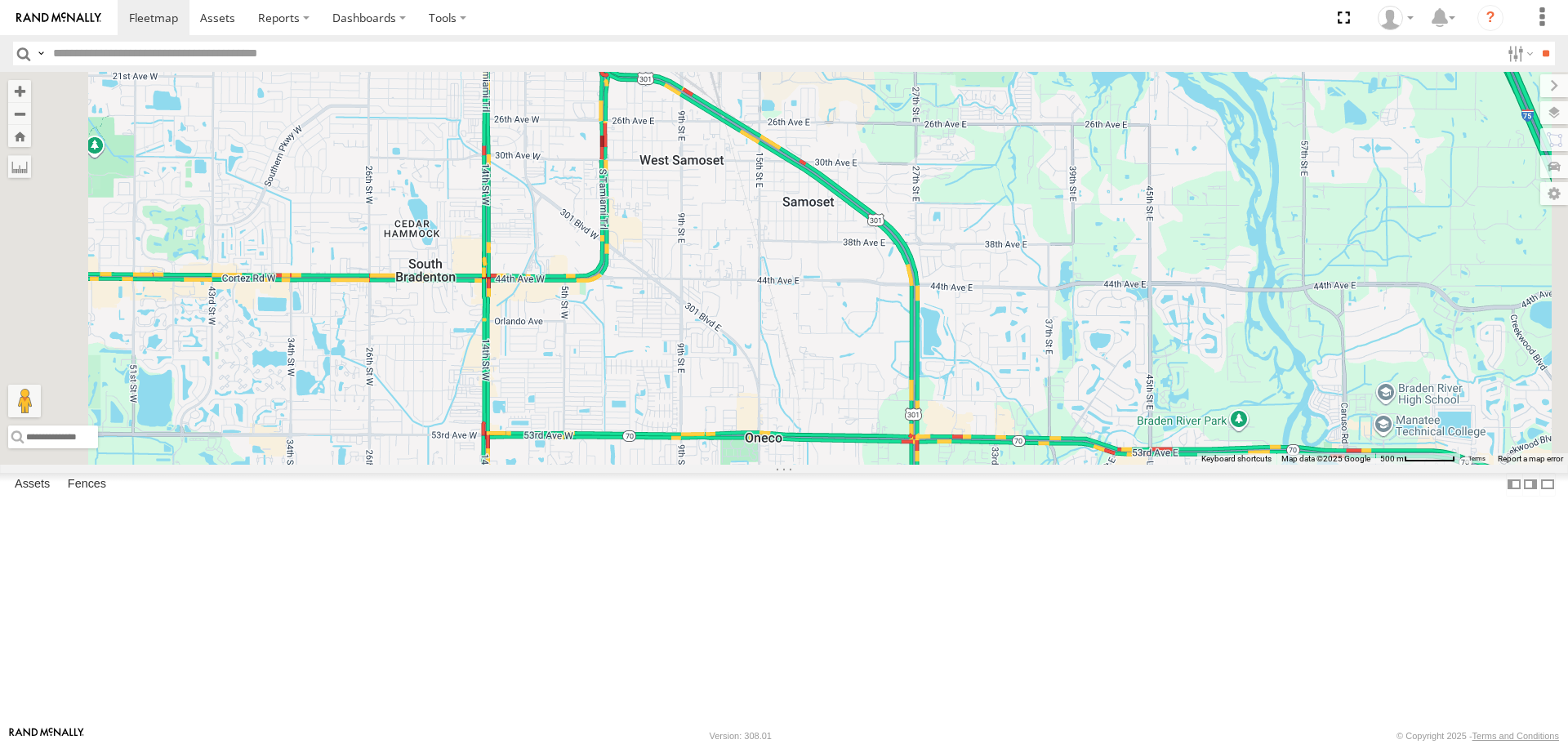
drag, startPoint x: 634, startPoint y: 519, endPoint x: 586, endPoint y: 214, distance: 308.8
click at [586, 227] on div at bounding box center [784, 268] width 1568 height 392
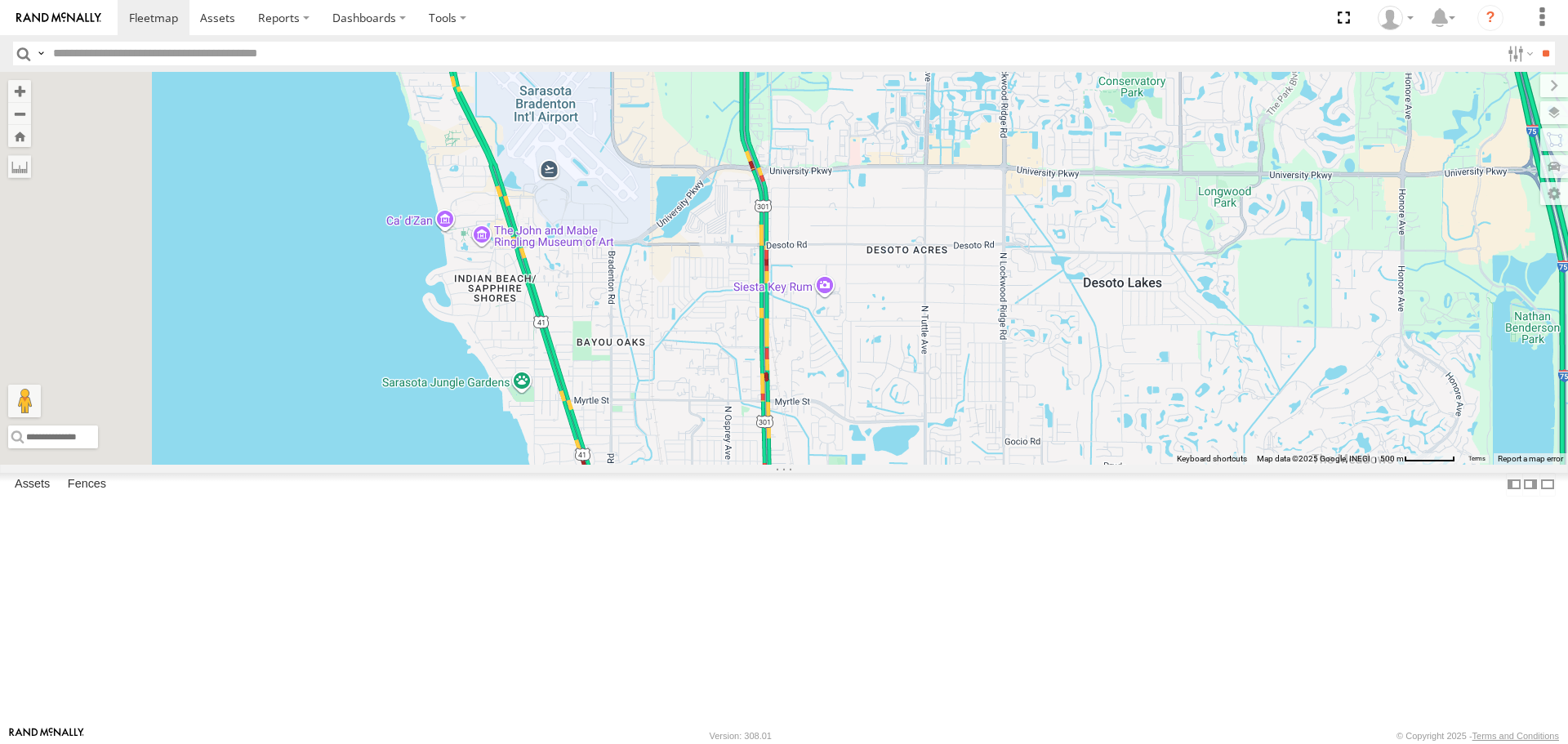
drag, startPoint x: 608, startPoint y: 304, endPoint x: 735, endPoint y: 782, distance: 494.6
click at [735, 743] on html at bounding box center [784, 372] width 1568 height 744
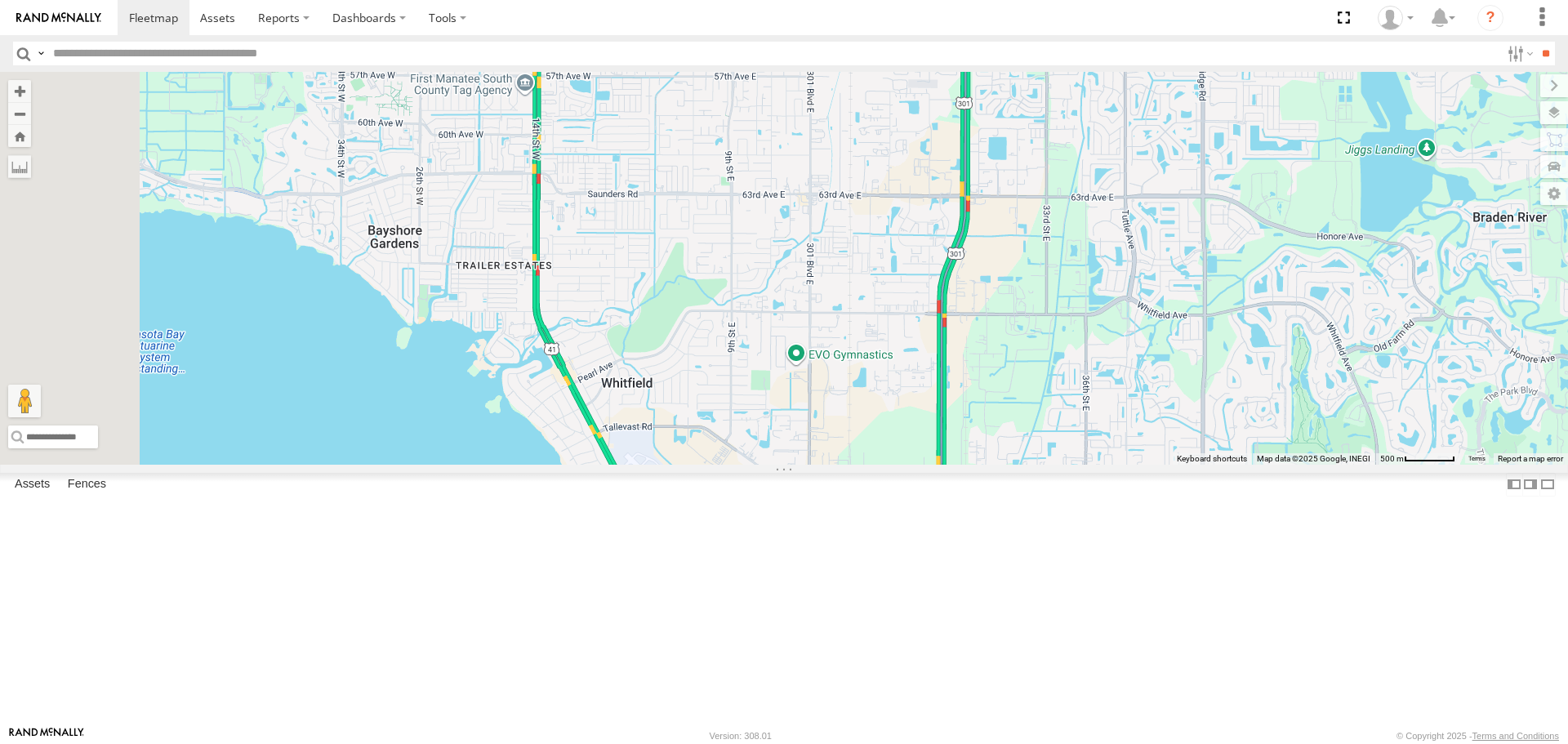
click at [697, 464] on div at bounding box center [784, 268] width 1568 height 392
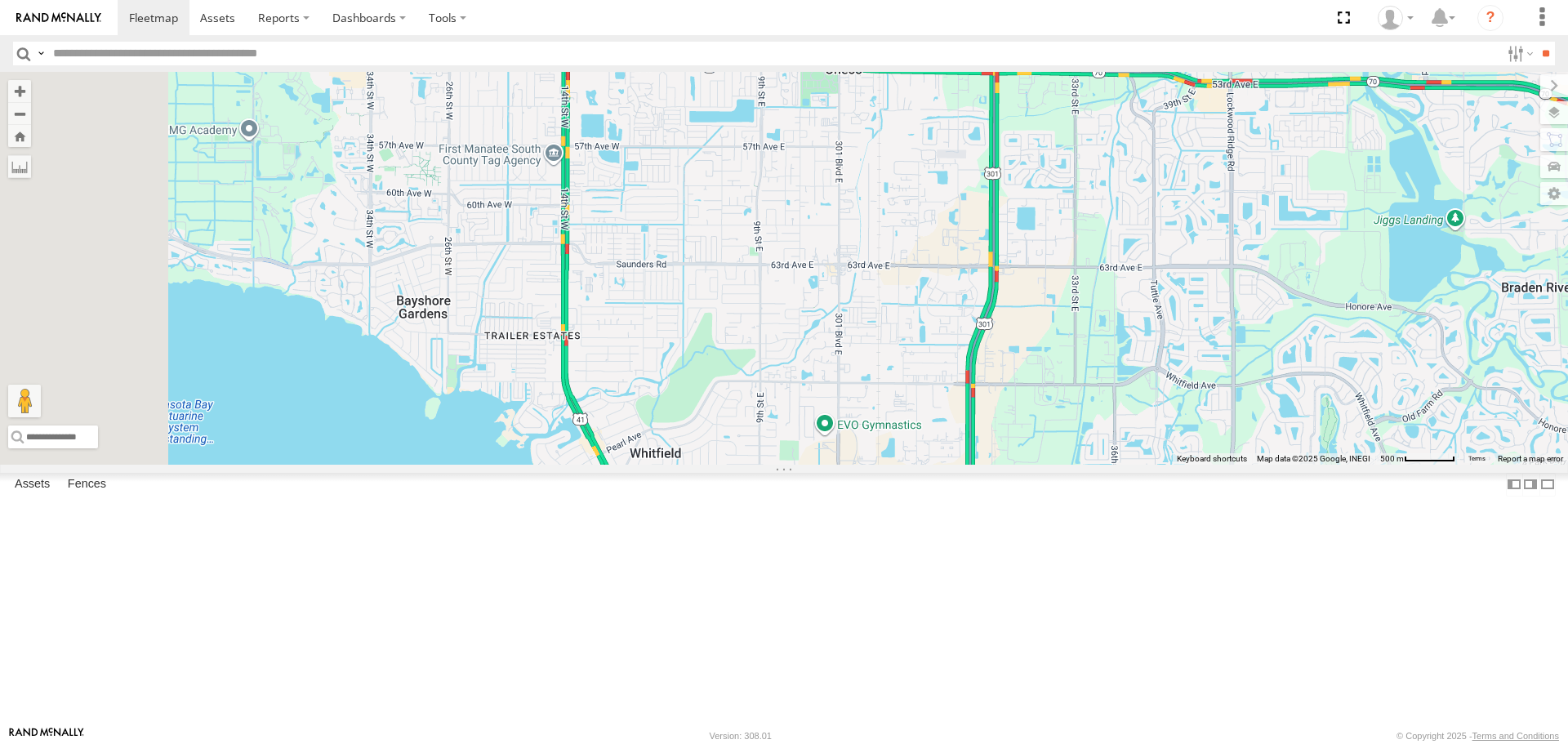
drag, startPoint x: 697, startPoint y: 536, endPoint x: 656, endPoint y: 674, distance: 144.0
click at [681, 732] on body at bounding box center [784, 372] width 1568 height 744
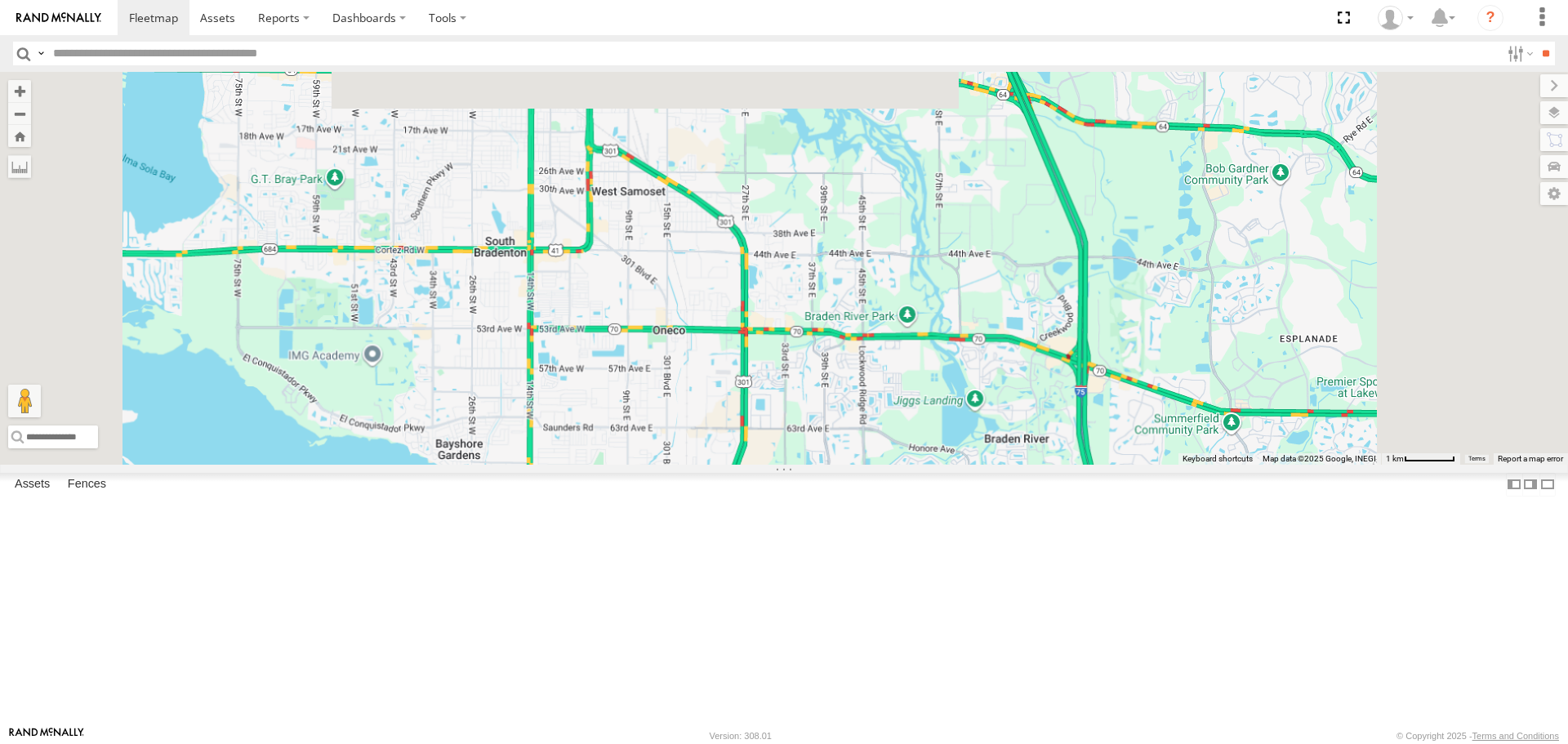
drag, startPoint x: 751, startPoint y: 447, endPoint x: 751, endPoint y: 457, distance: 10.0
click at [751, 457] on div "4 soul" at bounding box center [784, 268] width 1568 height 392
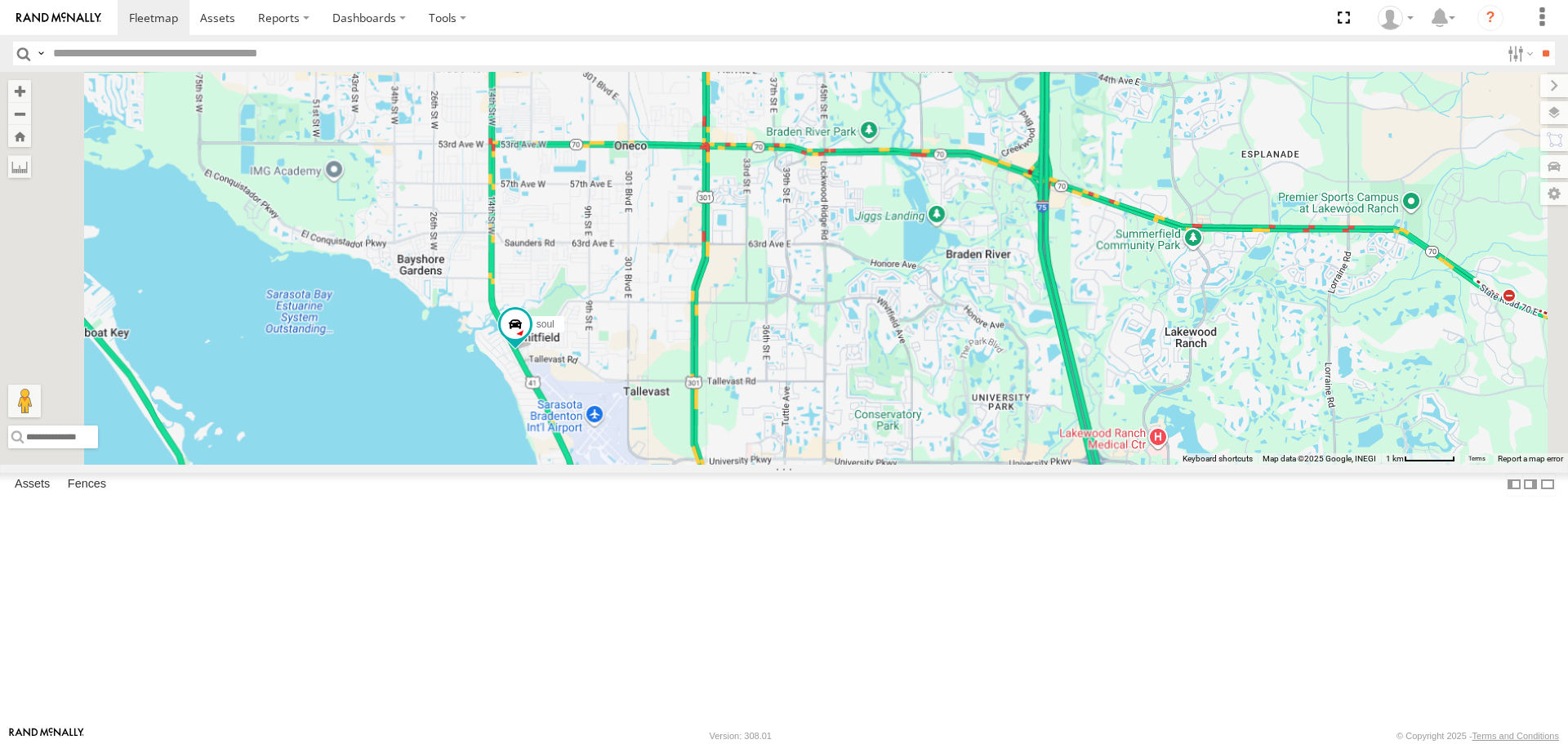
drag, startPoint x: 751, startPoint y: 457, endPoint x: 711, endPoint y: 258, distance: 203.0
click at [711, 259] on div "4 soul" at bounding box center [784, 268] width 1568 height 392
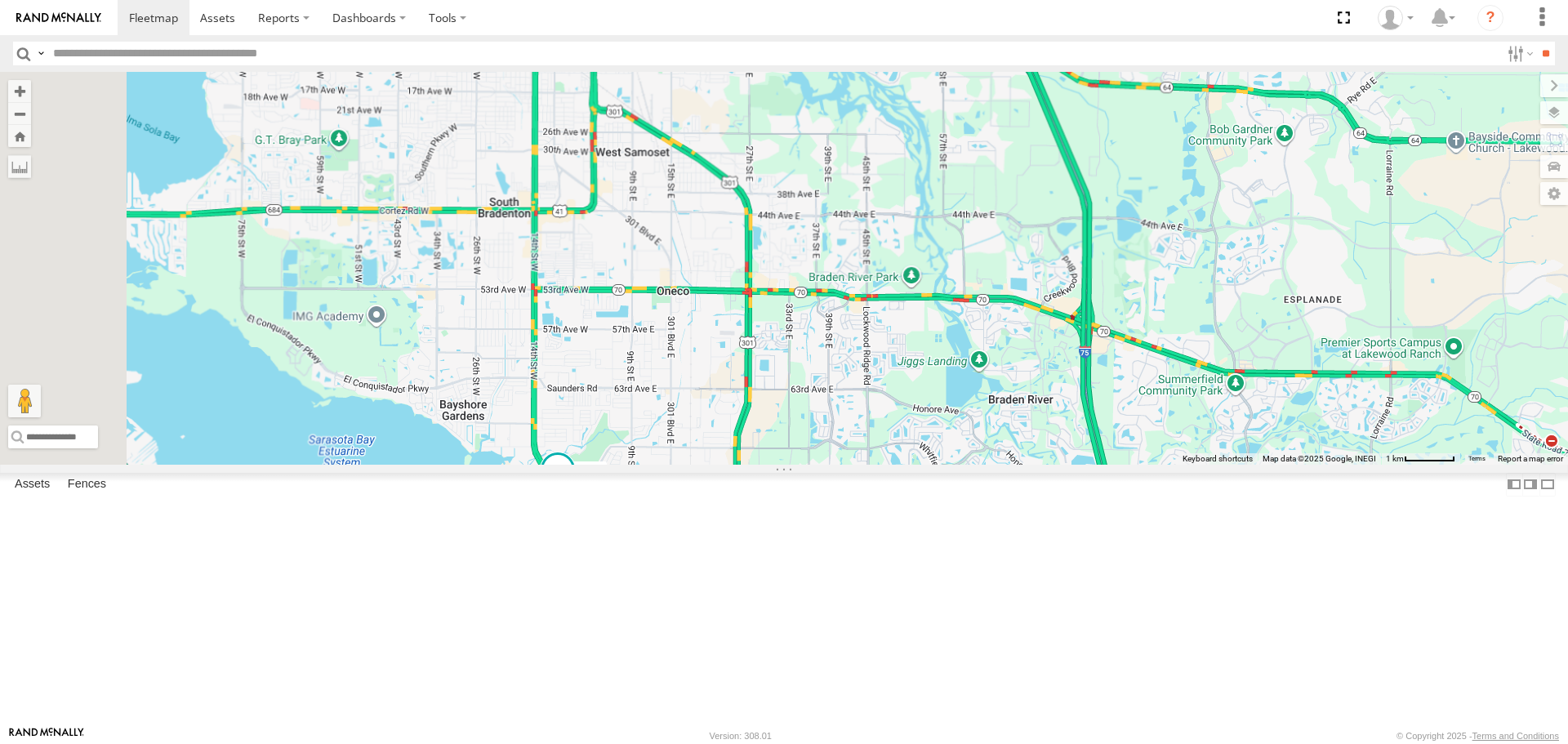
drag, startPoint x: 773, startPoint y: 305, endPoint x: 803, endPoint y: 462, distance: 159.8
click at [803, 462] on div "4 soul" at bounding box center [784, 268] width 1568 height 392
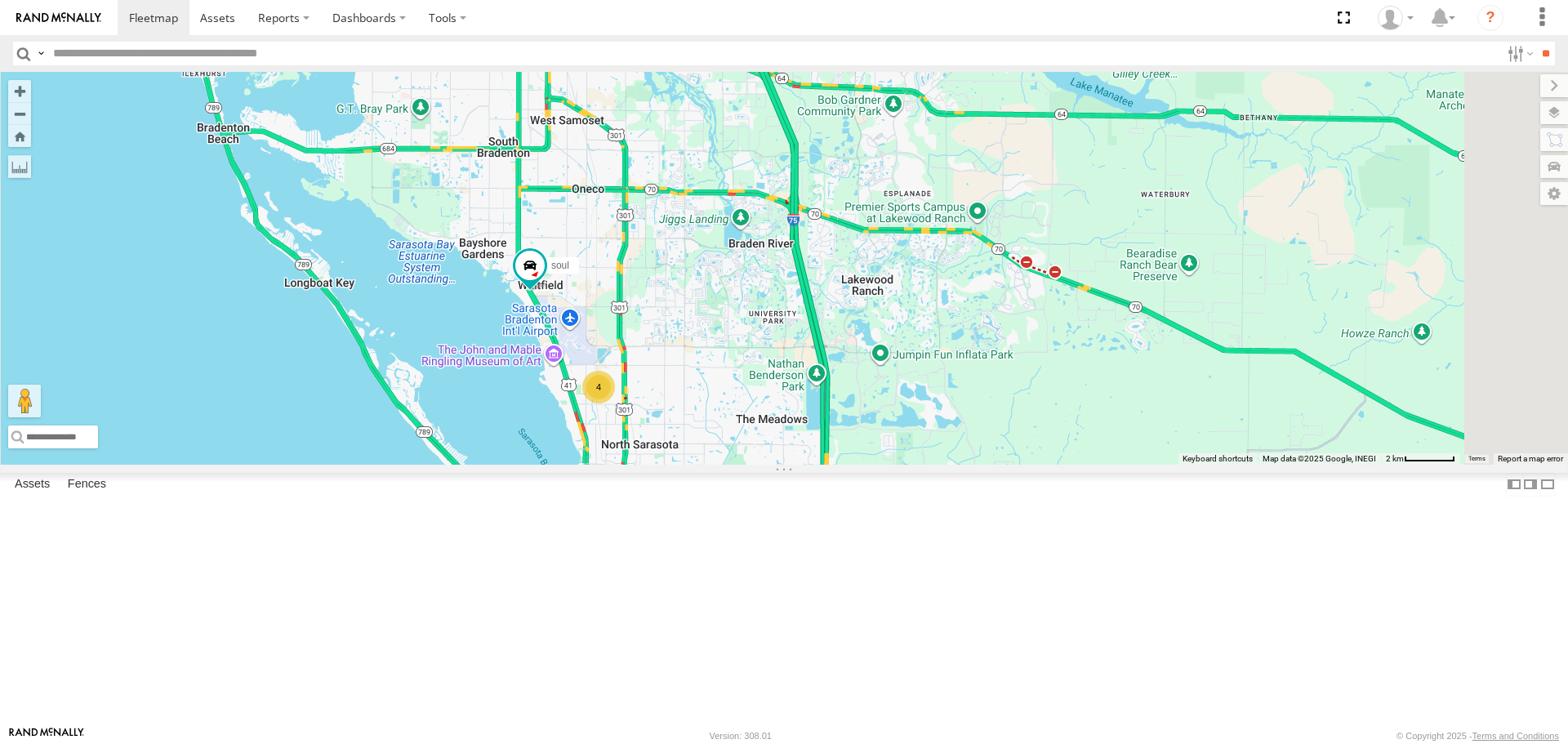
drag, startPoint x: 796, startPoint y: 446, endPoint x: 746, endPoint y: 285, distance: 168.6
click at [746, 285] on div "soul 4" at bounding box center [784, 268] width 1568 height 392
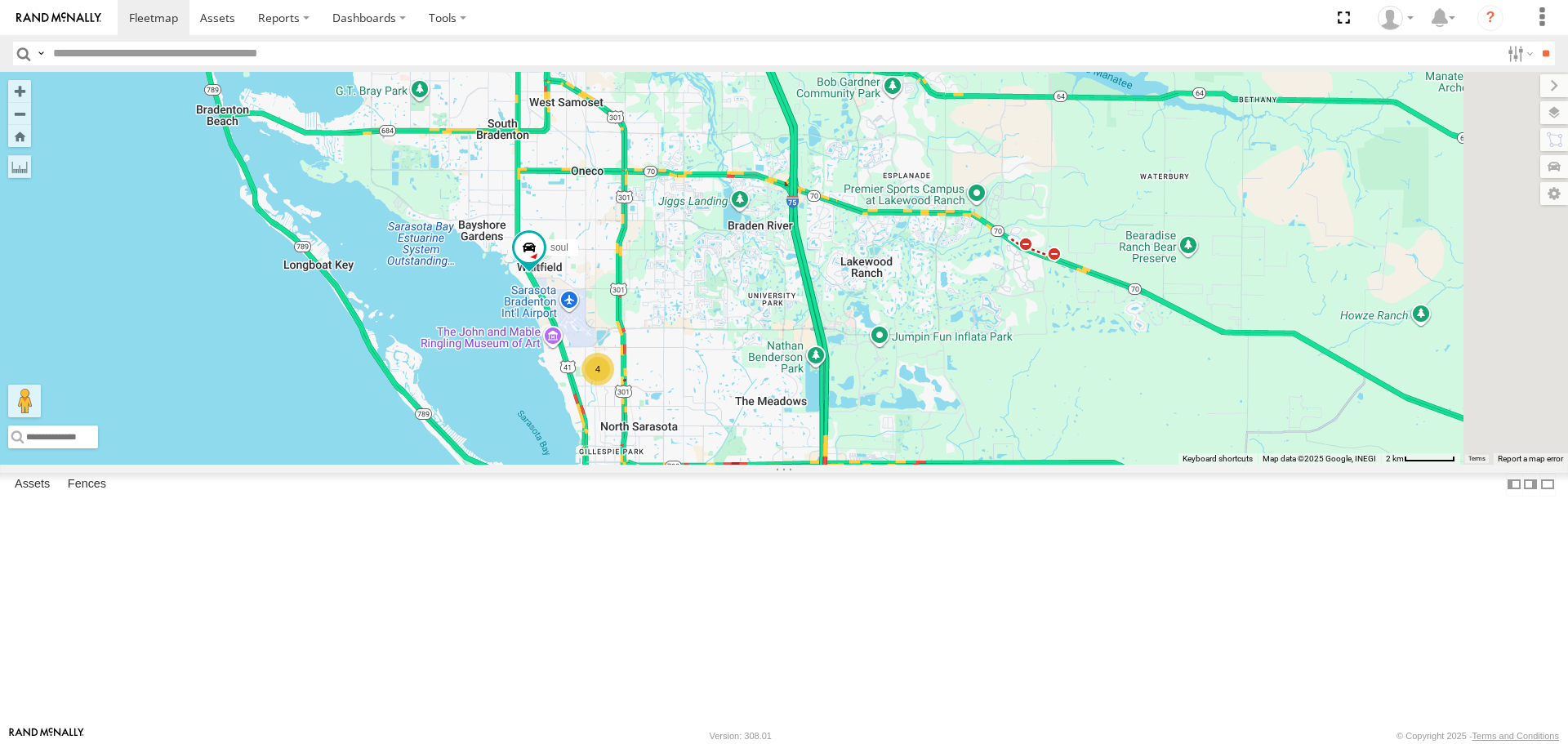
click at [753, 319] on div "soul 4" at bounding box center [784, 268] width 1568 height 392
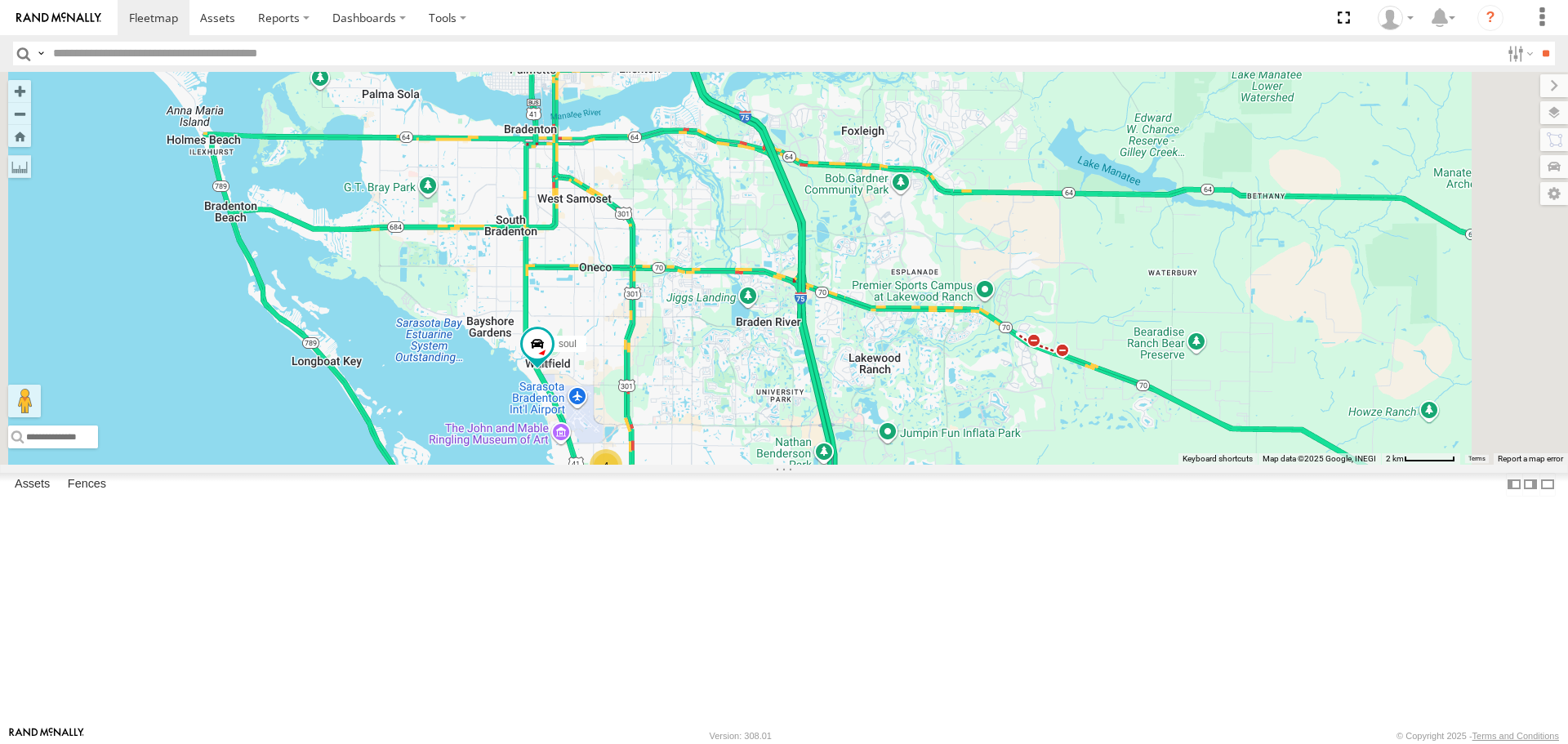
drag, startPoint x: 753, startPoint y: 319, endPoint x: 760, endPoint y: 400, distance: 81.3
click at [760, 400] on div "soul 4" at bounding box center [784, 268] width 1568 height 392
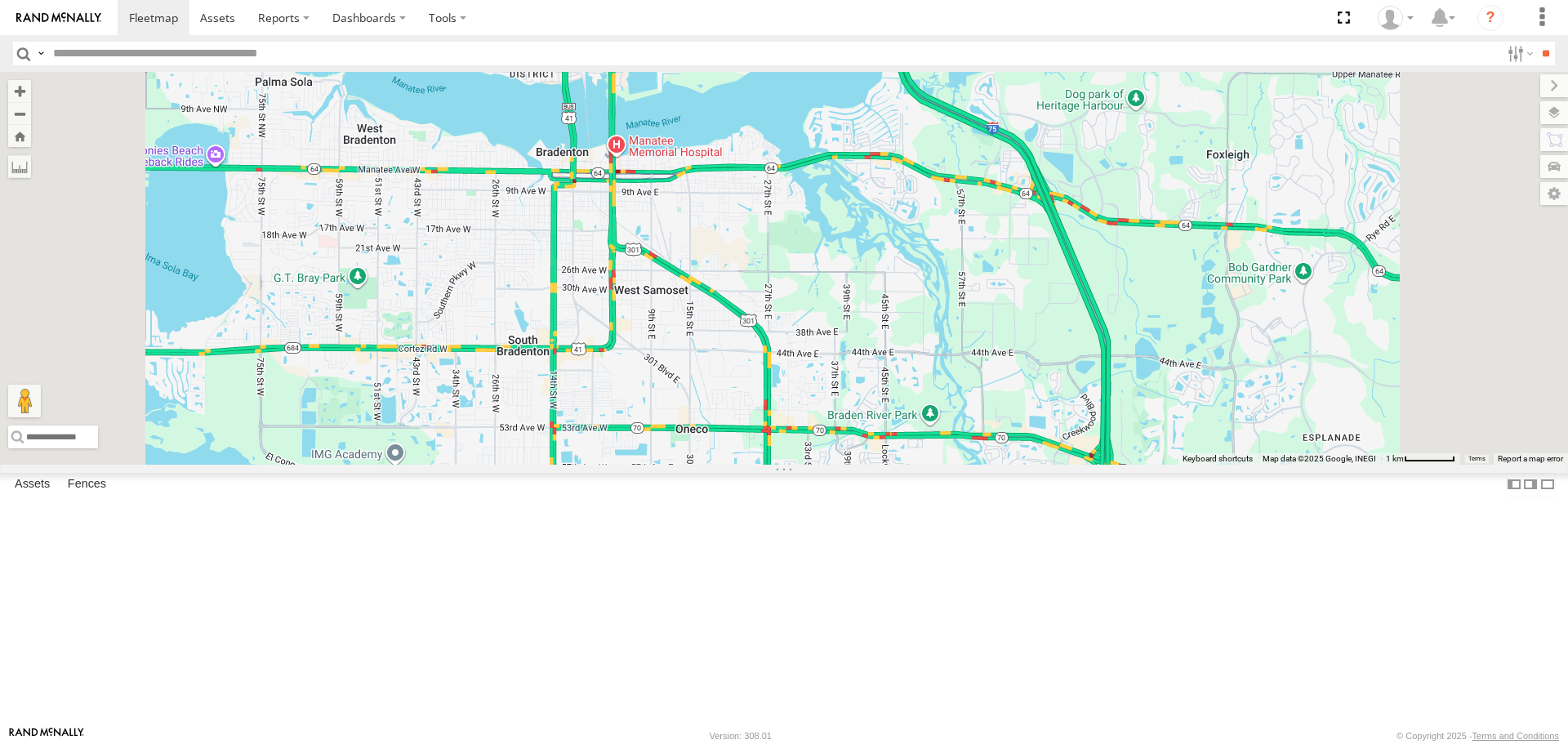
drag, startPoint x: 1052, startPoint y: 402, endPoint x: 931, endPoint y: 263, distance: 184.3
click at [942, 278] on div "soul" at bounding box center [784, 268] width 1568 height 392
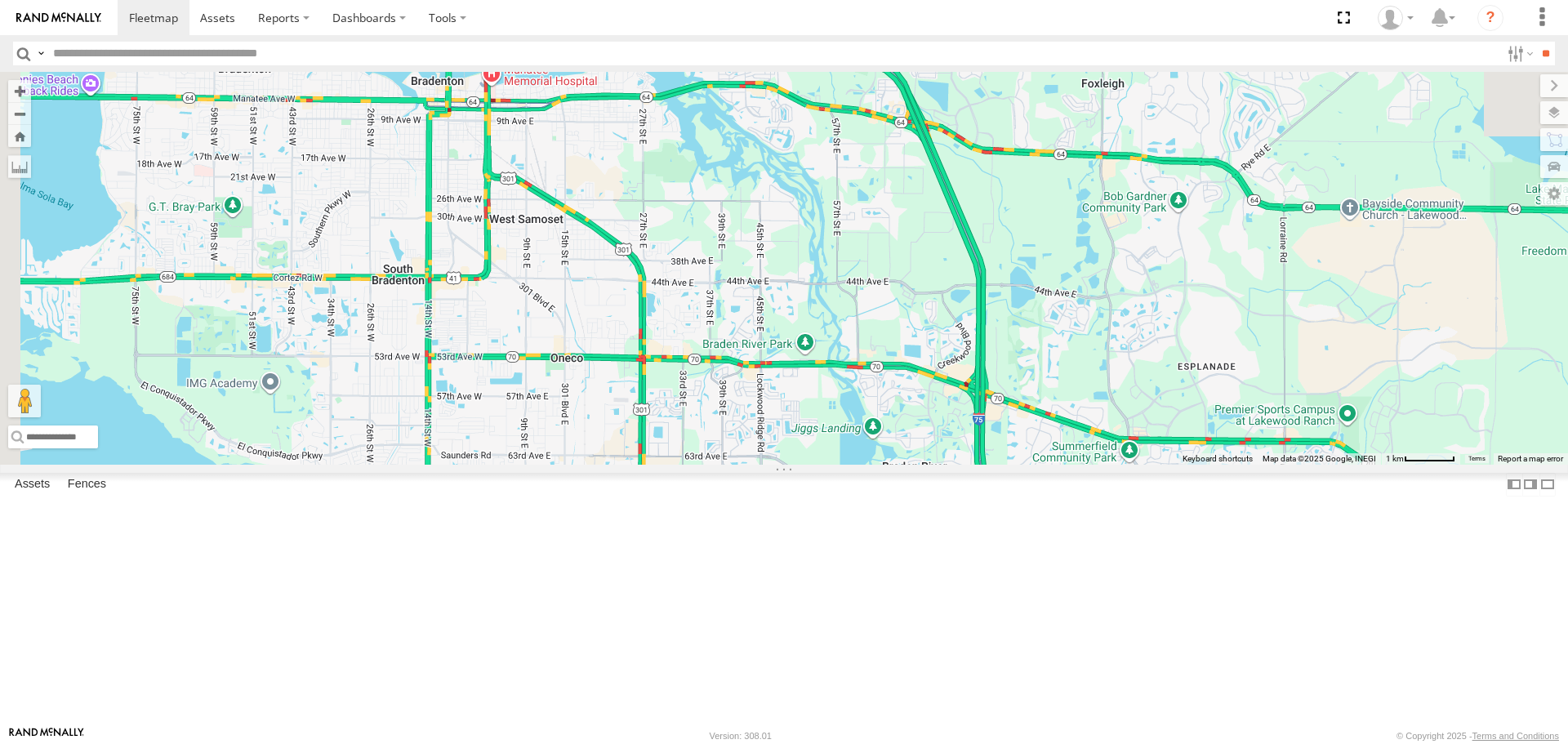
drag, startPoint x: 930, startPoint y: 261, endPoint x: 1194, endPoint y: 647, distance: 467.6
click at [1194, 464] on div "soul" at bounding box center [784, 268] width 1568 height 392
drag, startPoint x: 1136, startPoint y: 436, endPoint x: 1134, endPoint y: 465, distance: 29.1
click at [1134, 442] on div "soul" at bounding box center [784, 268] width 1568 height 392
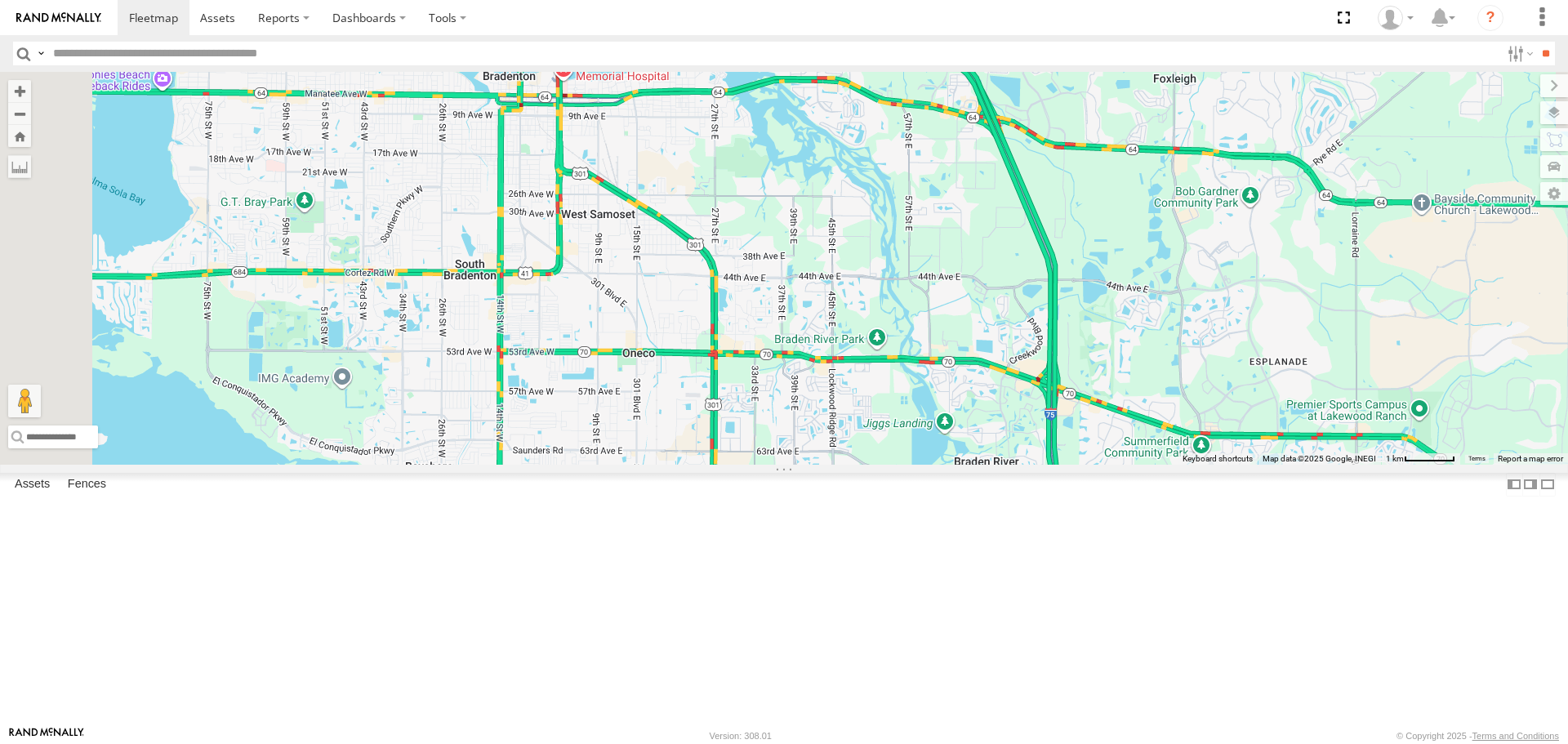
drag, startPoint x: 1182, startPoint y: 561, endPoint x: 1238, endPoint y: 526, distance: 66.0
click at [1238, 464] on div "soul" at bounding box center [784, 268] width 1568 height 392
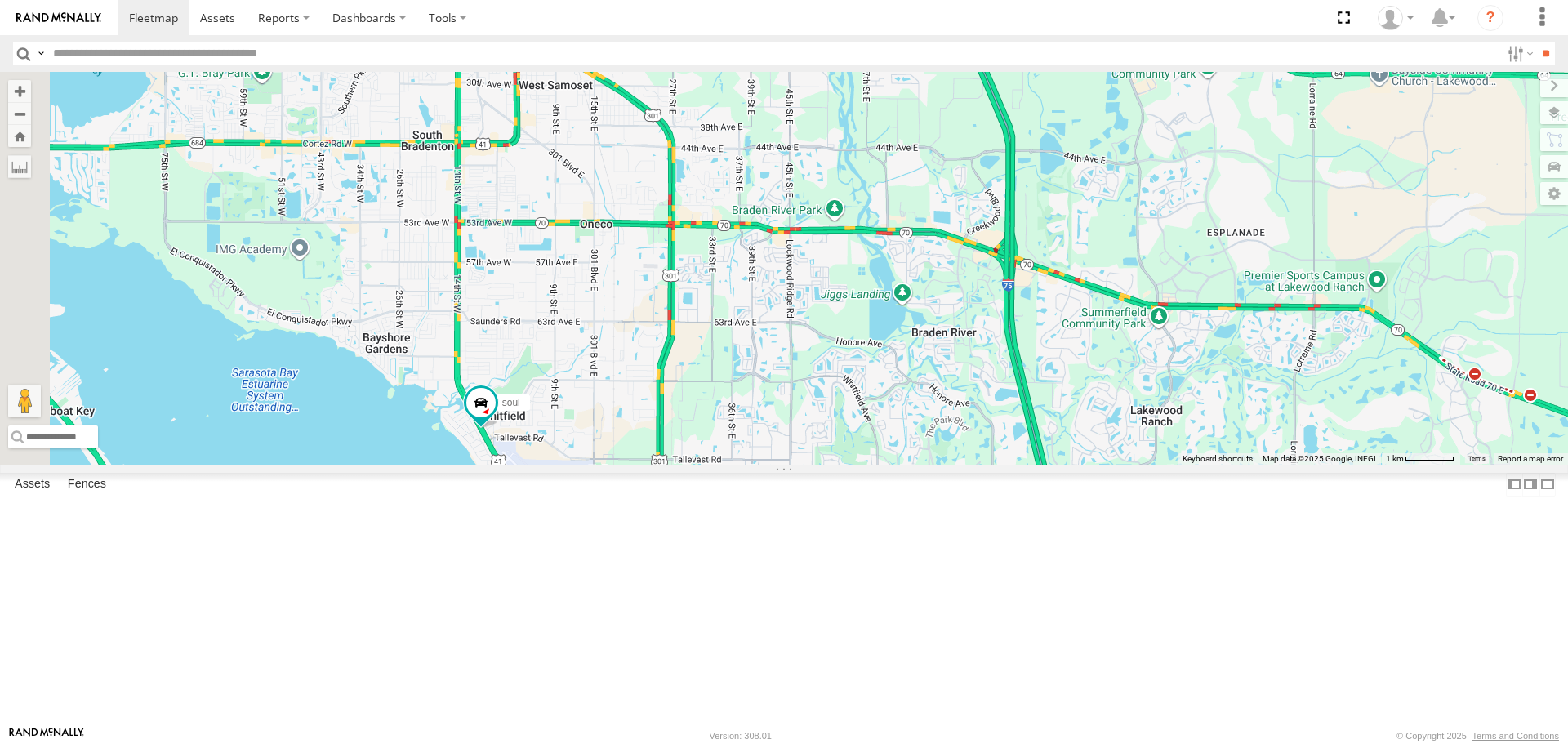
drag, startPoint x: 958, startPoint y: 607, endPoint x: 914, endPoint y: 471, distance: 142.9
click at [914, 464] on div "soul" at bounding box center [784, 268] width 1568 height 392
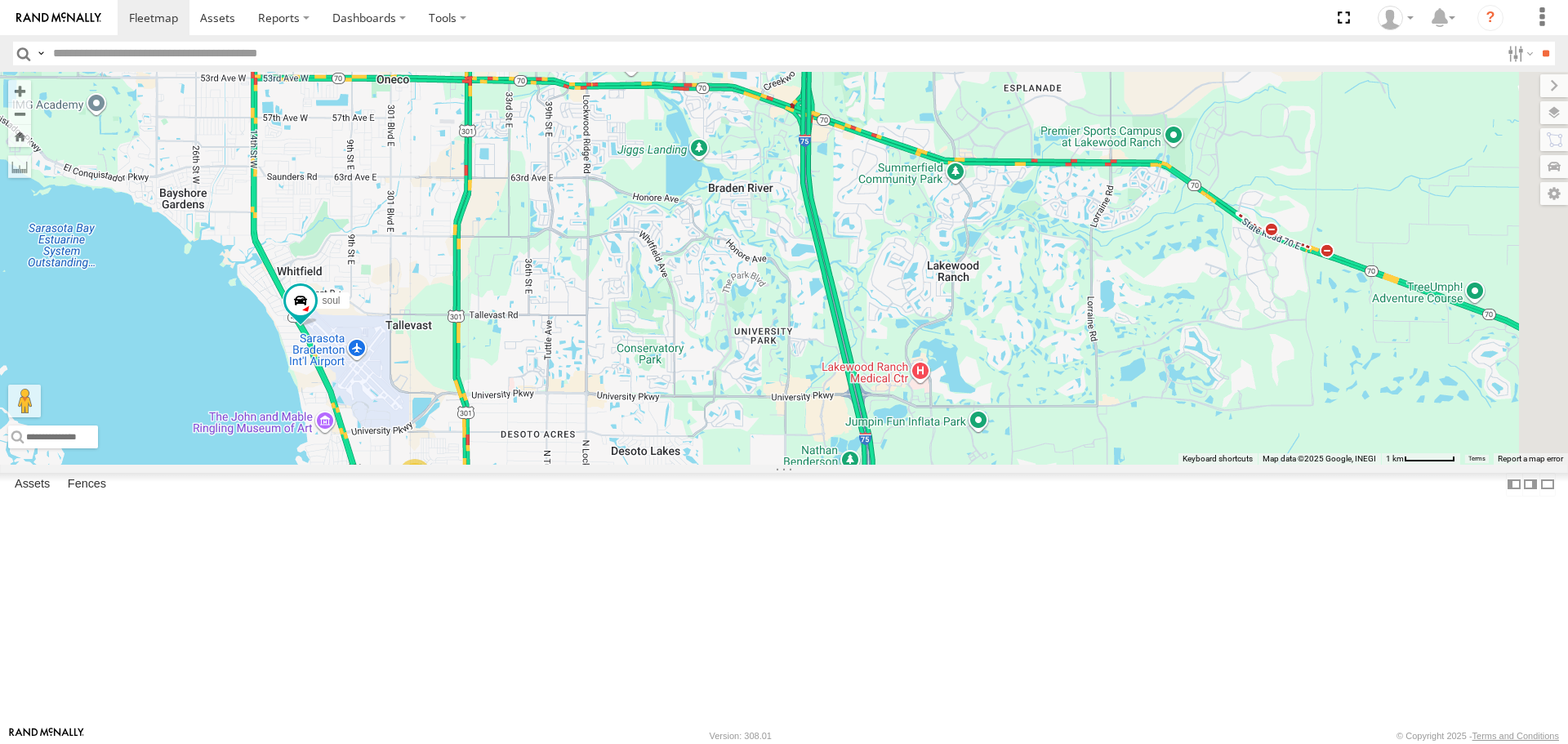
drag, startPoint x: 1114, startPoint y: 567, endPoint x: 991, endPoint y: 386, distance: 218.8
click at [991, 386] on div "soul 4" at bounding box center [784, 268] width 1568 height 392
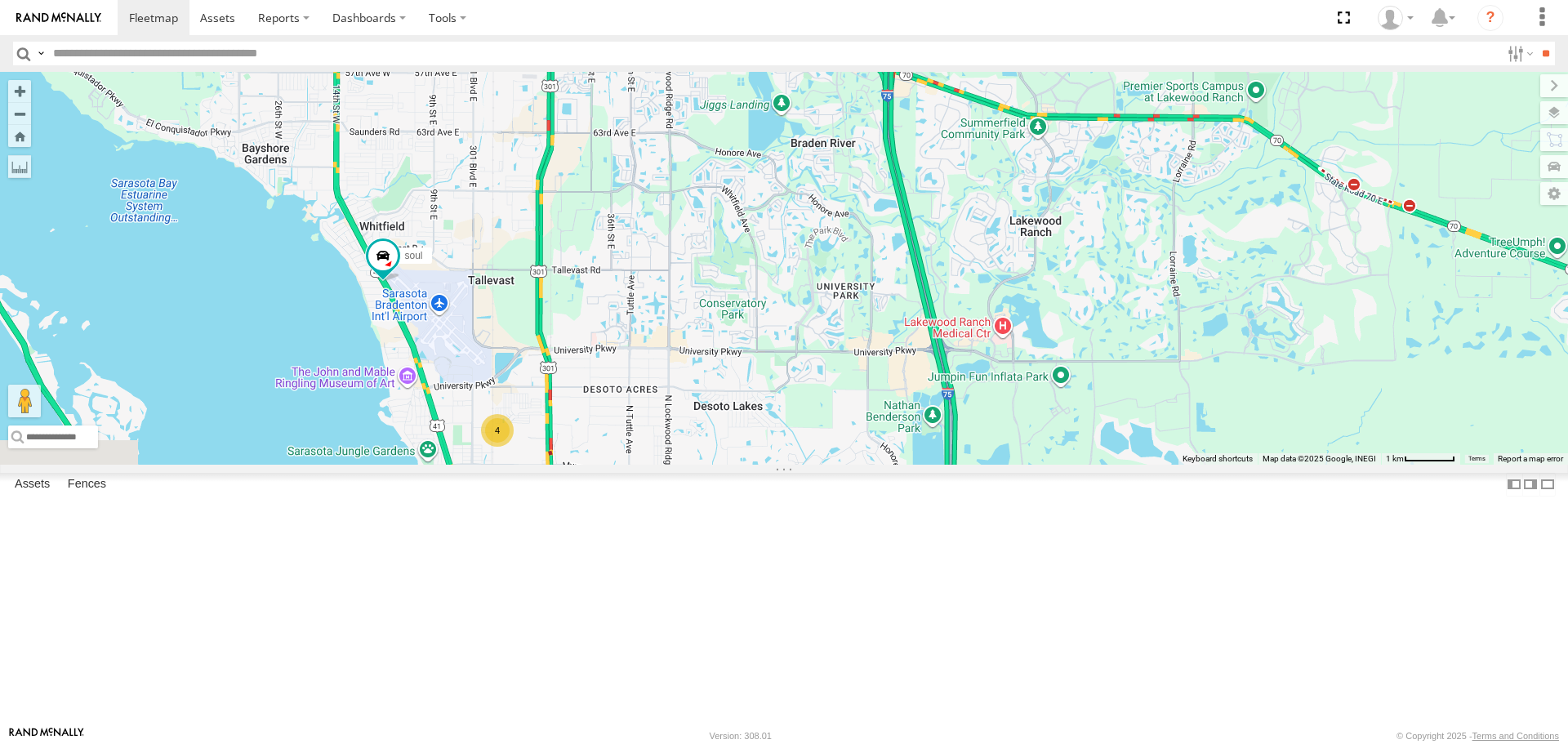
drag, startPoint x: 1005, startPoint y: 382, endPoint x: 1031, endPoint y: 377, distance: 26.5
click at [1031, 377] on div "soul 4" at bounding box center [784, 268] width 1568 height 392
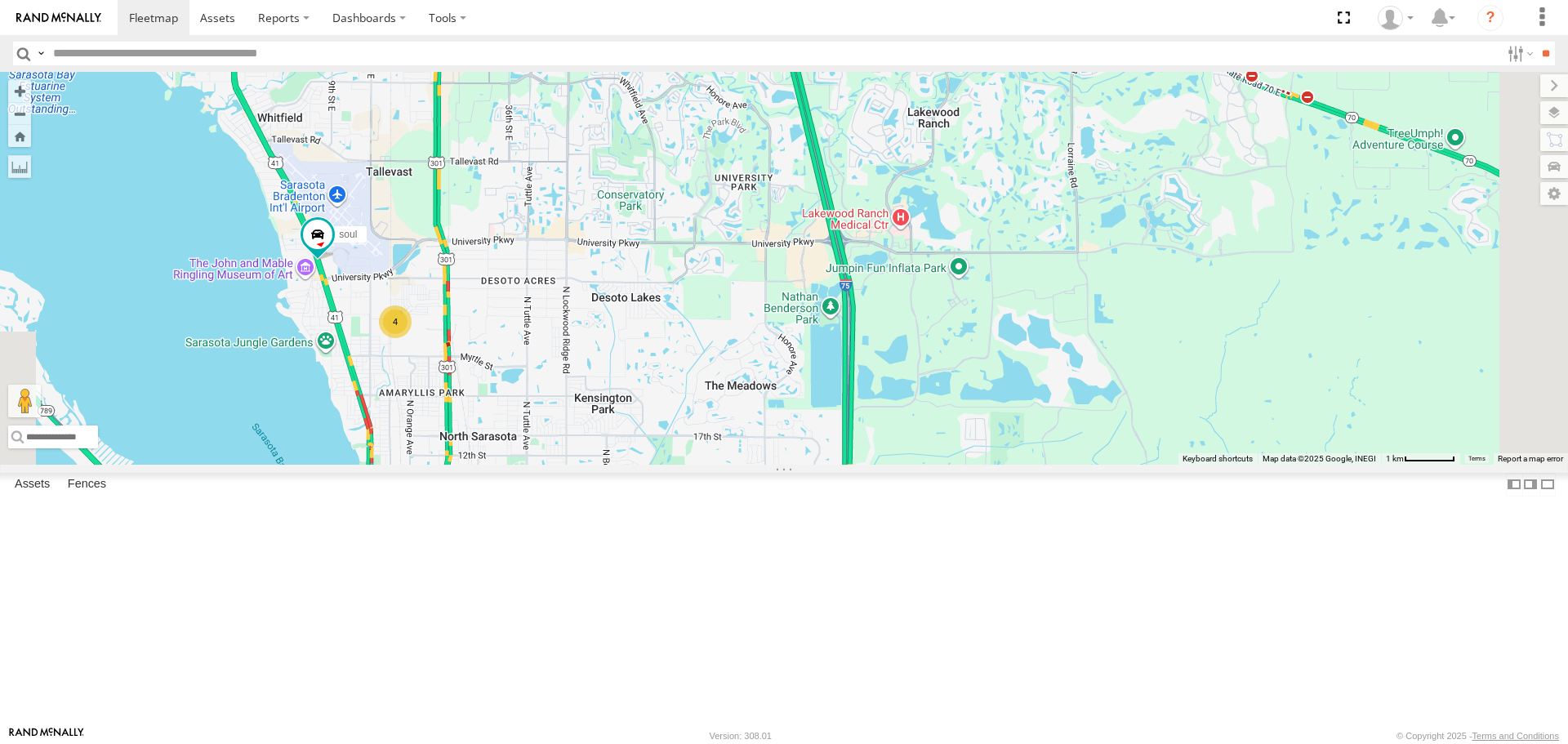
drag, startPoint x: 742, startPoint y: 529, endPoint x: 591, endPoint y: 421, distance: 185.6
click at [591, 421] on div "soul 4" at bounding box center [784, 268] width 1568 height 392
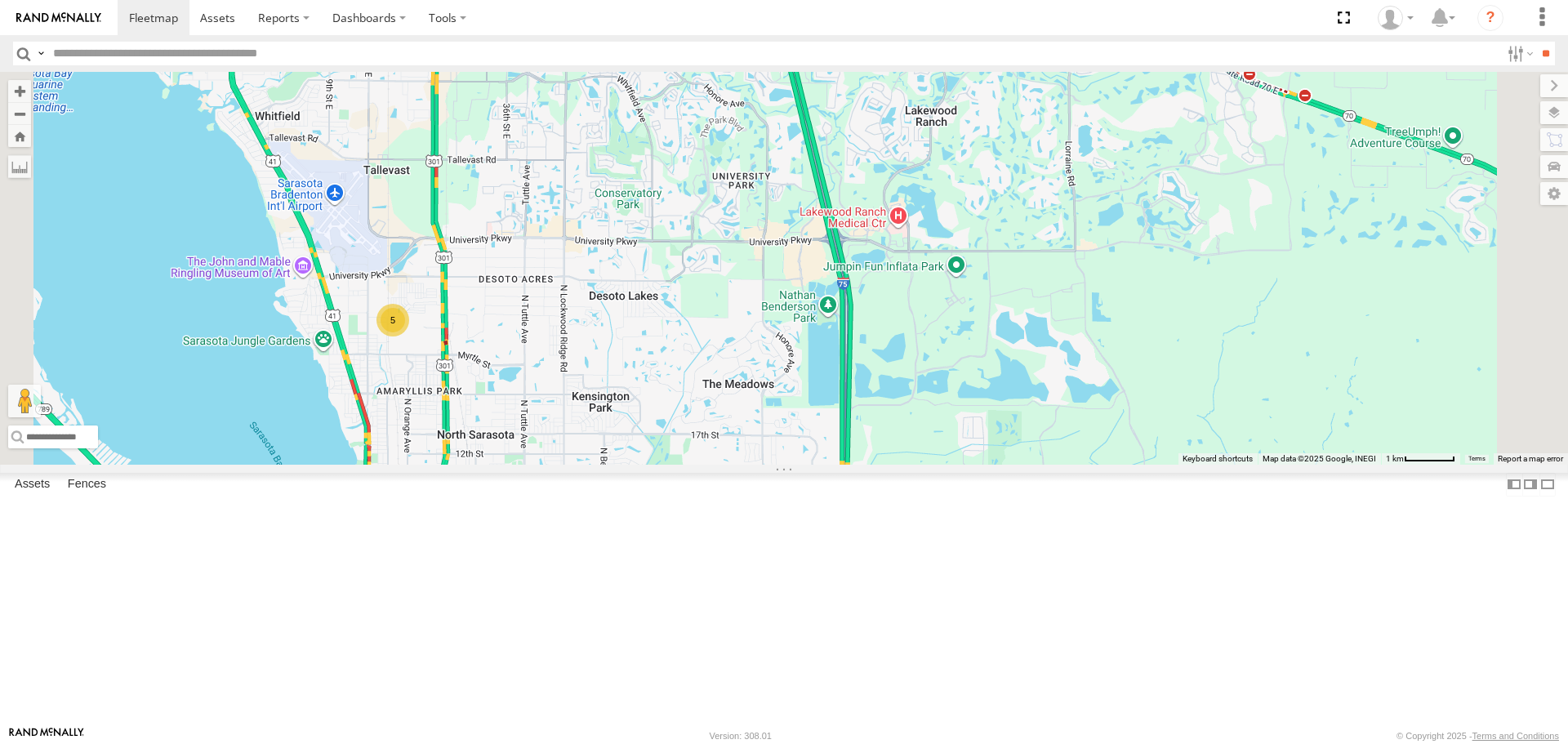
click at [409, 336] on div "5" at bounding box center [393, 320] width 33 height 33
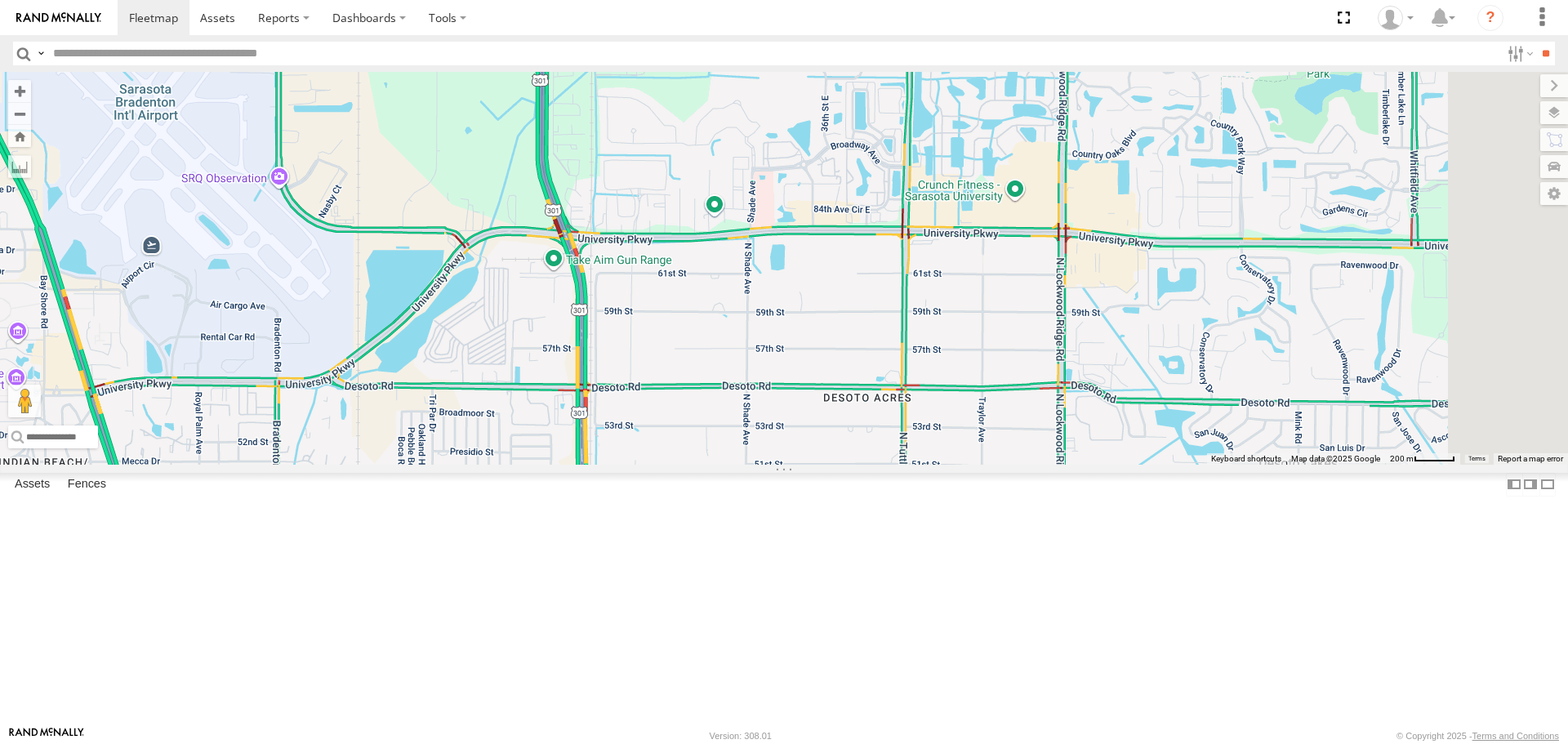
drag, startPoint x: 1382, startPoint y: 388, endPoint x: 924, endPoint y: 611, distance: 509.4
click at [1085, 464] on div "5" at bounding box center [784, 268] width 1568 height 392
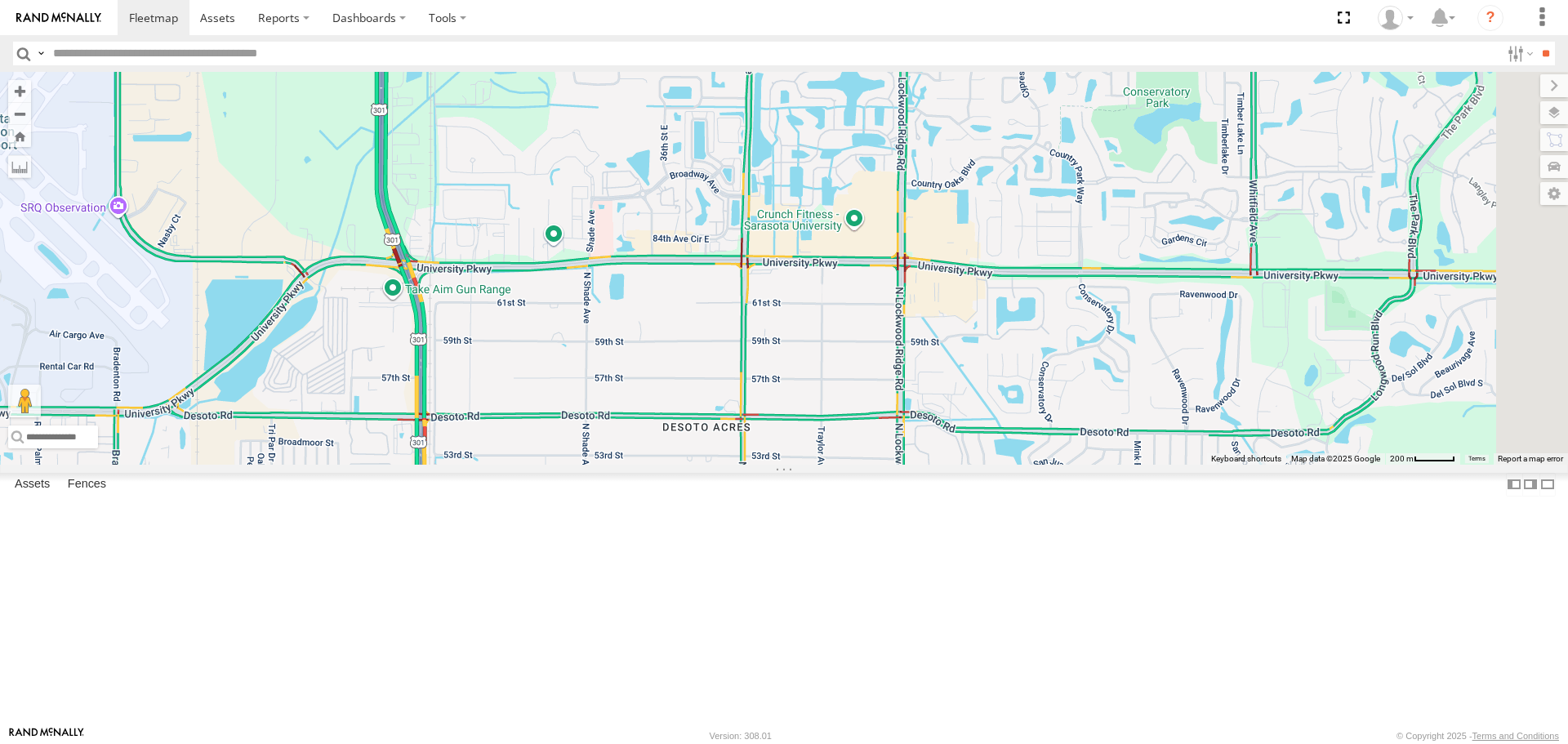
drag, startPoint x: 924, startPoint y: 611, endPoint x: 874, endPoint y: 615, distance: 50.2
click at [881, 464] on div "5" at bounding box center [784, 268] width 1568 height 392
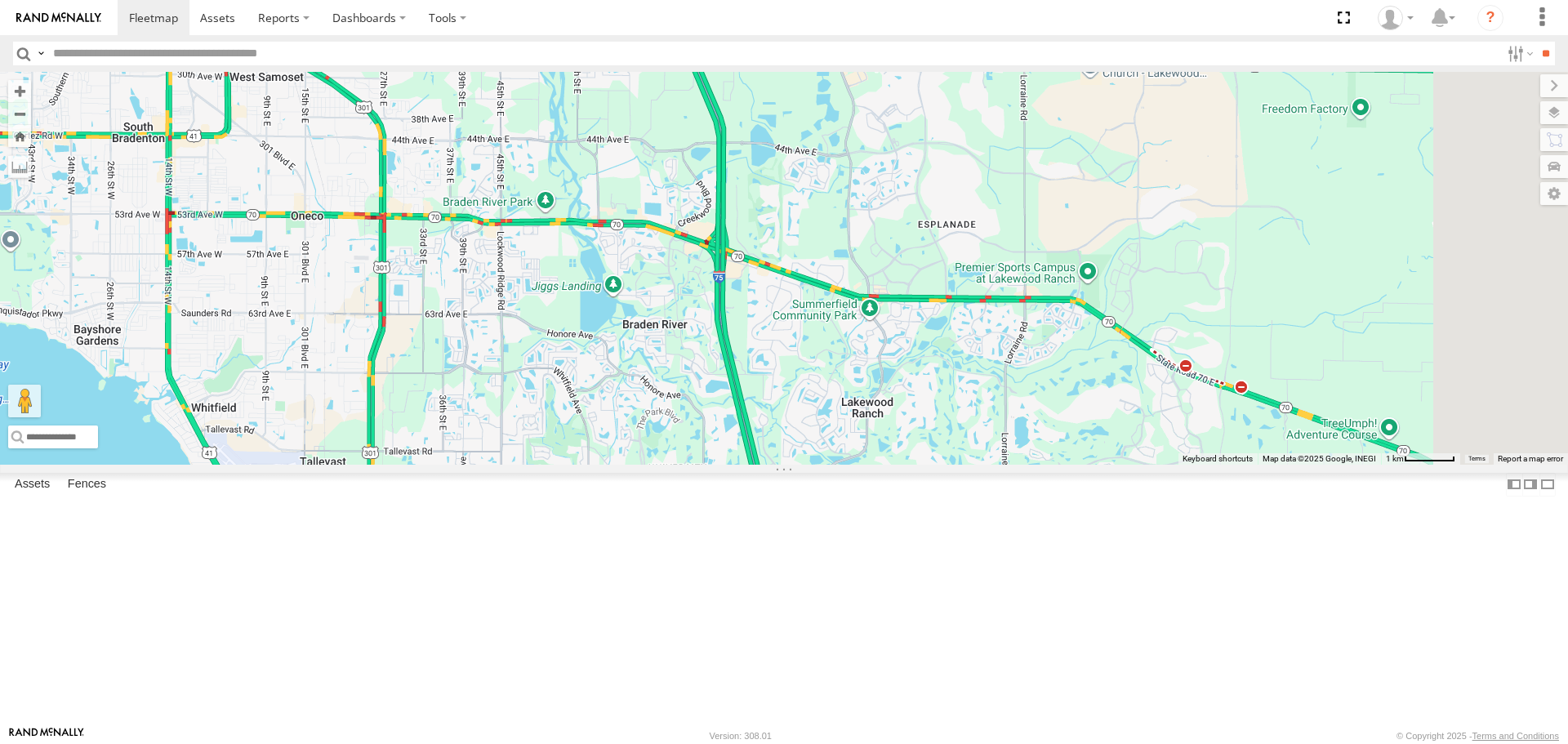
drag, startPoint x: 1263, startPoint y: 500, endPoint x: 893, endPoint y: 676, distance: 409.7
click at [906, 464] on div "5" at bounding box center [784, 268] width 1568 height 392
click at [807, 464] on div "5" at bounding box center [784, 268] width 1568 height 392
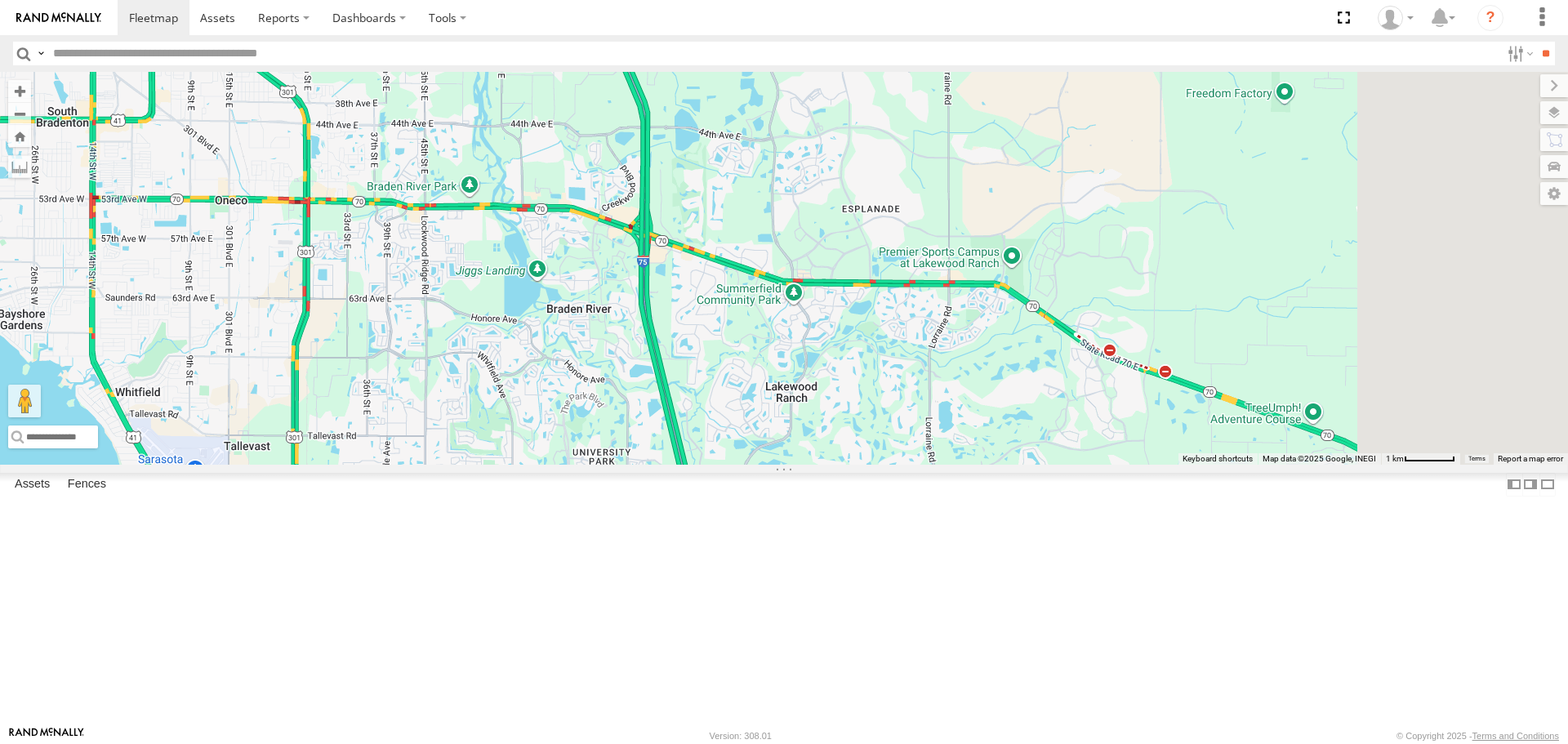
click at [802, 464] on div "5" at bounding box center [784, 268] width 1568 height 392
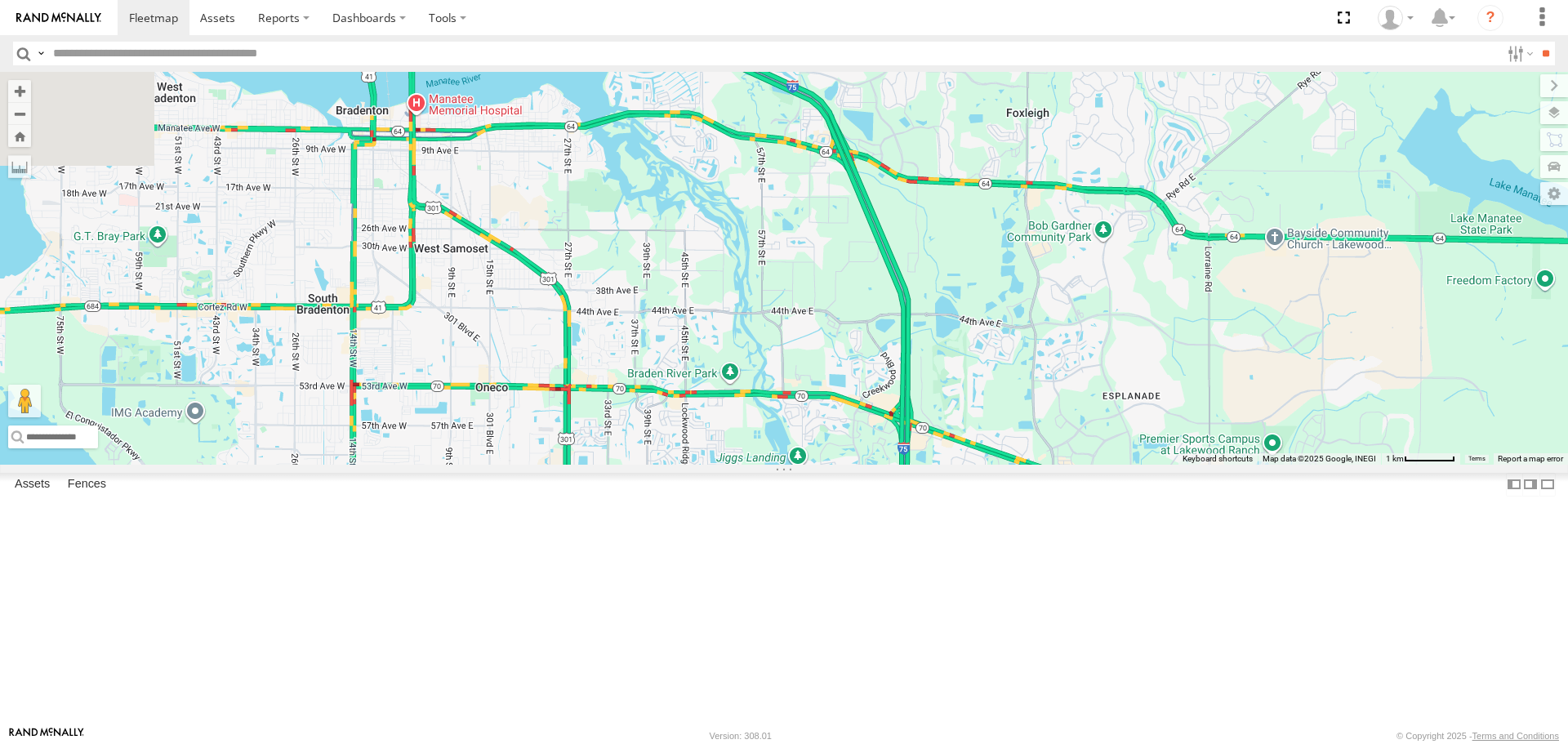
drag, startPoint x: 886, startPoint y: 329, endPoint x: 1169, endPoint y: 526, distance: 344.8
click at [1169, 464] on div "5" at bounding box center [784, 268] width 1568 height 392
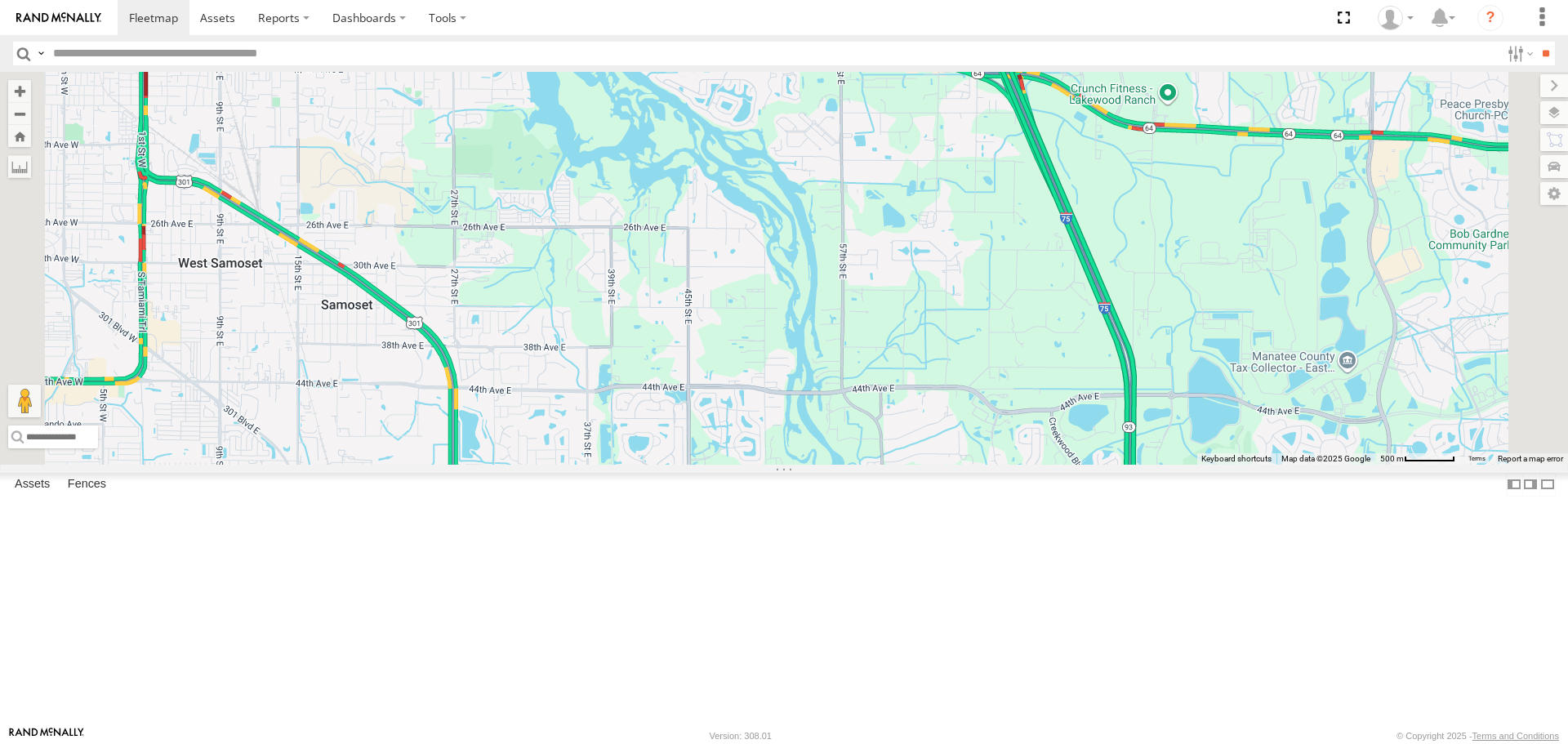
drag, startPoint x: 944, startPoint y: 568, endPoint x: 927, endPoint y: 445, distance: 124.2
click at [938, 464] on div at bounding box center [784, 268] width 1568 height 392
click at [928, 447] on div at bounding box center [784, 268] width 1568 height 392
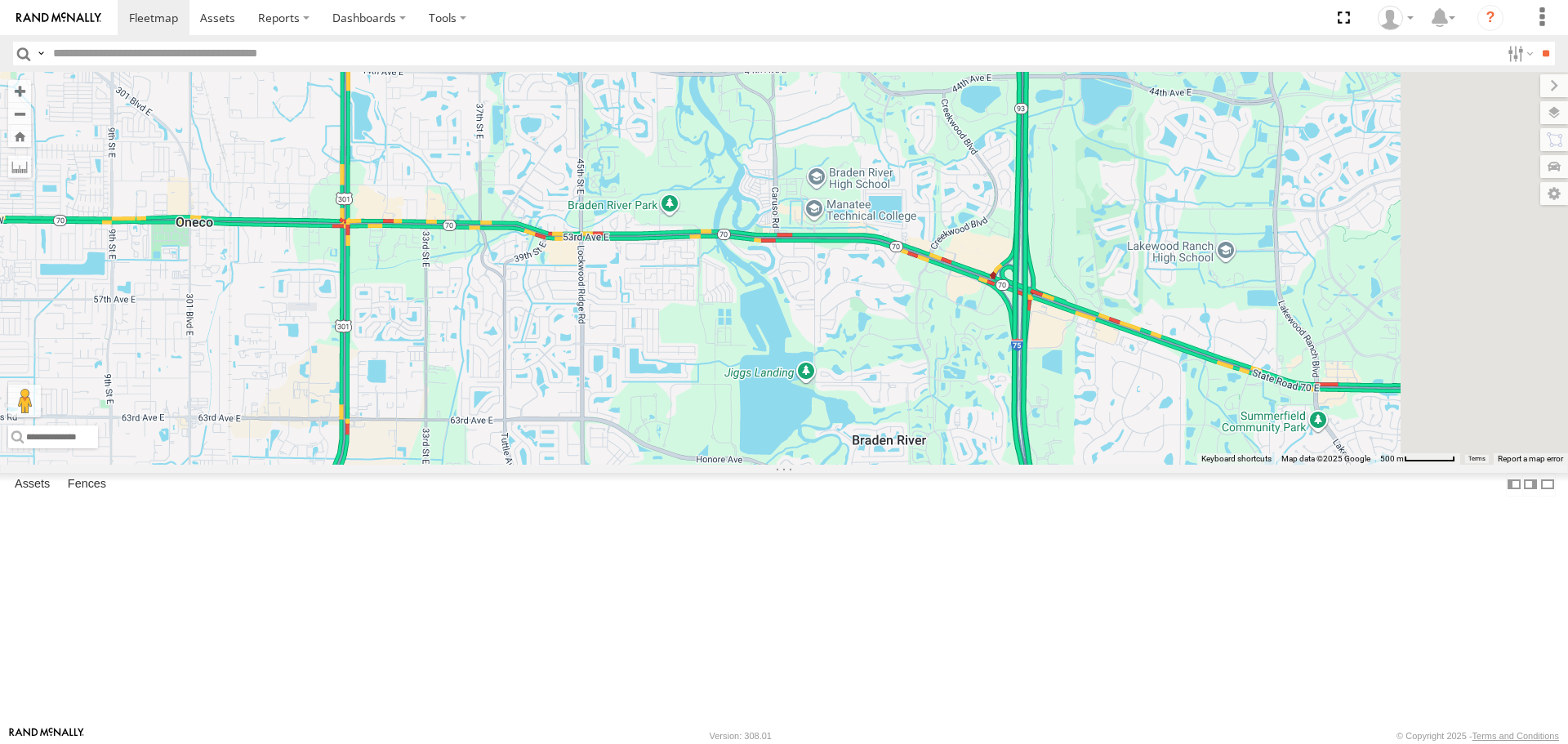
drag, startPoint x: 924, startPoint y: 516, endPoint x: 859, endPoint y: 421, distance: 115.1
click at [864, 427] on div at bounding box center [784, 268] width 1568 height 392
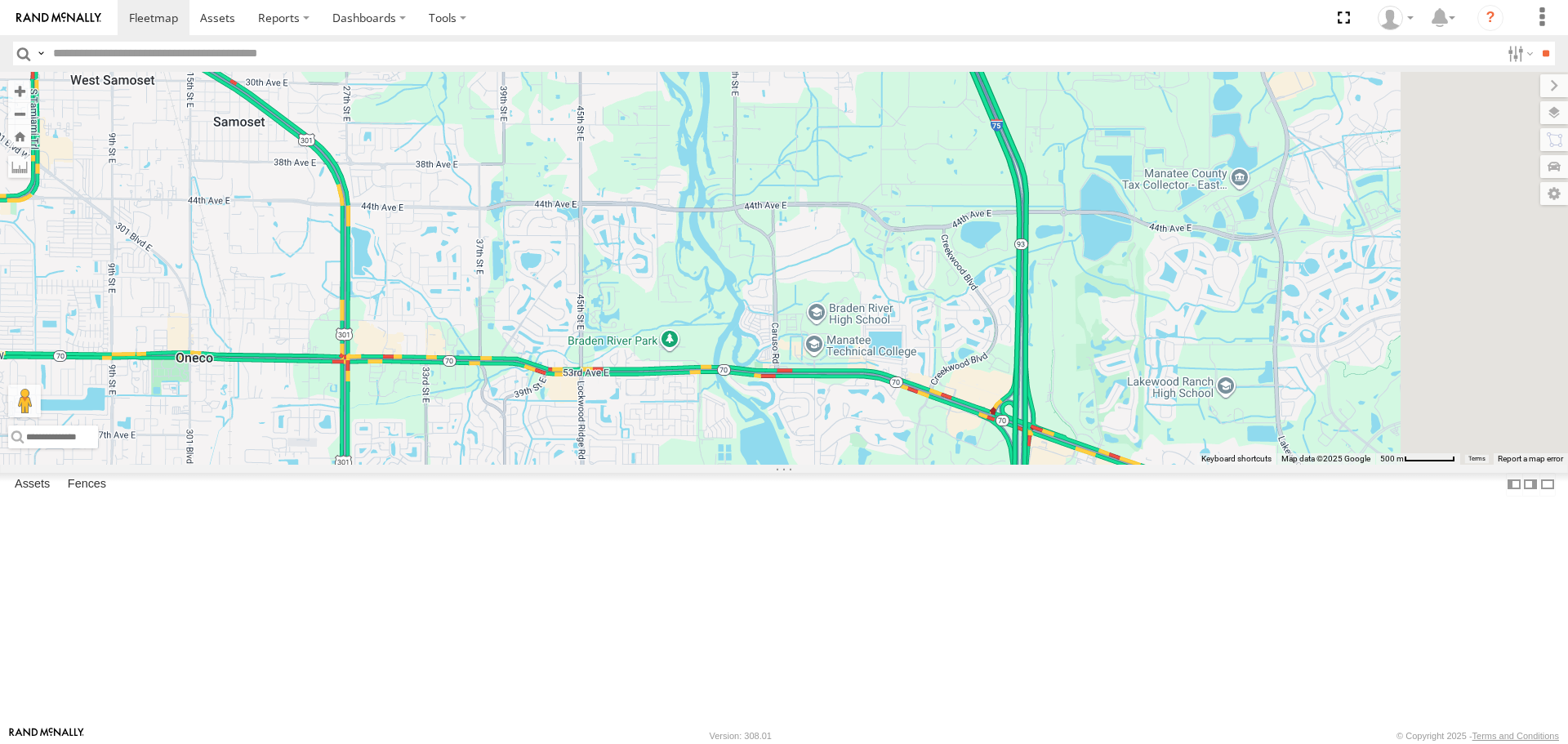
drag, startPoint x: 924, startPoint y: 407, endPoint x: 932, endPoint y: 337, distance: 70.5
click at [932, 464] on div at bounding box center [784, 268] width 1568 height 392
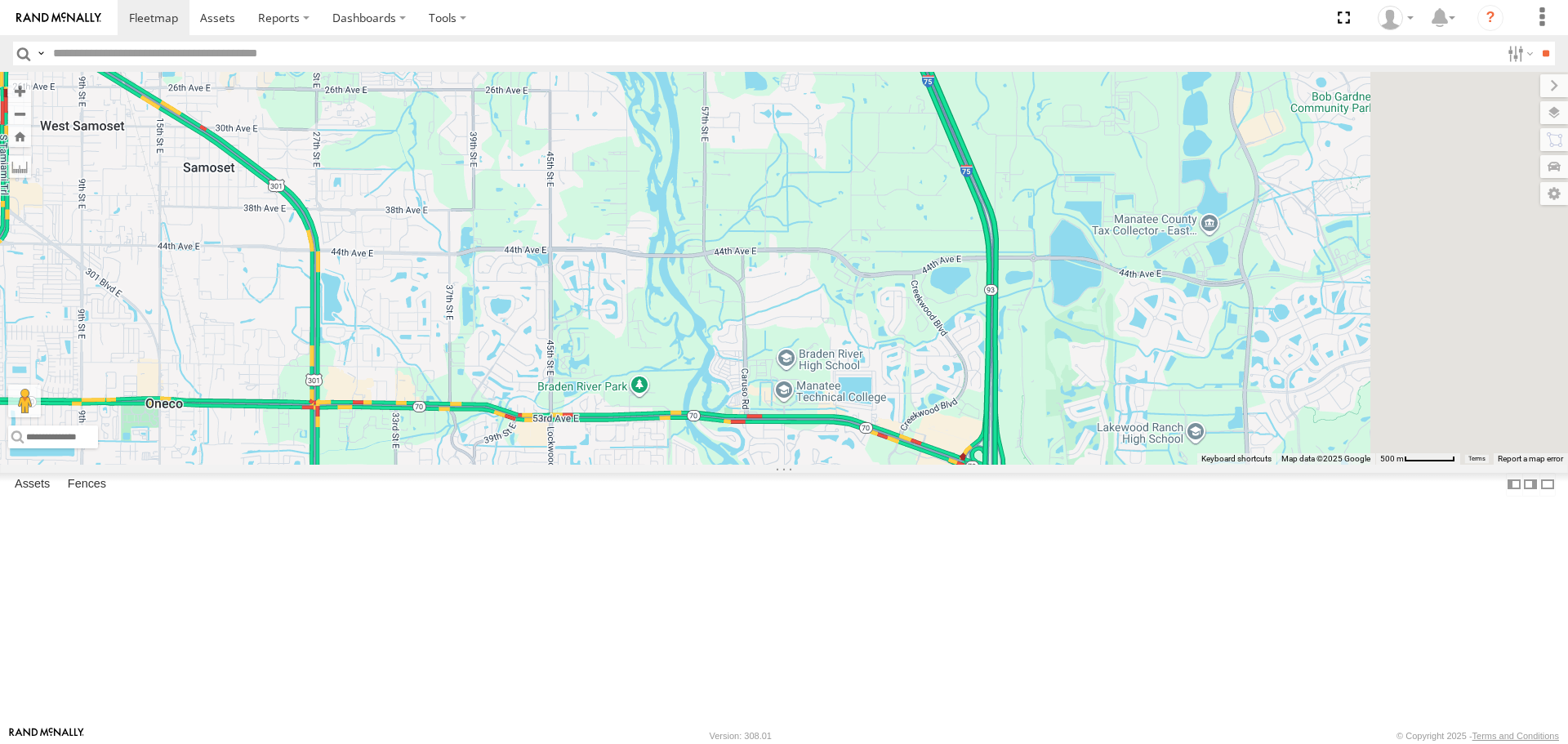
drag, startPoint x: 1010, startPoint y: 410, endPoint x: 872, endPoint y: 264, distance: 200.9
click at [892, 284] on div at bounding box center [784, 268] width 1568 height 392
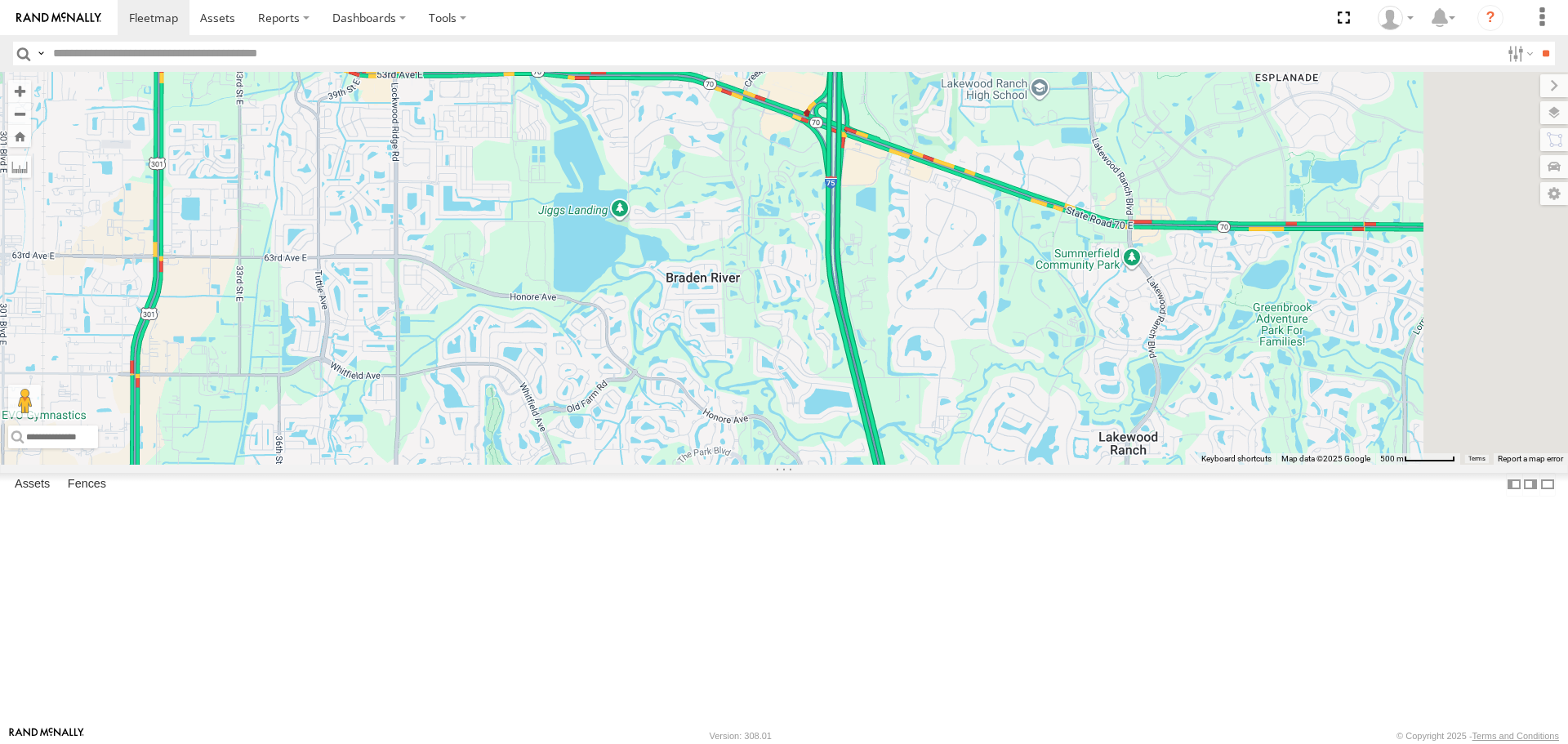
drag, startPoint x: 909, startPoint y: 527, endPoint x: 898, endPoint y: 368, distance: 159.4
click at [898, 368] on div at bounding box center [784, 268] width 1568 height 392
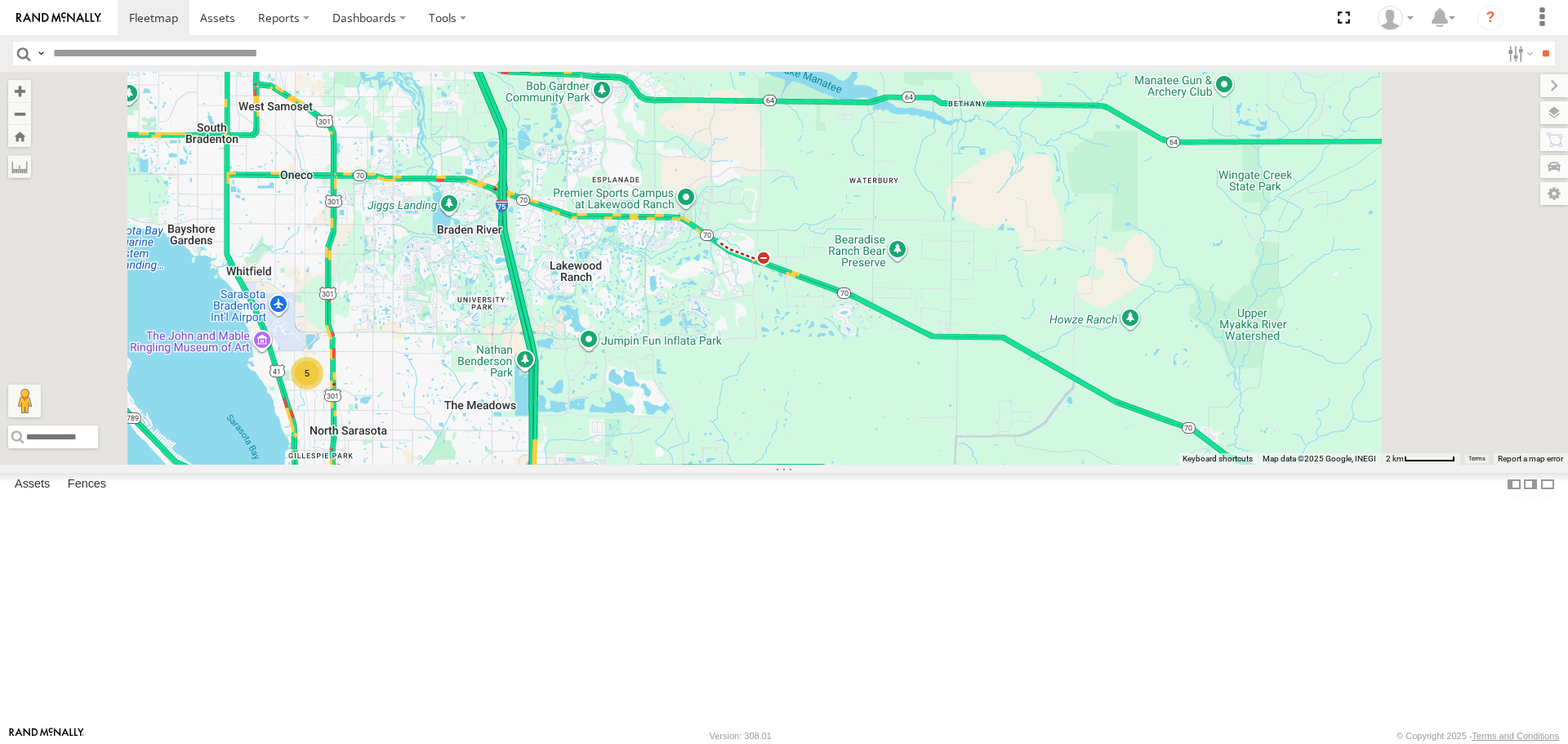
drag, startPoint x: 786, startPoint y: 474, endPoint x: 886, endPoint y: 509, distance: 105.9
click at [806, 464] on div "5" at bounding box center [784, 268] width 1568 height 392
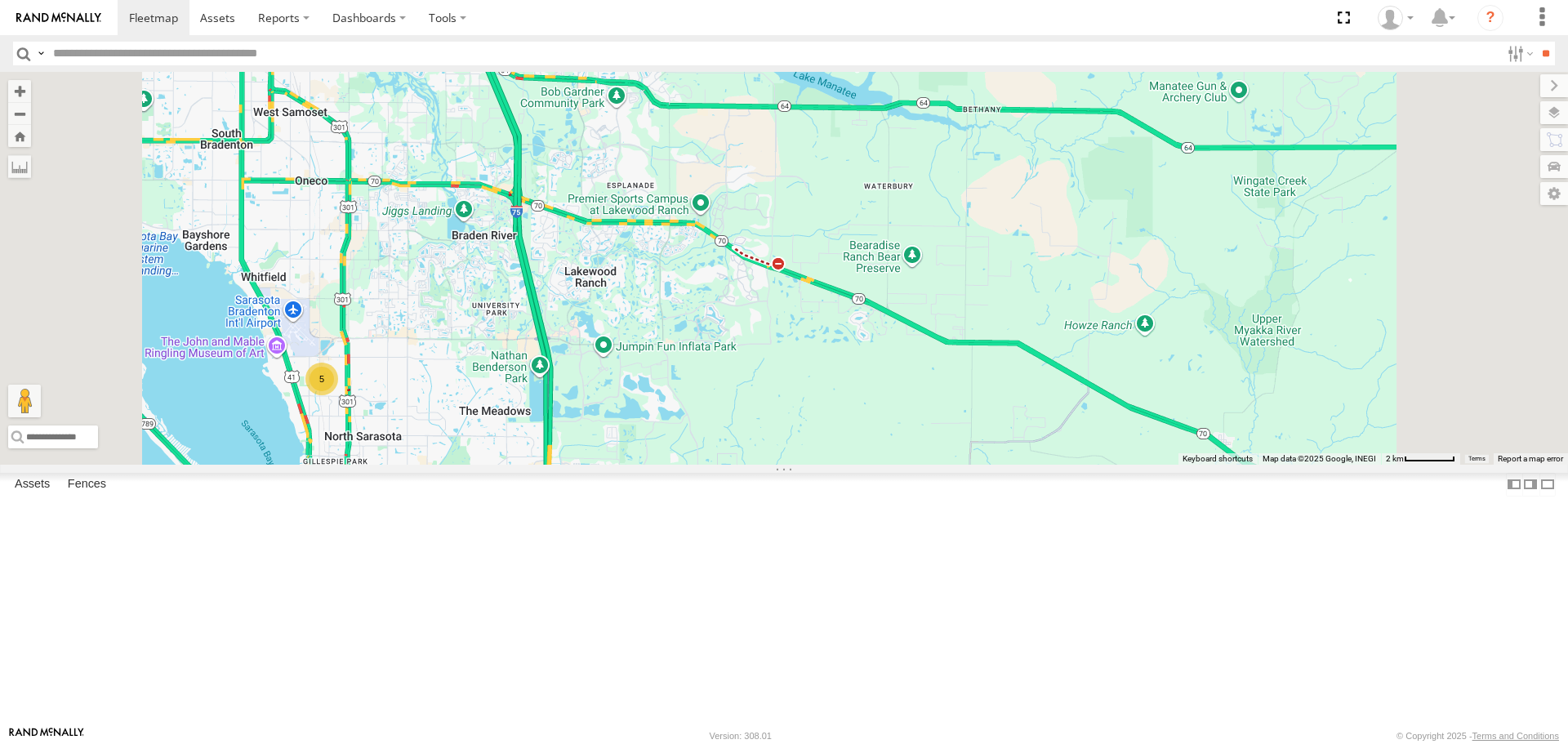
drag, startPoint x: 970, startPoint y: 507, endPoint x: 1010, endPoint y: 430, distance: 86.8
click at [1003, 464] on div "5" at bounding box center [784, 268] width 1568 height 392
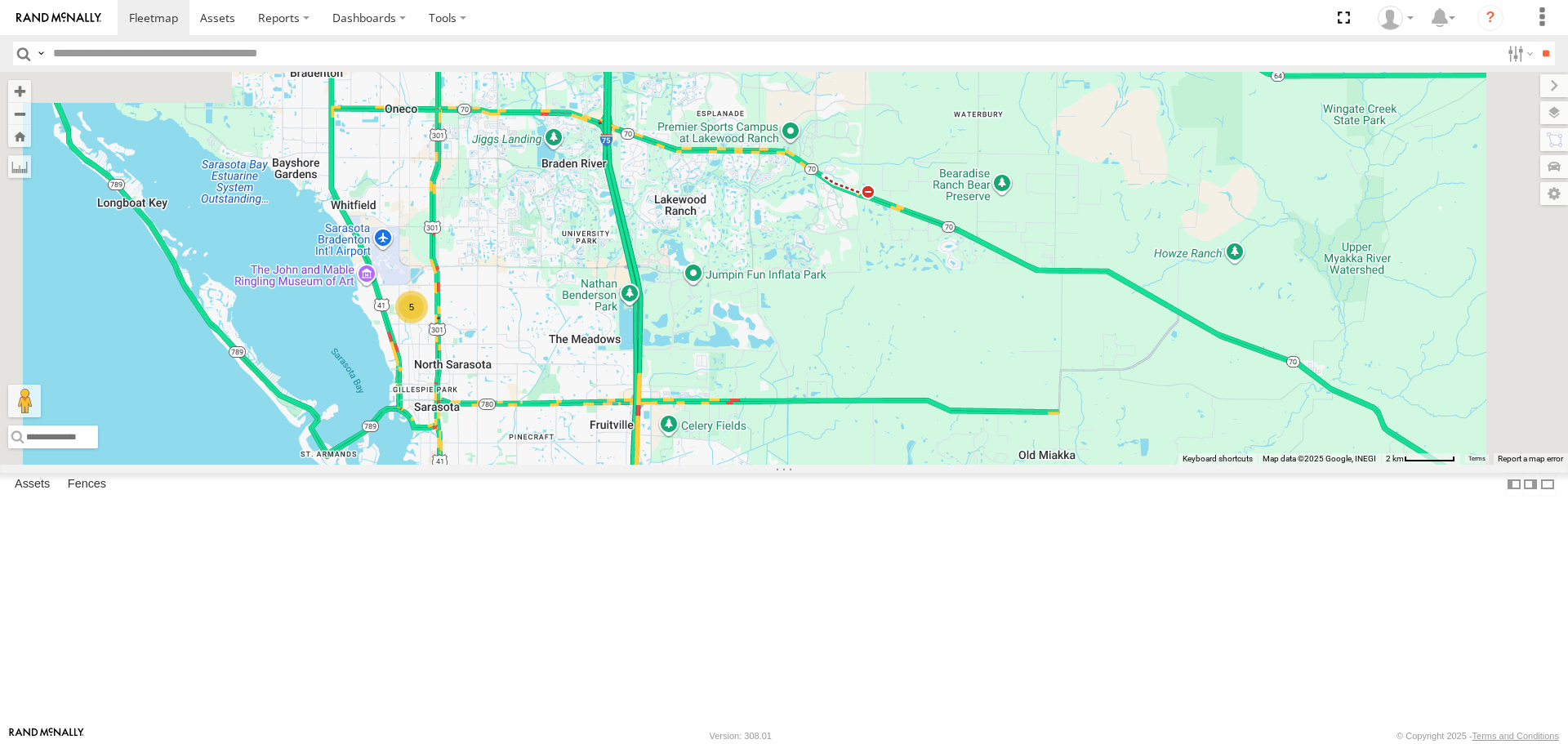
drag, startPoint x: 1010, startPoint y: 430, endPoint x: 1028, endPoint y: 416, distance: 22.8
click at [1028, 416] on div "5" at bounding box center [784, 268] width 1568 height 392
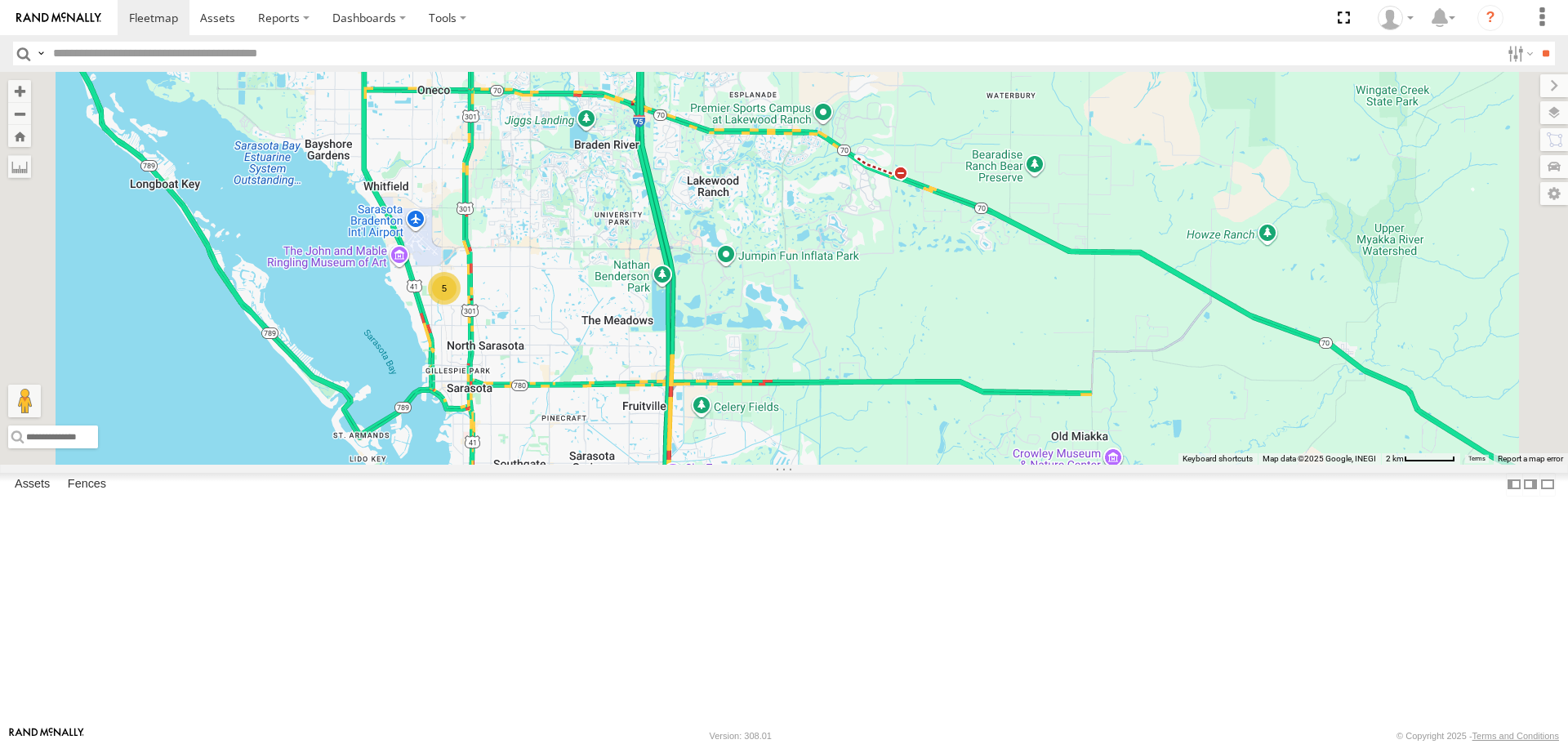
click at [887, 464] on div "5" at bounding box center [784, 268] width 1568 height 392
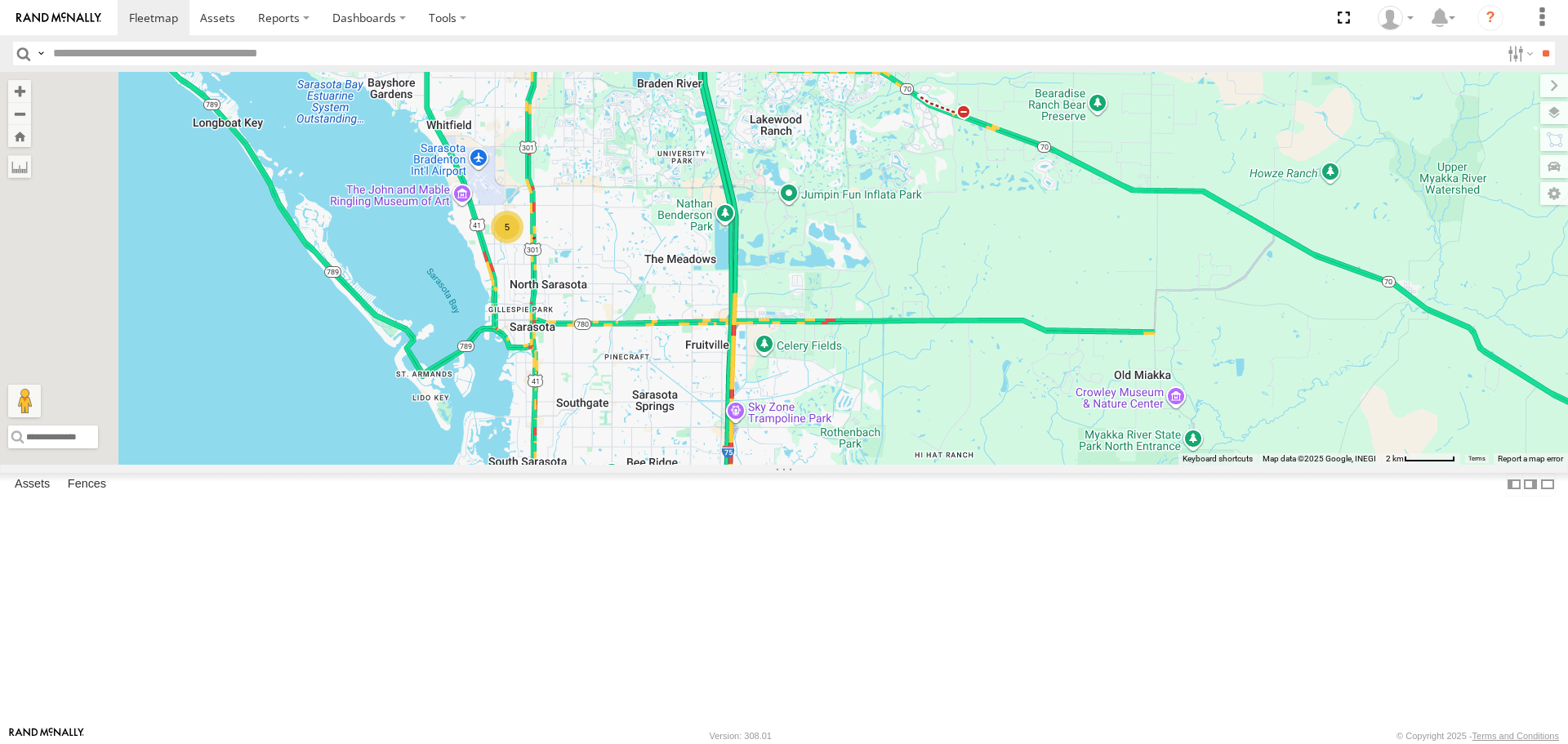
drag, startPoint x: 955, startPoint y: 456, endPoint x: 974, endPoint y: 441, distance: 24.2
click at [974, 441] on div "5" at bounding box center [784, 268] width 1568 height 392
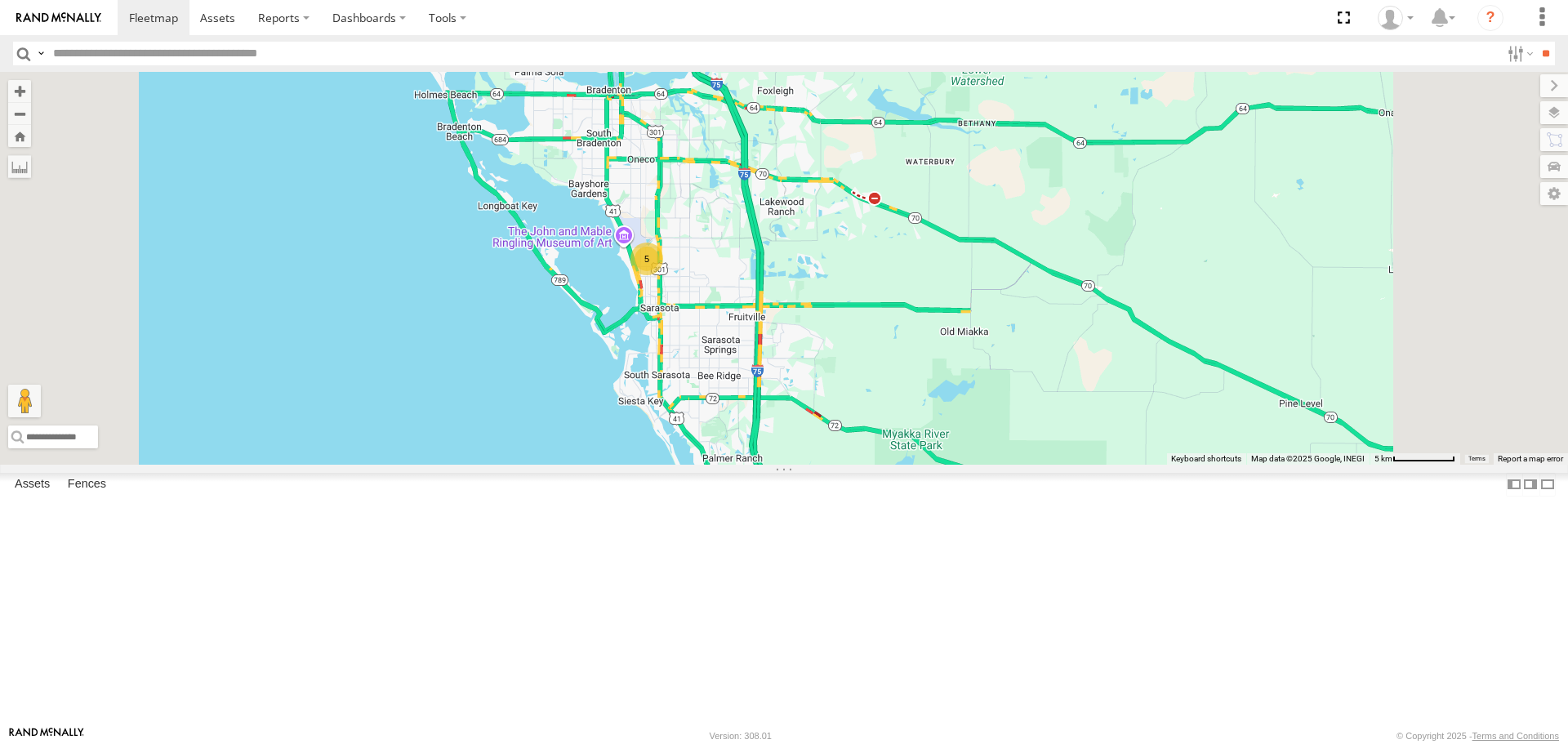
click at [789, 450] on div "5" at bounding box center [784, 268] width 1568 height 392
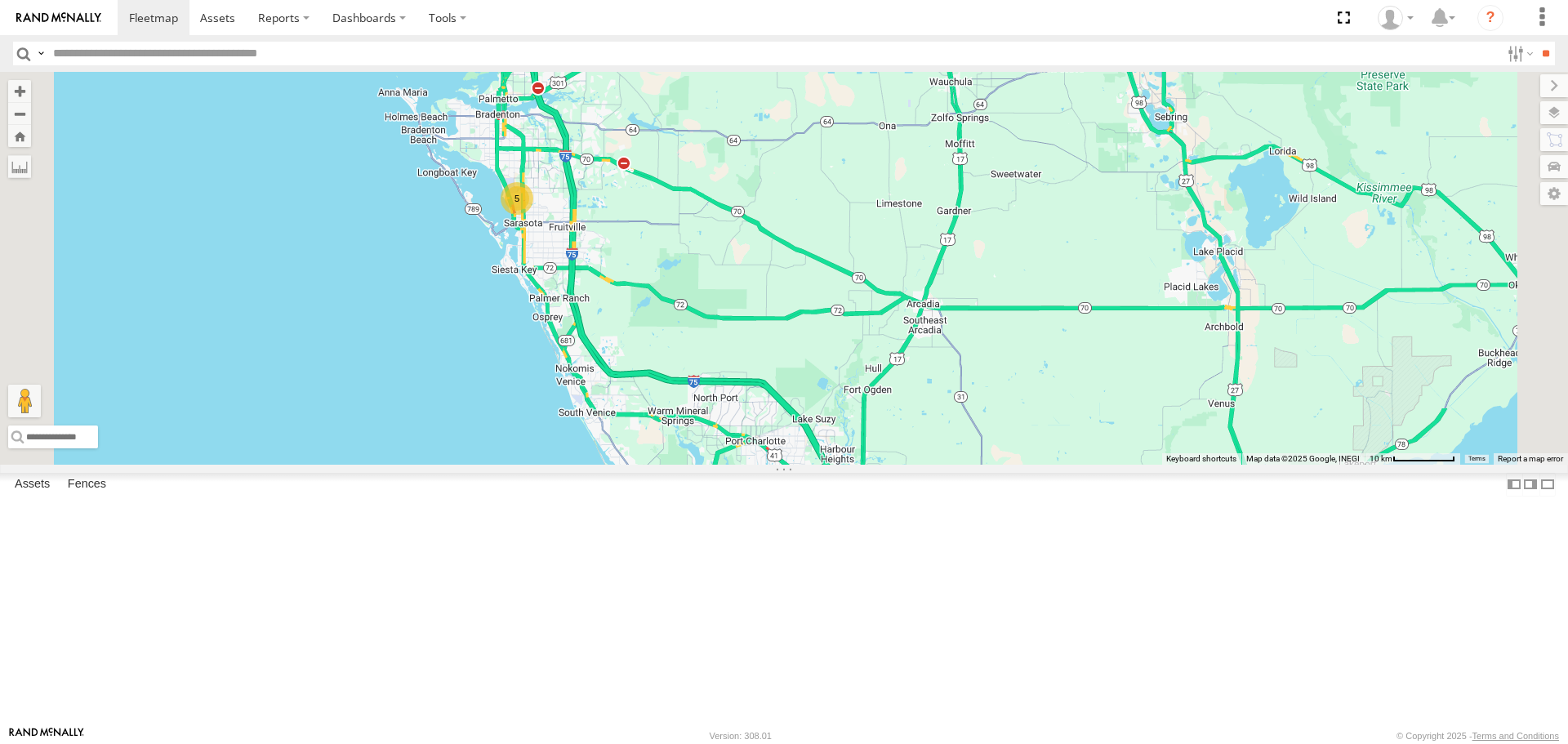
drag, startPoint x: 859, startPoint y: 368, endPoint x: 811, endPoint y: 307, distance: 77.6
click at [811, 307] on div "5" at bounding box center [784, 268] width 1568 height 392
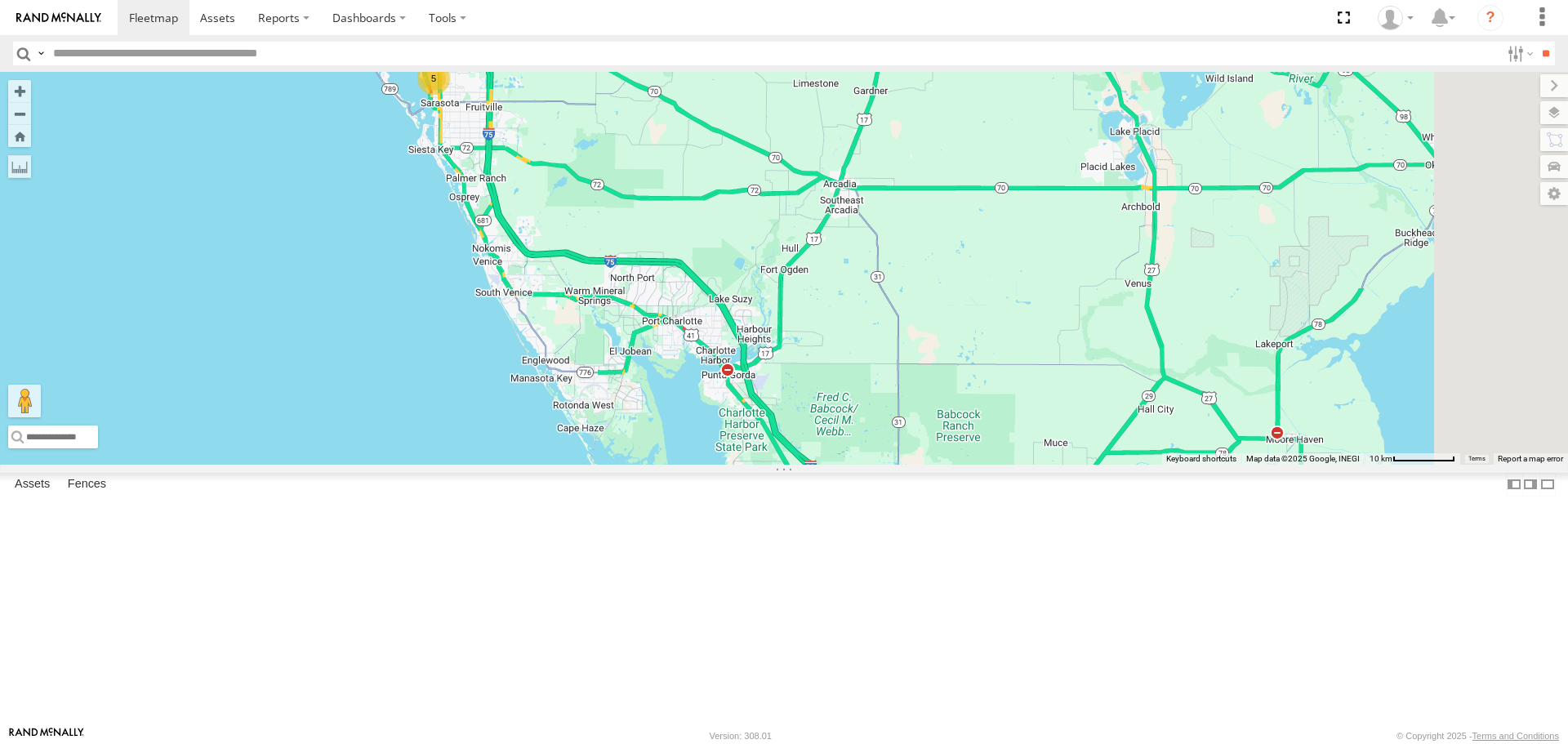
click at [807, 302] on div "5" at bounding box center [784, 268] width 1568 height 392
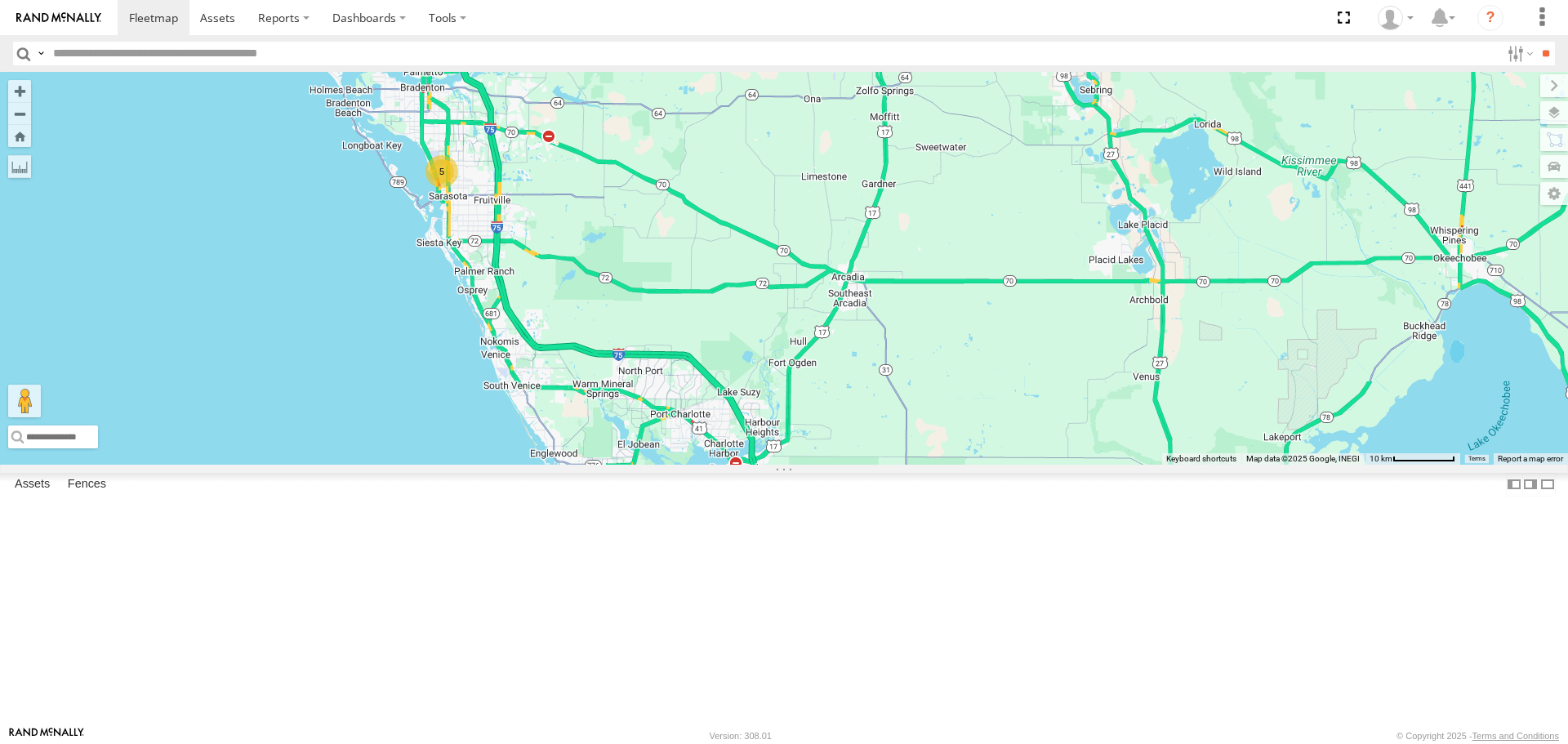
drag, startPoint x: 815, startPoint y: 371, endPoint x: 840, endPoint y: 499, distance: 130.4
click at [840, 464] on div "5" at bounding box center [784, 268] width 1568 height 392
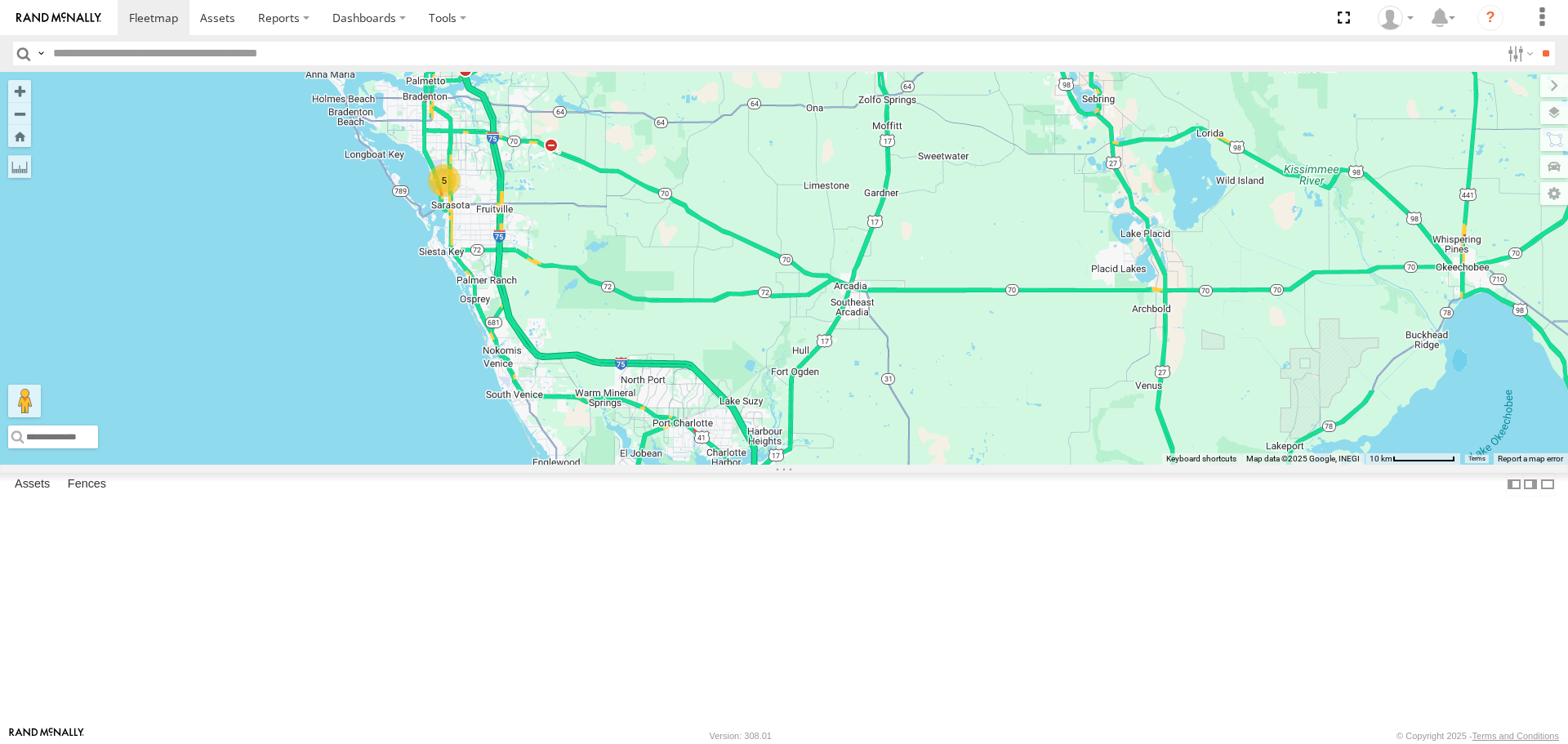
click at [765, 284] on div "5" at bounding box center [784, 268] width 1568 height 392
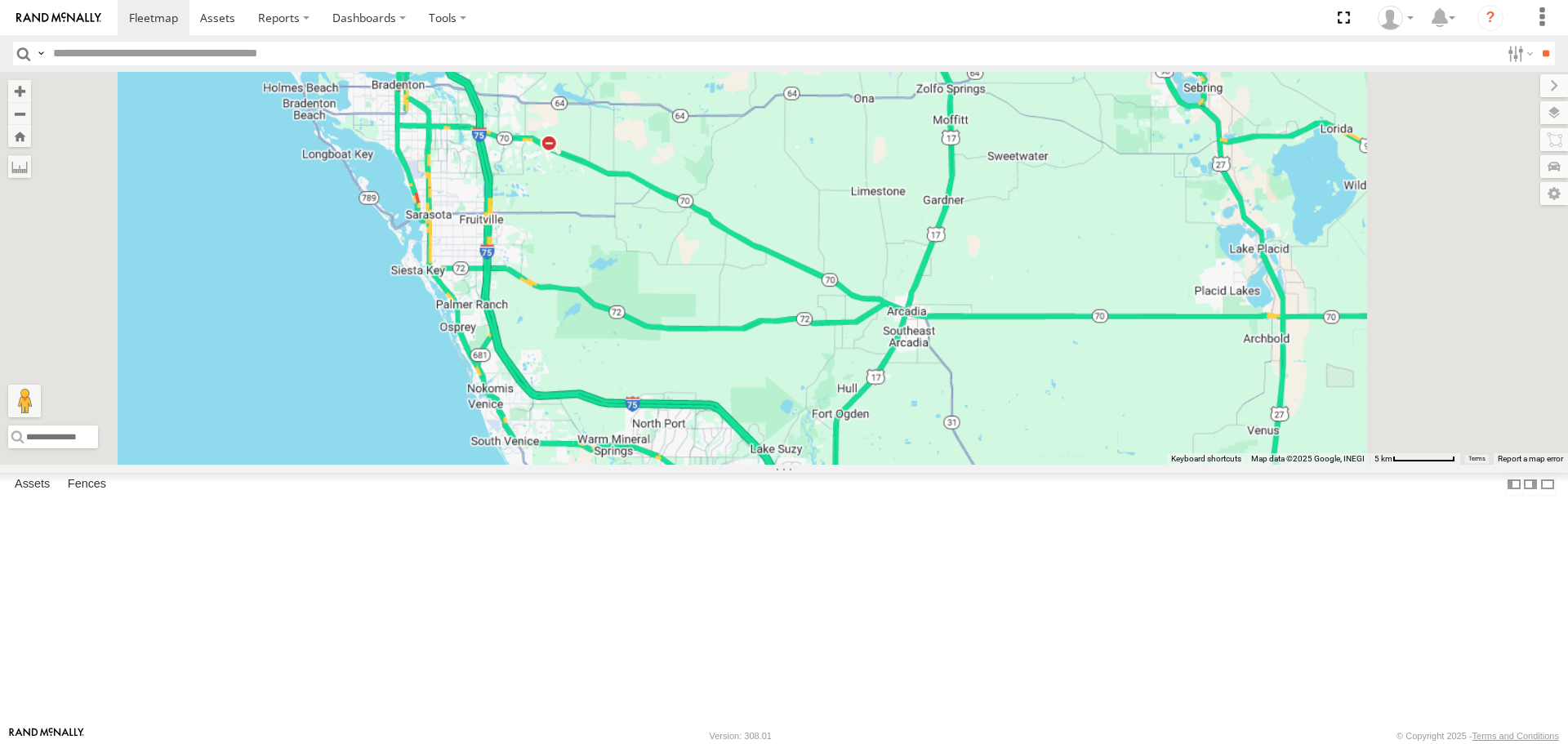
click at [765, 284] on div at bounding box center [784, 268] width 1568 height 392
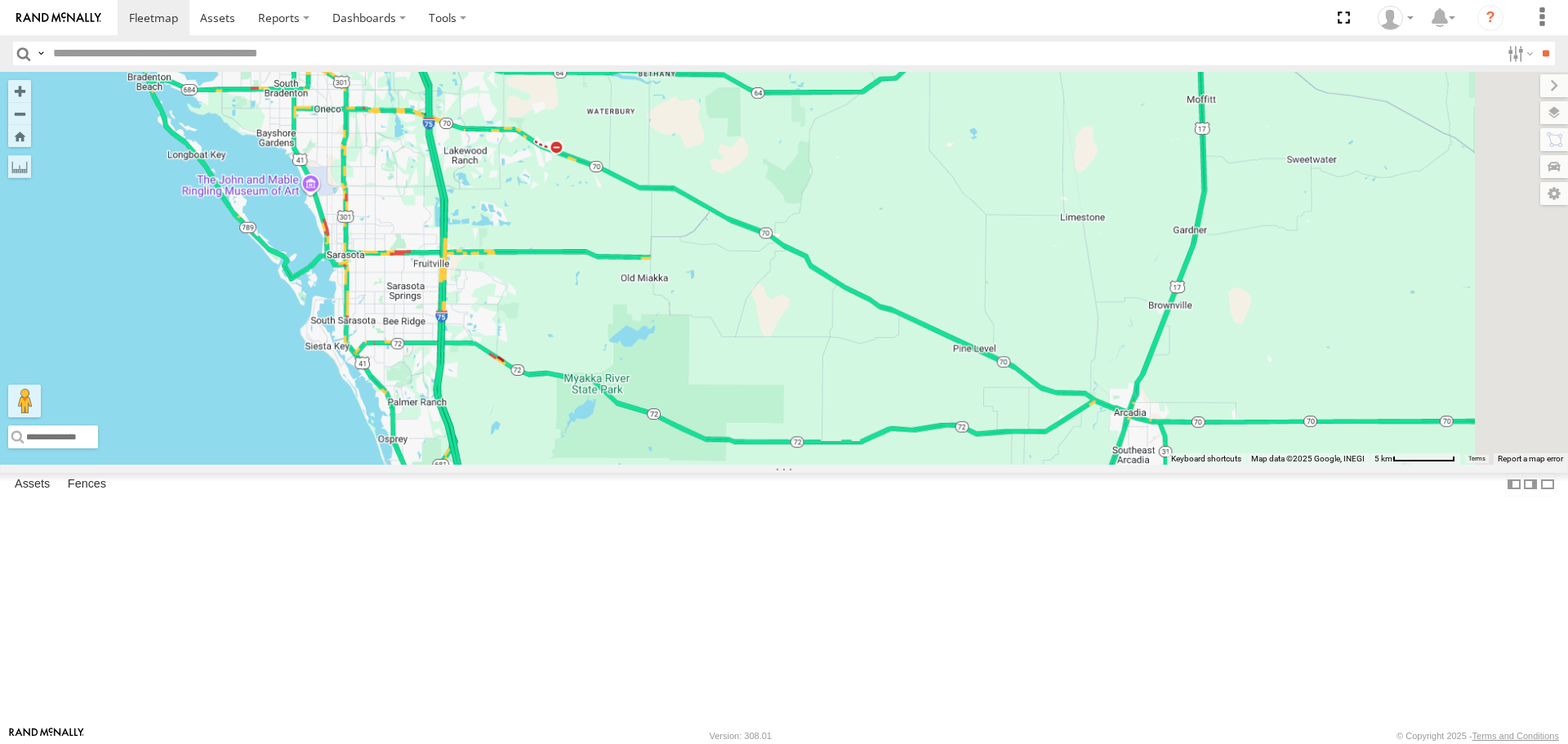
click at [765, 284] on div at bounding box center [784, 268] width 1568 height 392
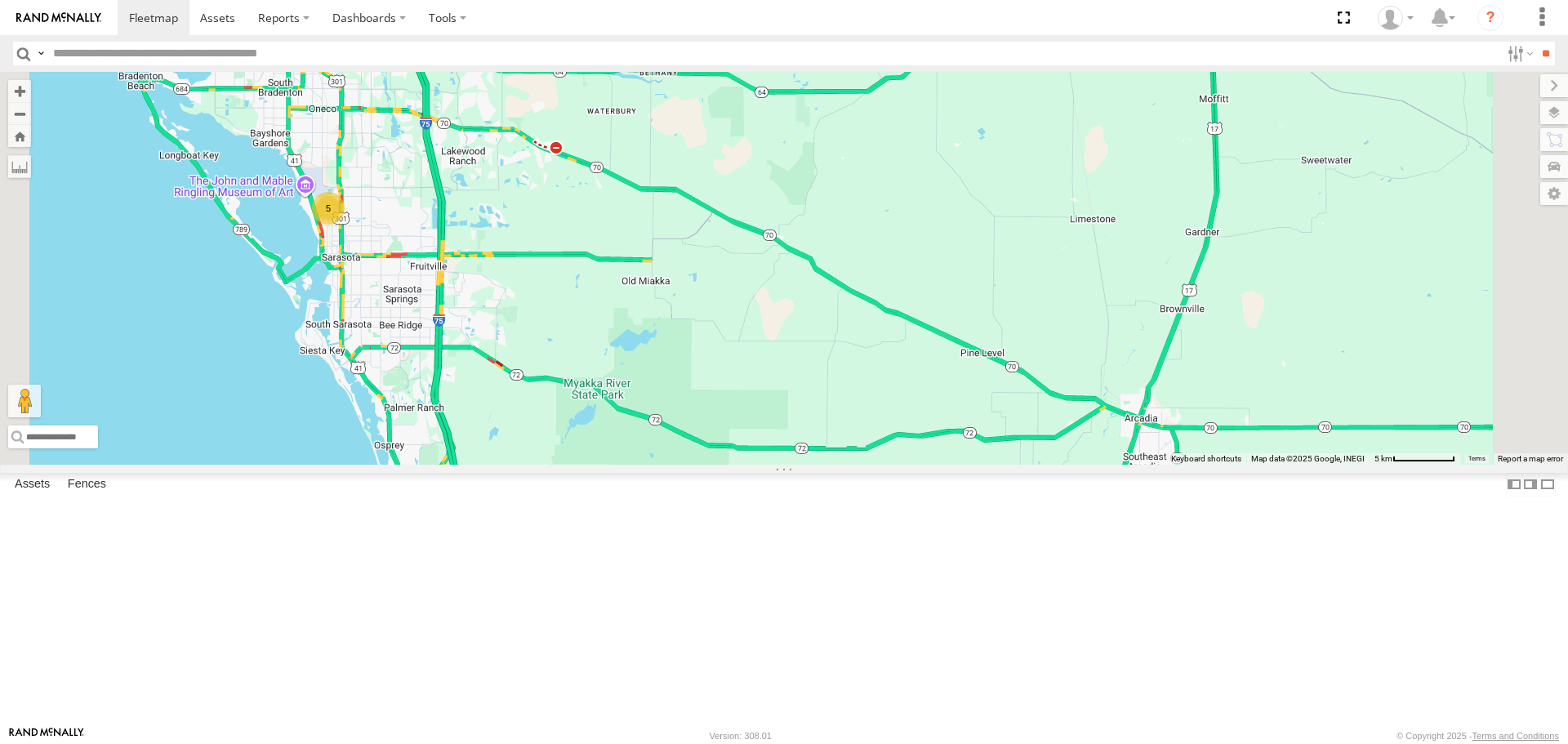
click at [765, 284] on div "5" at bounding box center [784, 268] width 1568 height 392
click at [747, 277] on div "5" at bounding box center [784, 268] width 1568 height 392
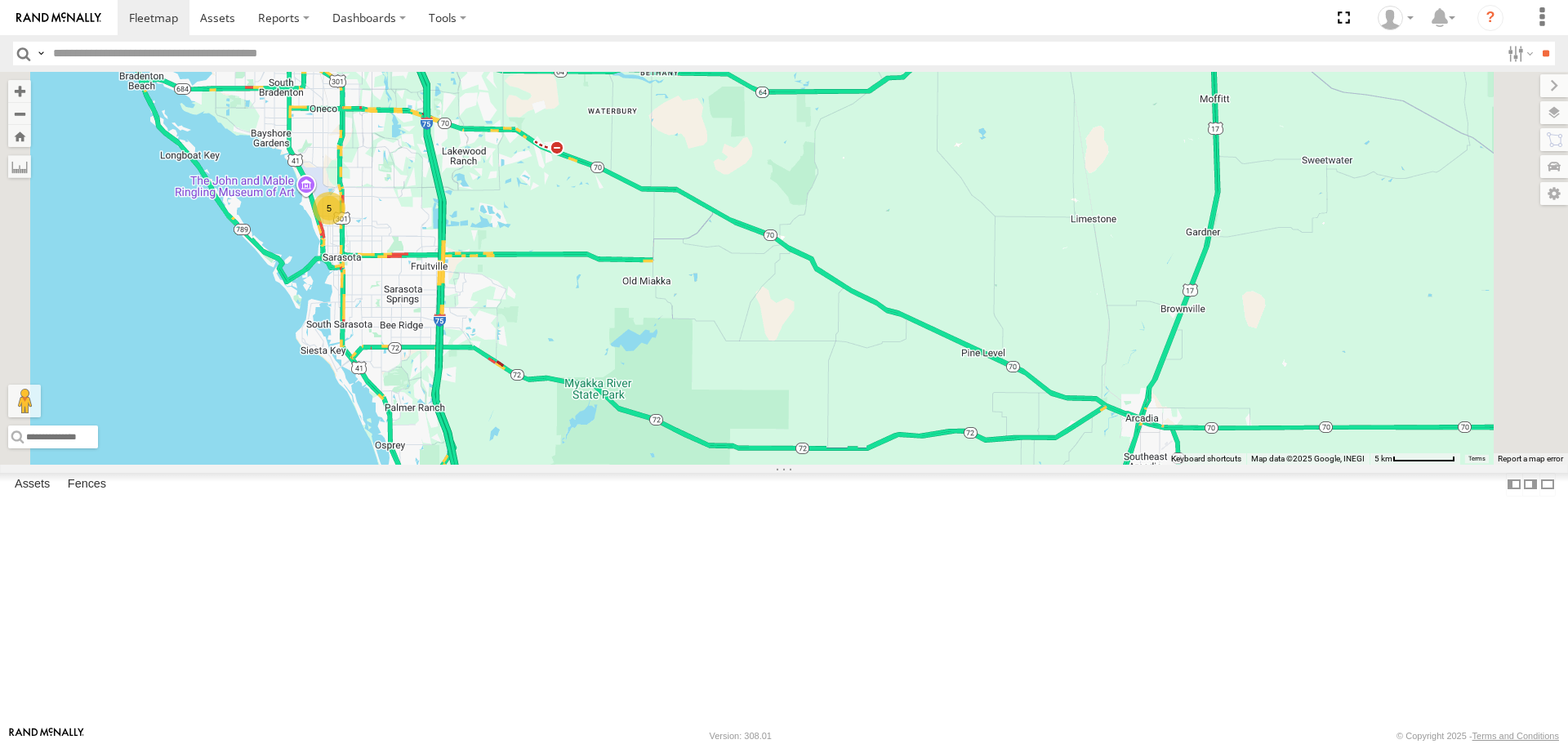
click at [747, 277] on div "5" at bounding box center [784, 268] width 1568 height 392
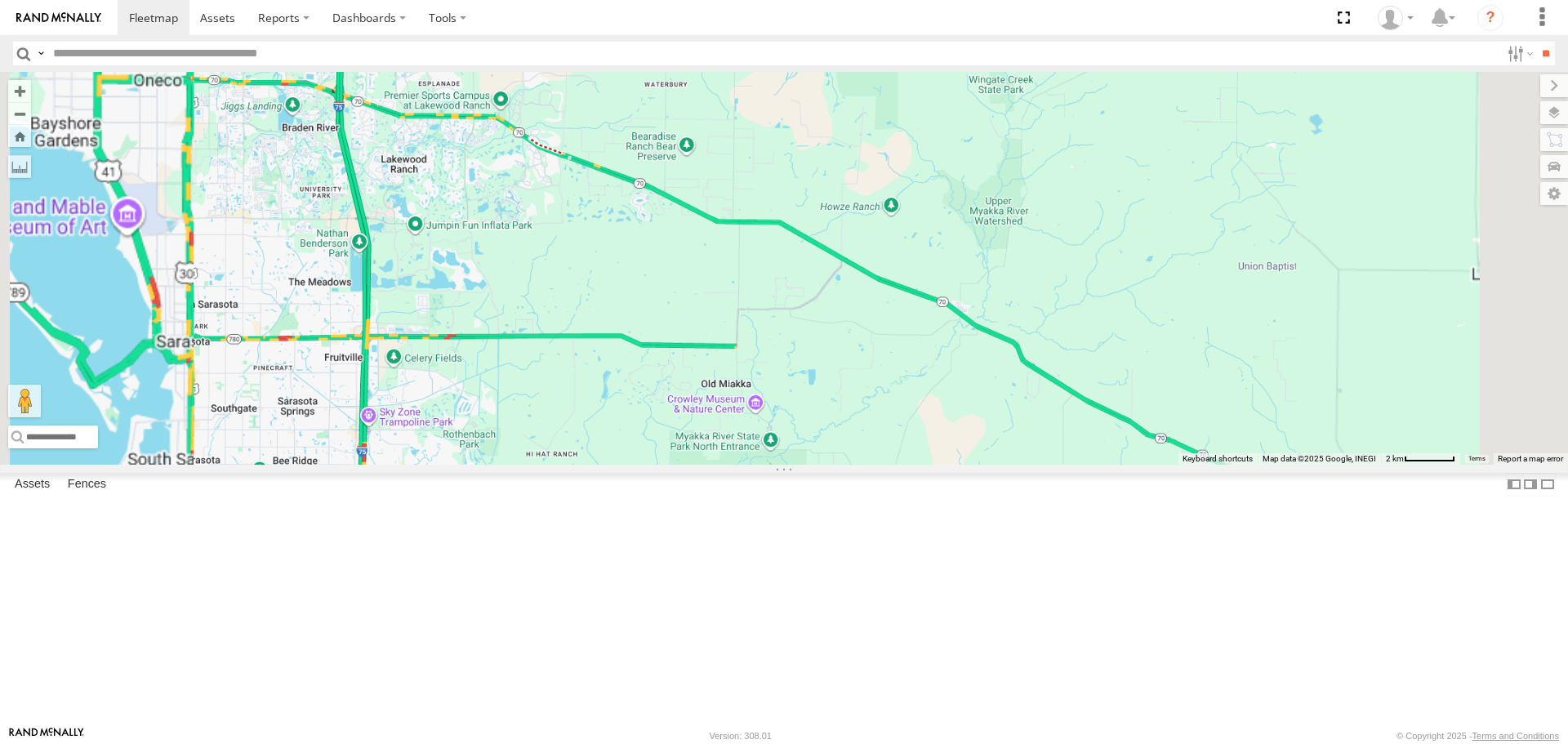
click at [747, 277] on div at bounding box center [784, 268] width 1568 height 392
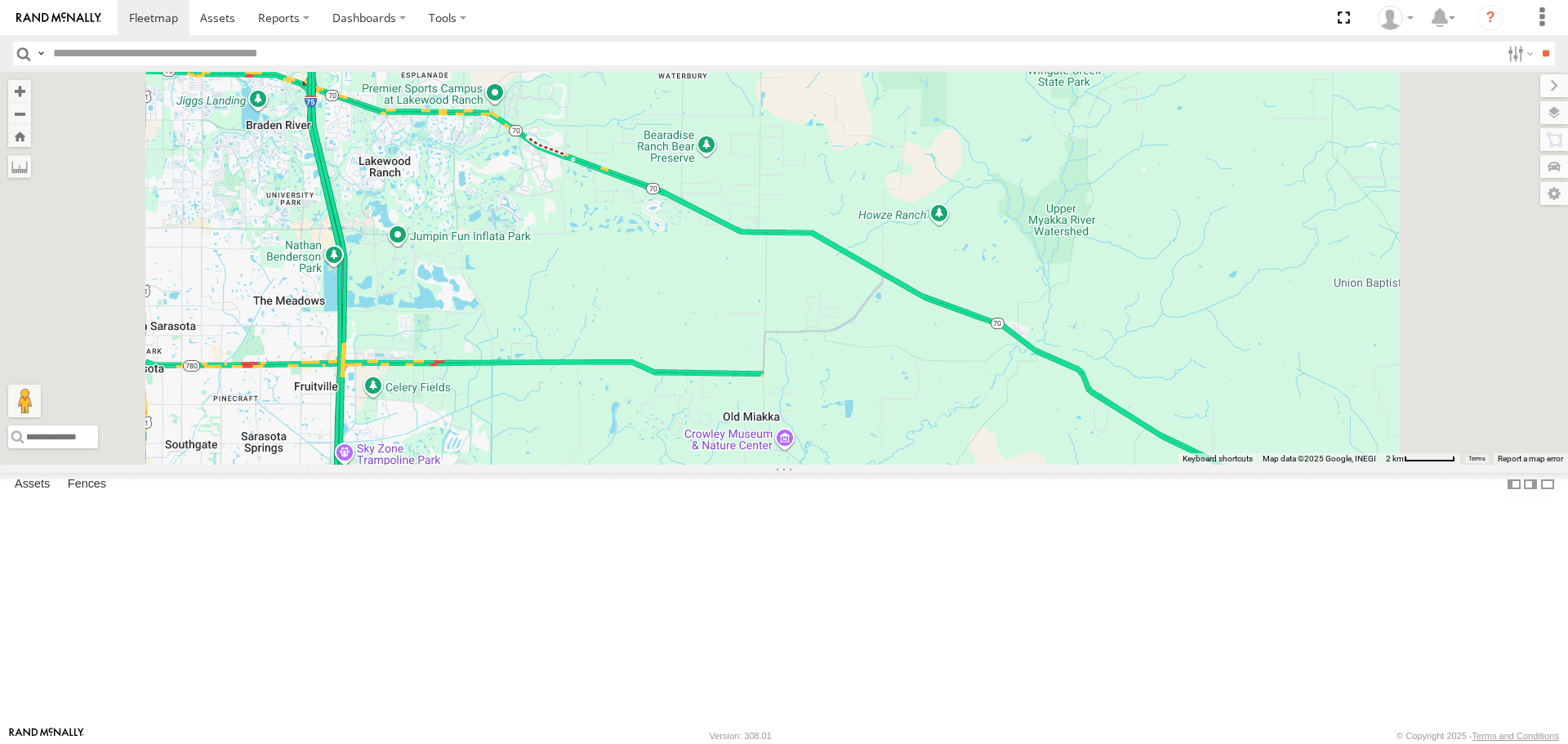
click at [747, 277] on div at bounding box center [784, 268] width 1568 height 392
click at [597, 267] on div at bounding box center [784, 268] width 1568 height 392
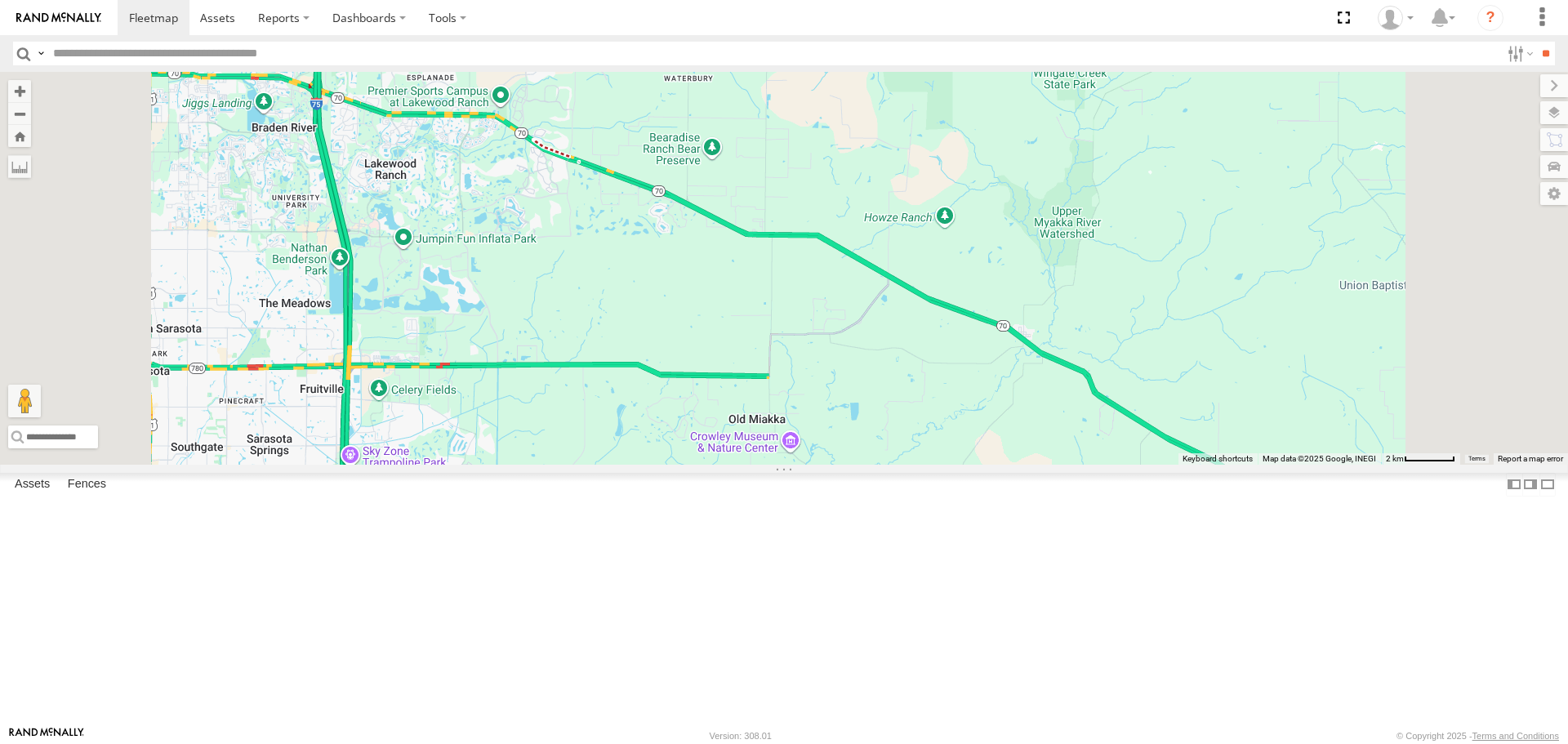
drag, startPoint x: 611, startPoint y: 276, endPoint x: 761, endPoint y: 372, distance: 178.1
click at [742, 346] on div at bounding box center [784, 268] width 1568 height 392
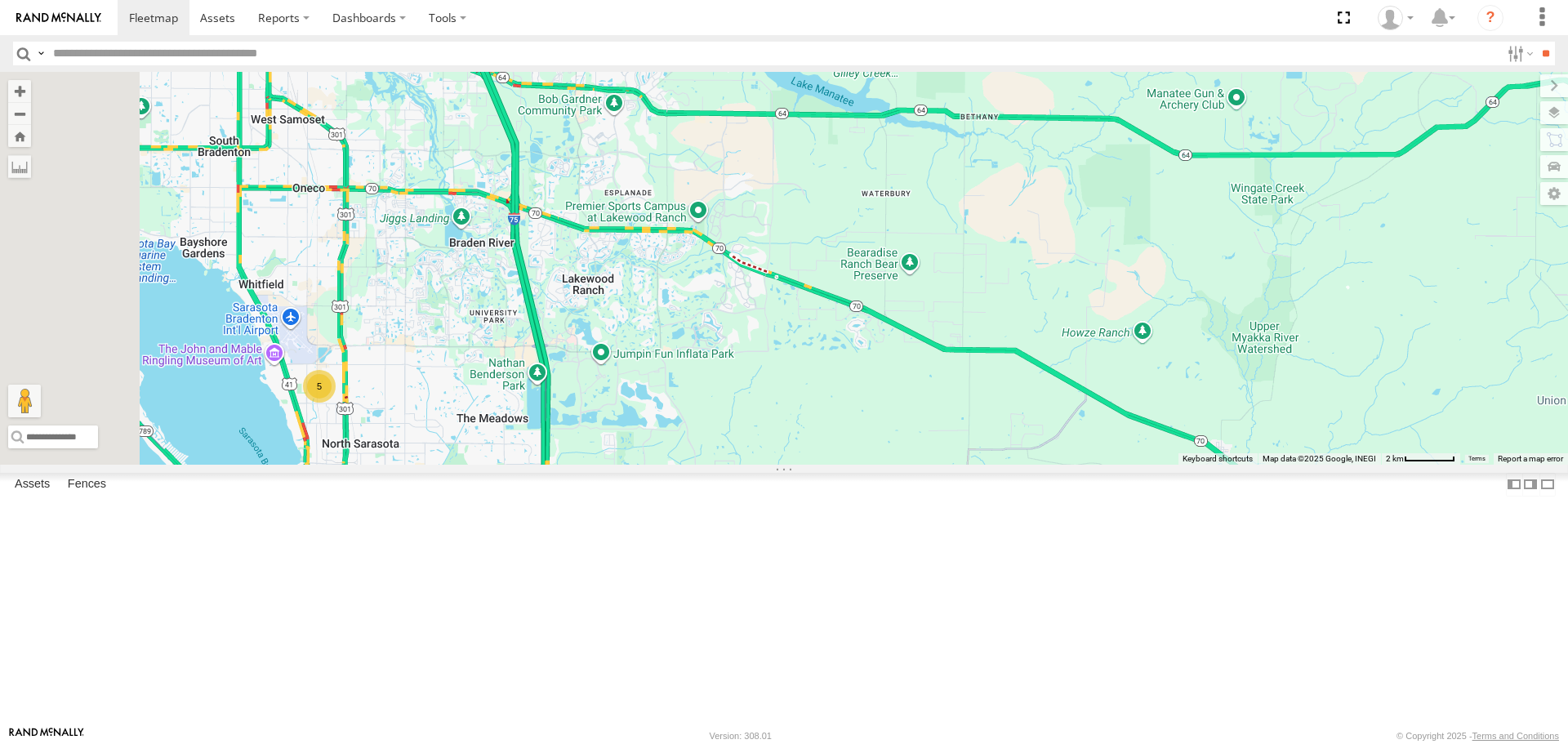
click at [336, 402] on div "5" at bounding box center [319, 387] width 33 height 33
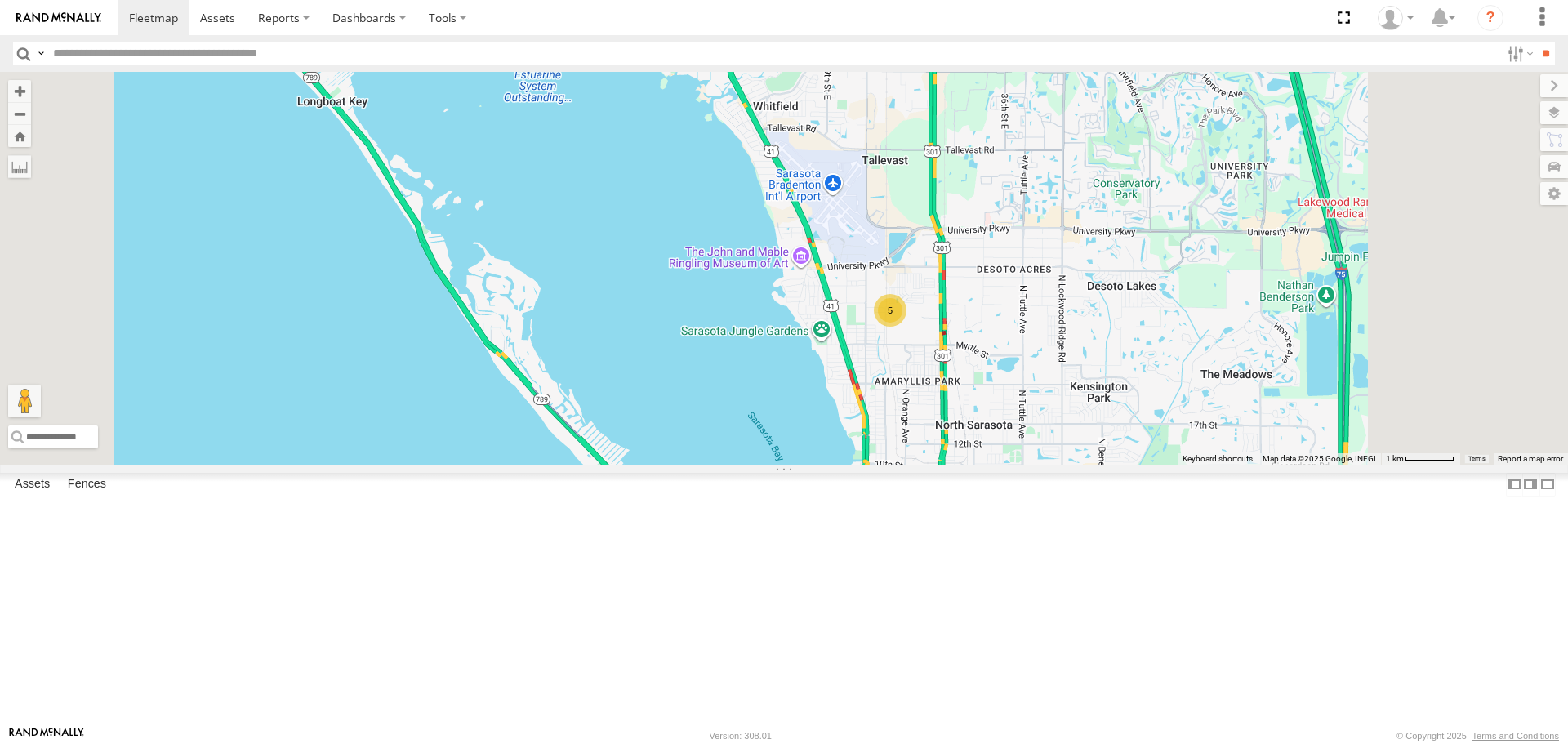
click at [1081, 464] on div "5" at bounding box center [784, 268] width 1568 height 392
drag, startPoint x: 1081, startPoint y: 470, endPoint x: 1027, endPoint y: 490, distance: 57.6
click at [1081, 464] on div "5" at bounding box center [784, 268] width 1568 height 392
drag, startPoint x: 1027, startPoint y: 490, endPoint x: 962, endPoint y: 500, distance: 65.8
click at [962, 464] on div "5" at bounding box center [784, 268] width 1568 height 392
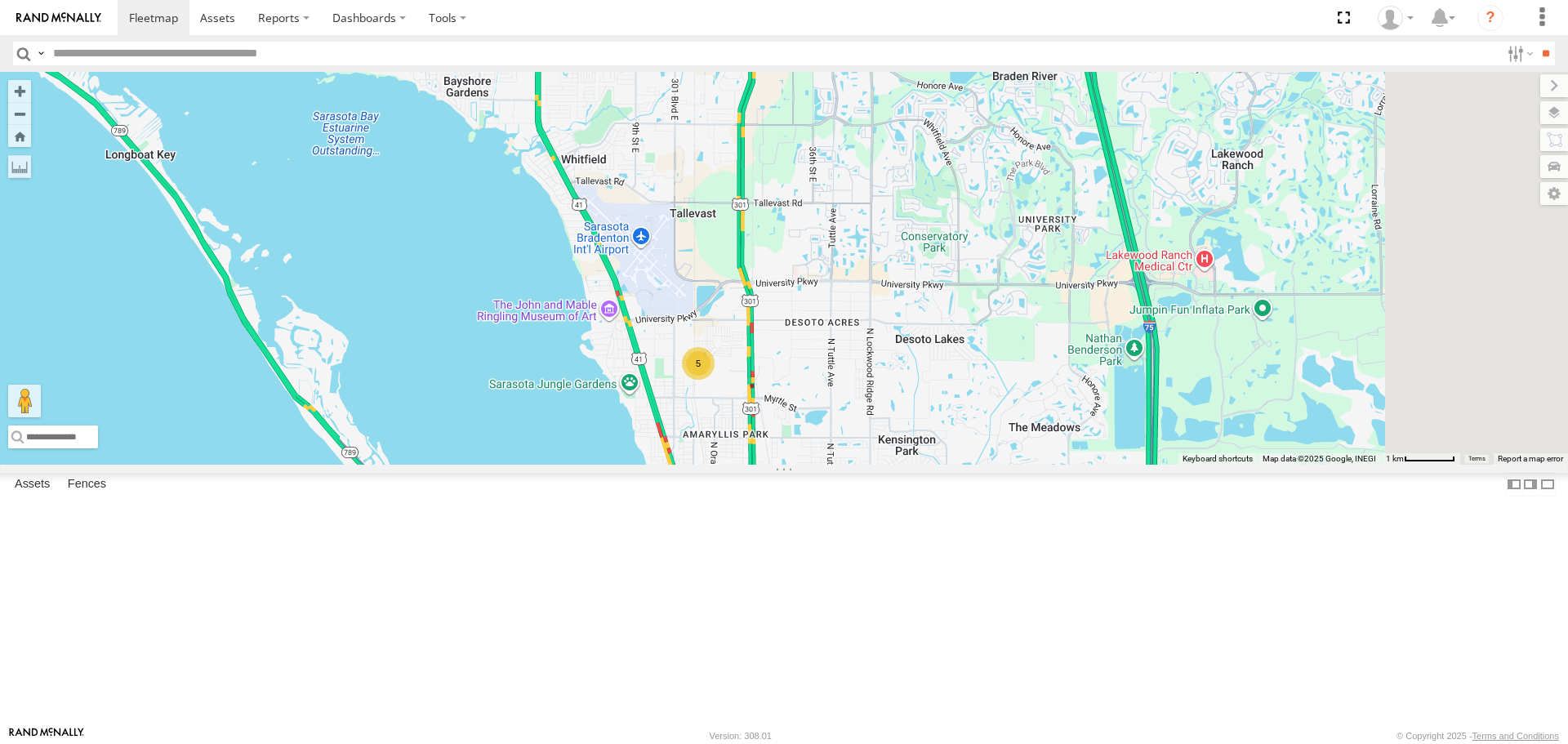
drag, startPoint x: 1182, startPoint y: 492, endPoint x: 990, endPoint y: 545, distance: 199.2
click at [990, 464] on div "5" at bounding box center [784, 268] width 1568 height 392
click at [715, 380] on div "5" at bounding box center [699, 363] width 33 height 33
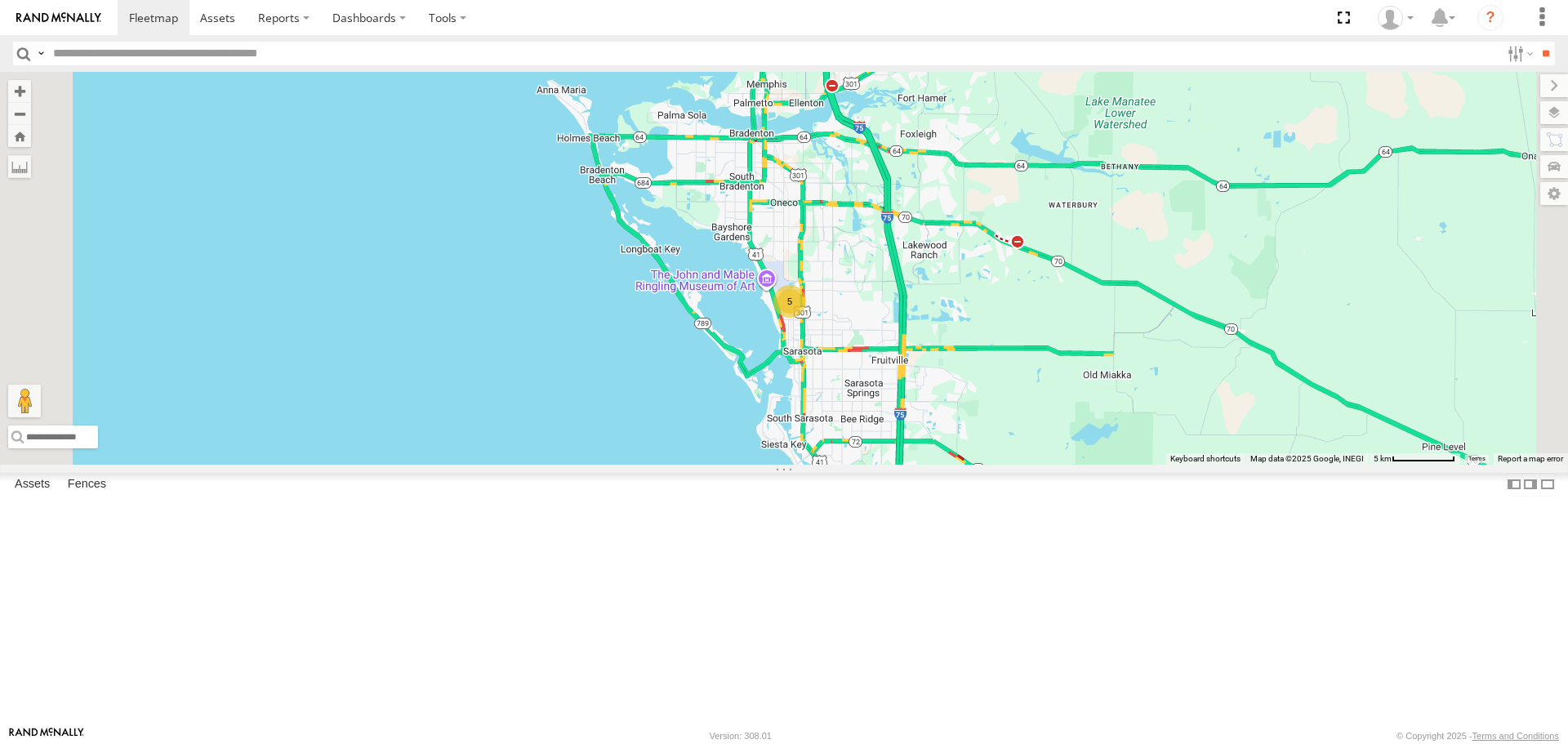
click at [1088, 464] on div "5" at bounding box center [784, 268] width 1568 height 392
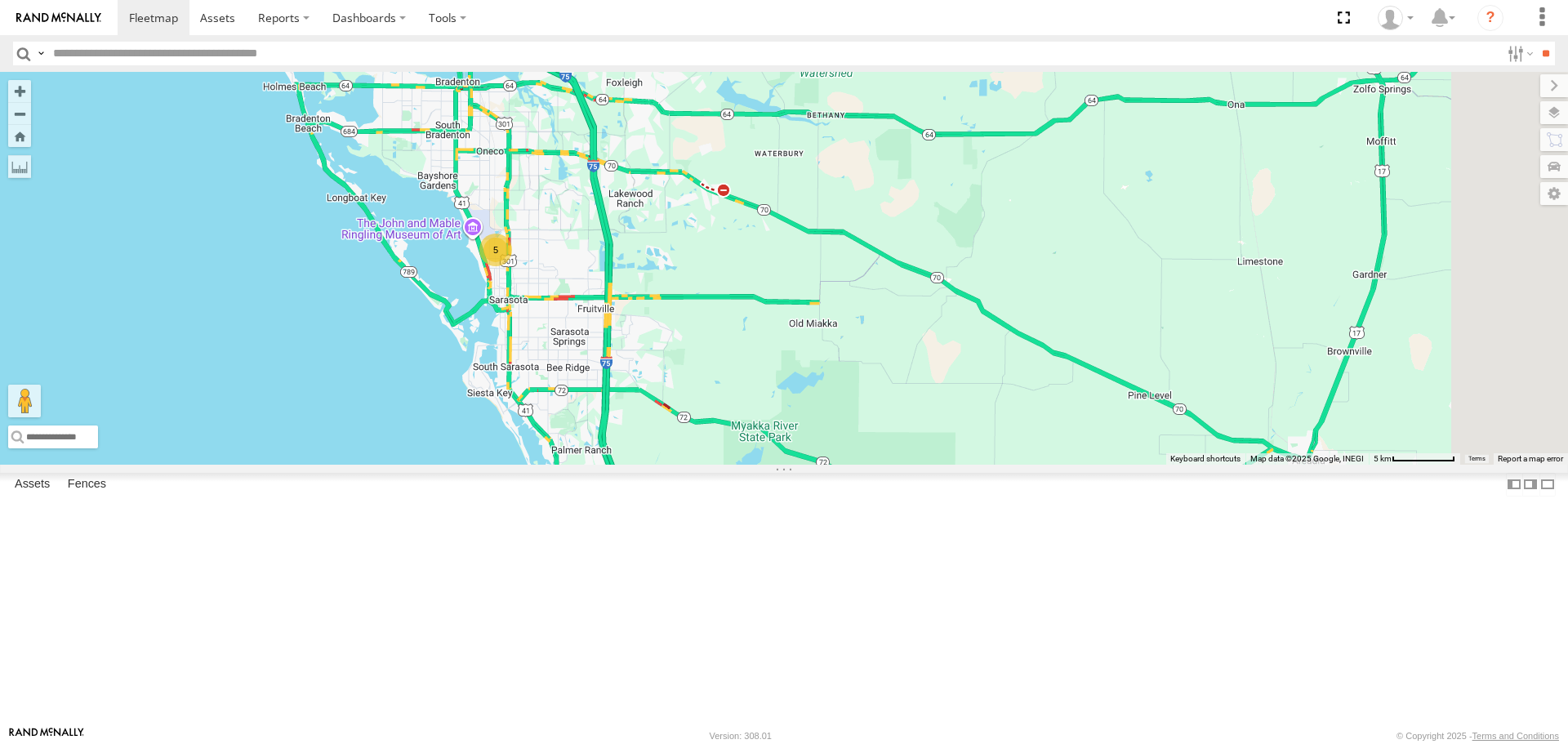
drag, startPoint x: 884, startPoint y: 449, endPoint x: 768, endPoint y: 421, distance: 119.3
click at [768, 421] on div "5" at bounding box center [784, 268] width 1568 height 392
click at [929, 323] on div "5" at bounding box center [784, 268] width 1568 height 392
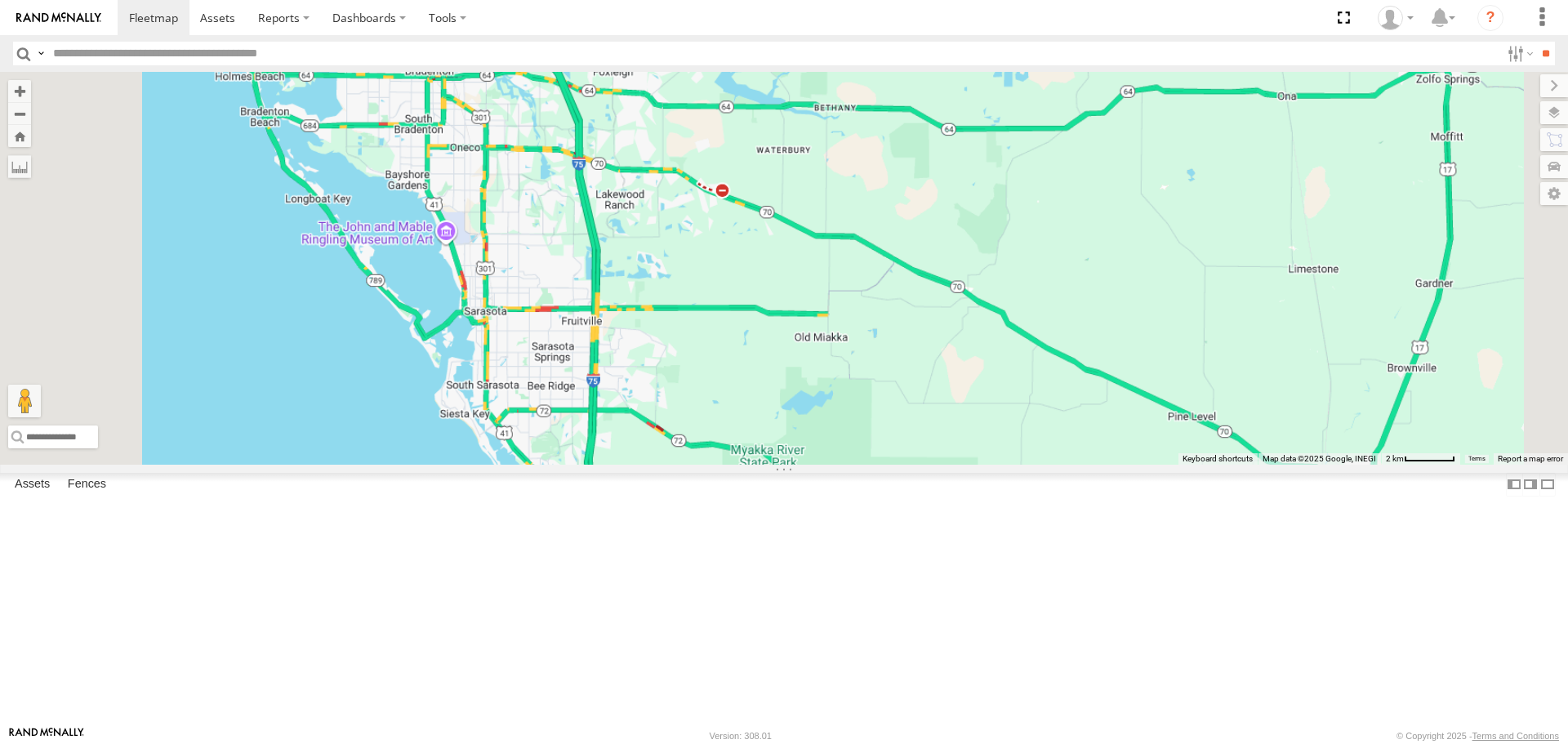
click at [929, 323] on div at bounding box center [784, 268] width 1568 height 392
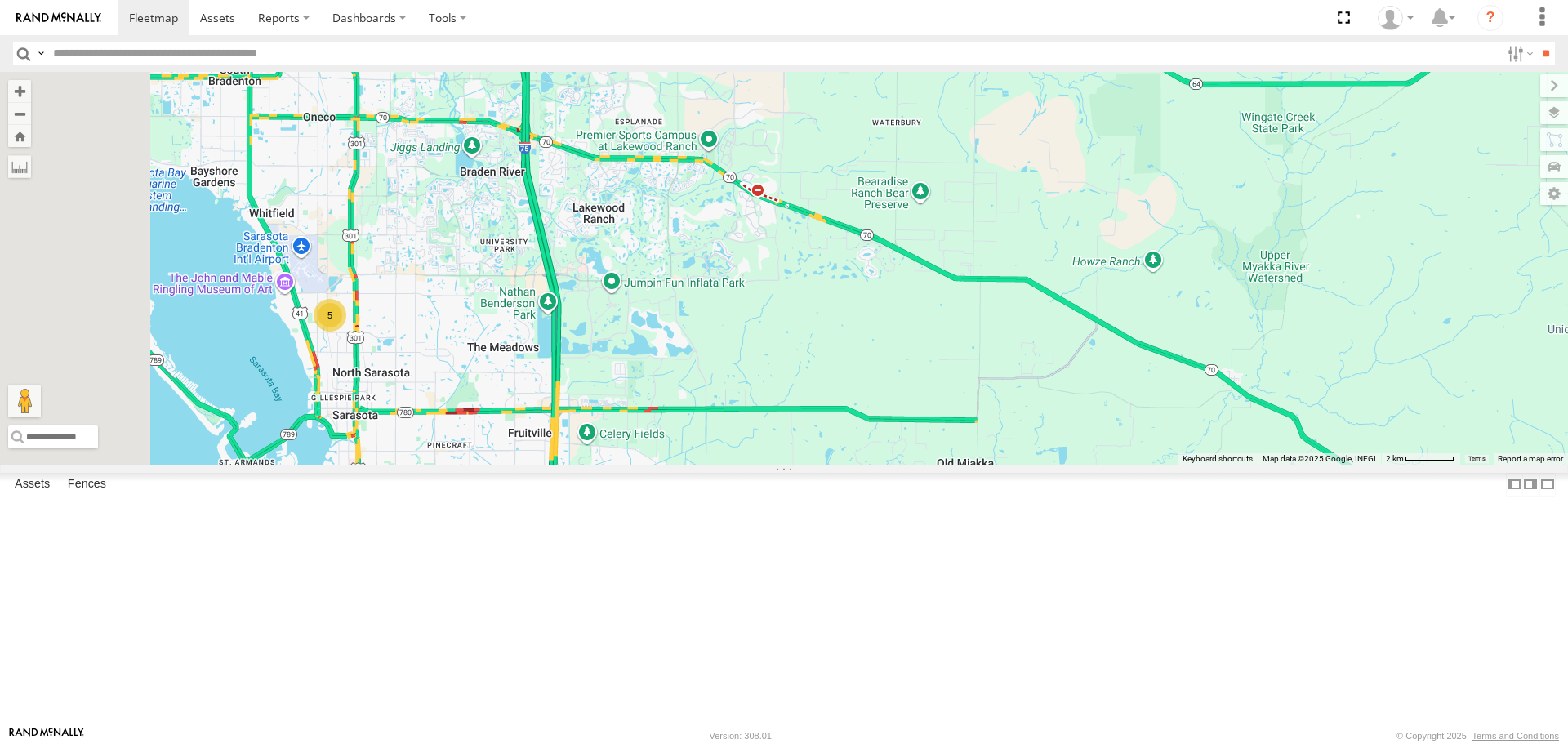
drag, startPoint x: 583, startPoint y: 428, endPoint x: 687, endPoint y: 448, distance: 105.9
click at [685, 447] on div "5" at bounding box center [784, 268] width 1568 height 392
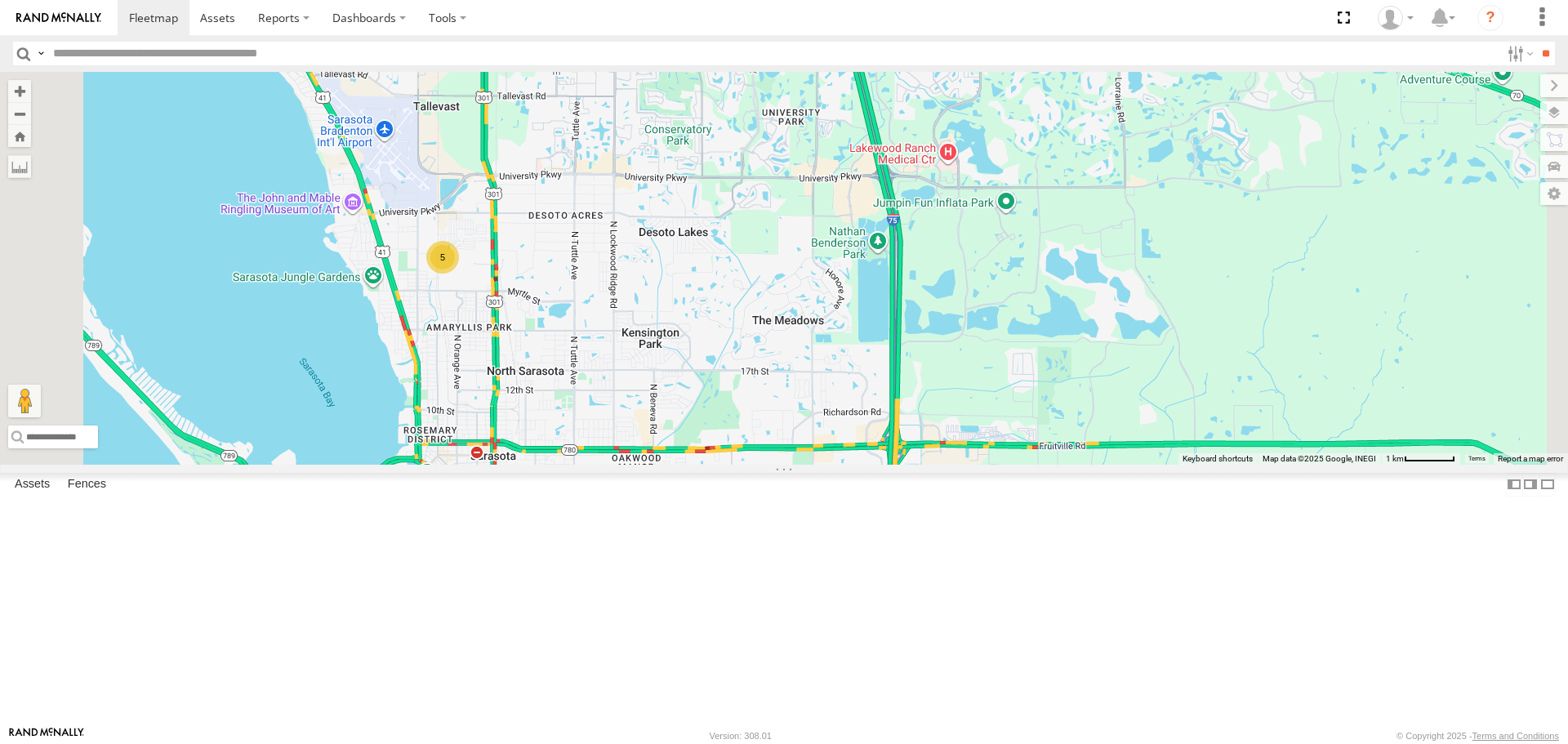
click at [0, 0] on div "Tom All Assets Northgate Blvd North Gate Center 27.37351 -82.54176 Video soul A…" at bounding box center [0, 0] width 0 height 0
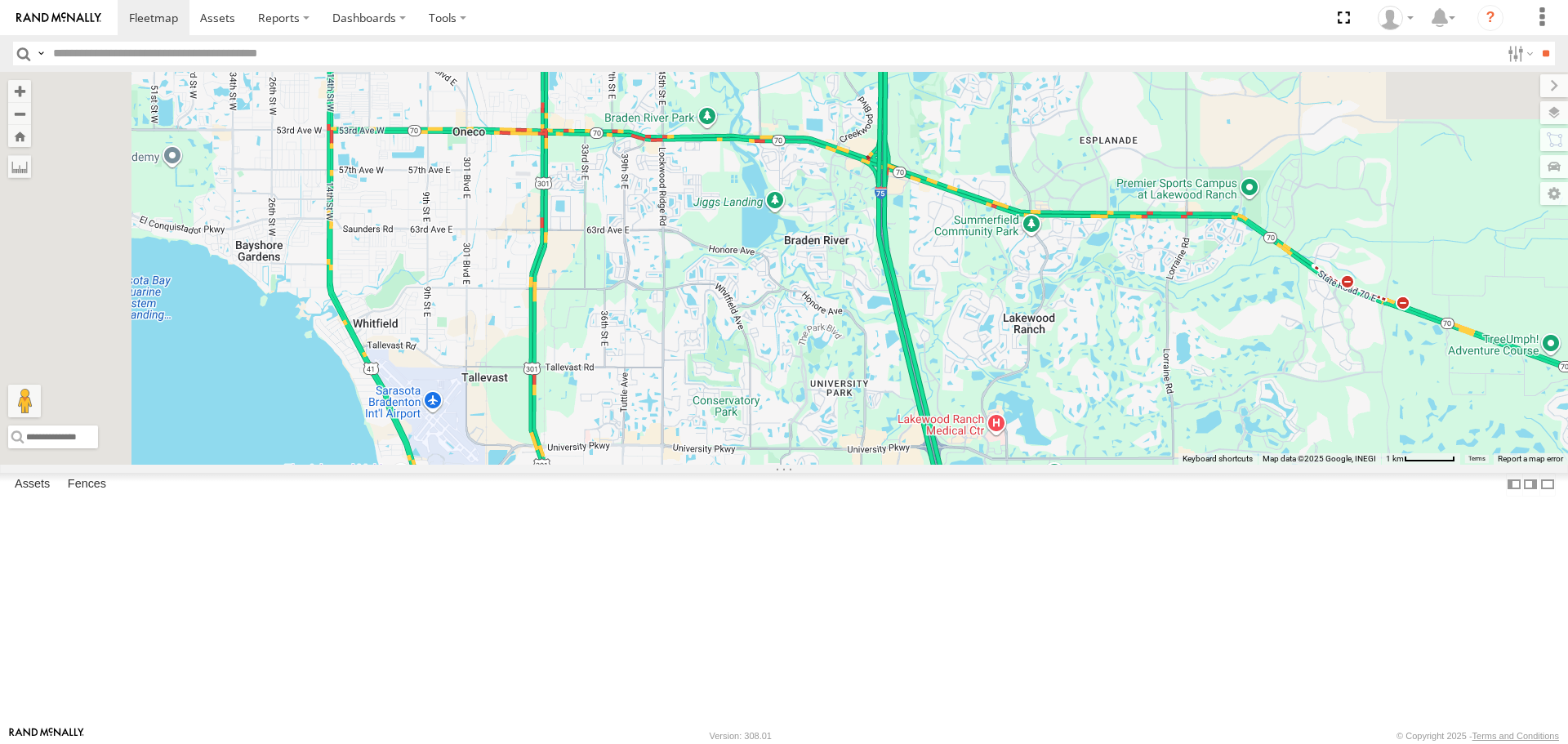
drag, startPoint x: 990, startPoint y: 433, endPoint x: 1033, endPoint y: 699, distance: 269.5
click at [1038, 464] on div "5" at bounding box center [784, 268] width 1568 height 392
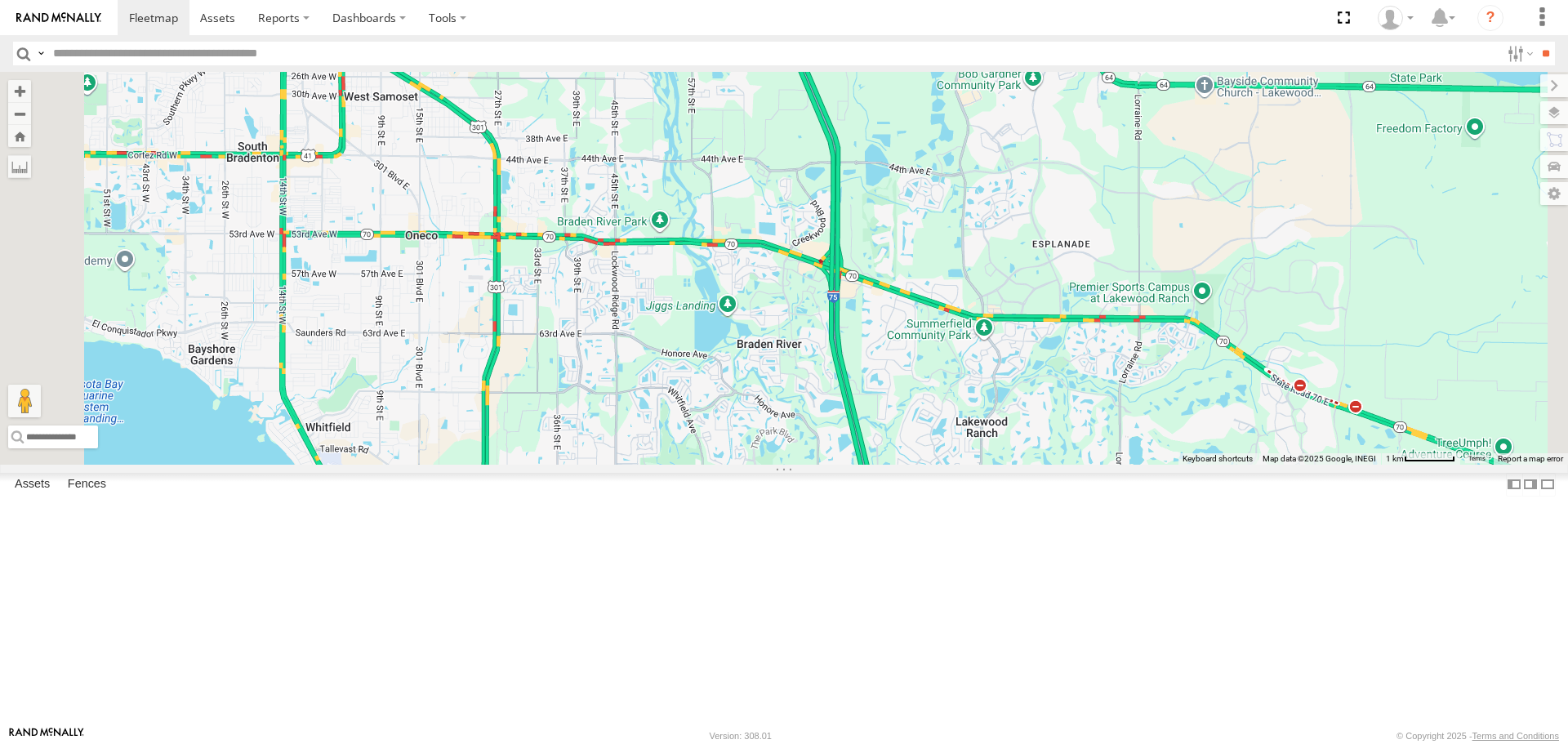
drag, startPoint x: 961, startPoint y: 437, endPoint x: 911, endPoint y: 555, distance: 128.2
click at [915, 464] on div "5" at bounding box center [784, 268] width 1568 height 392
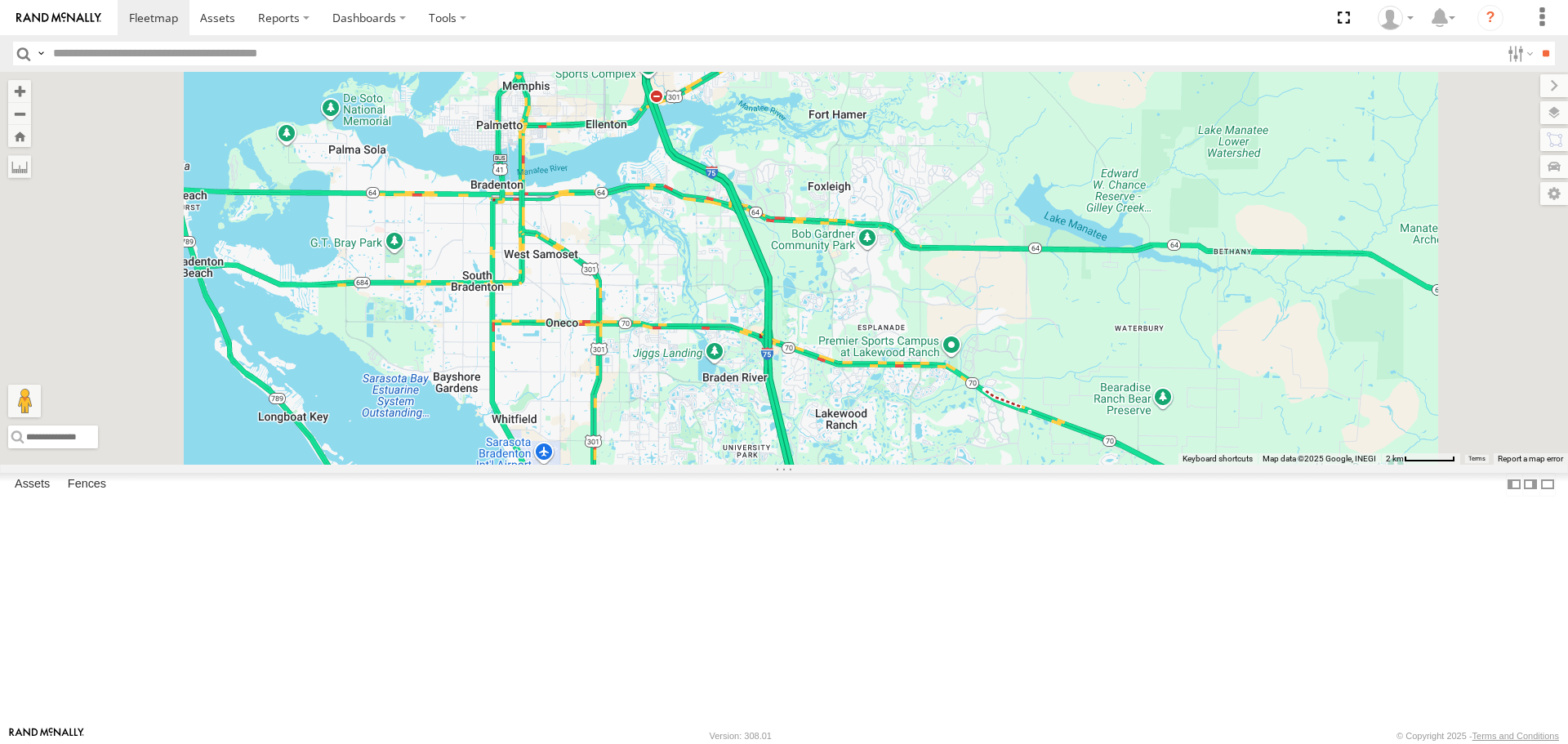
click at [589, 538] on div "5" at bounding box center [572, 521] width 33 height 33
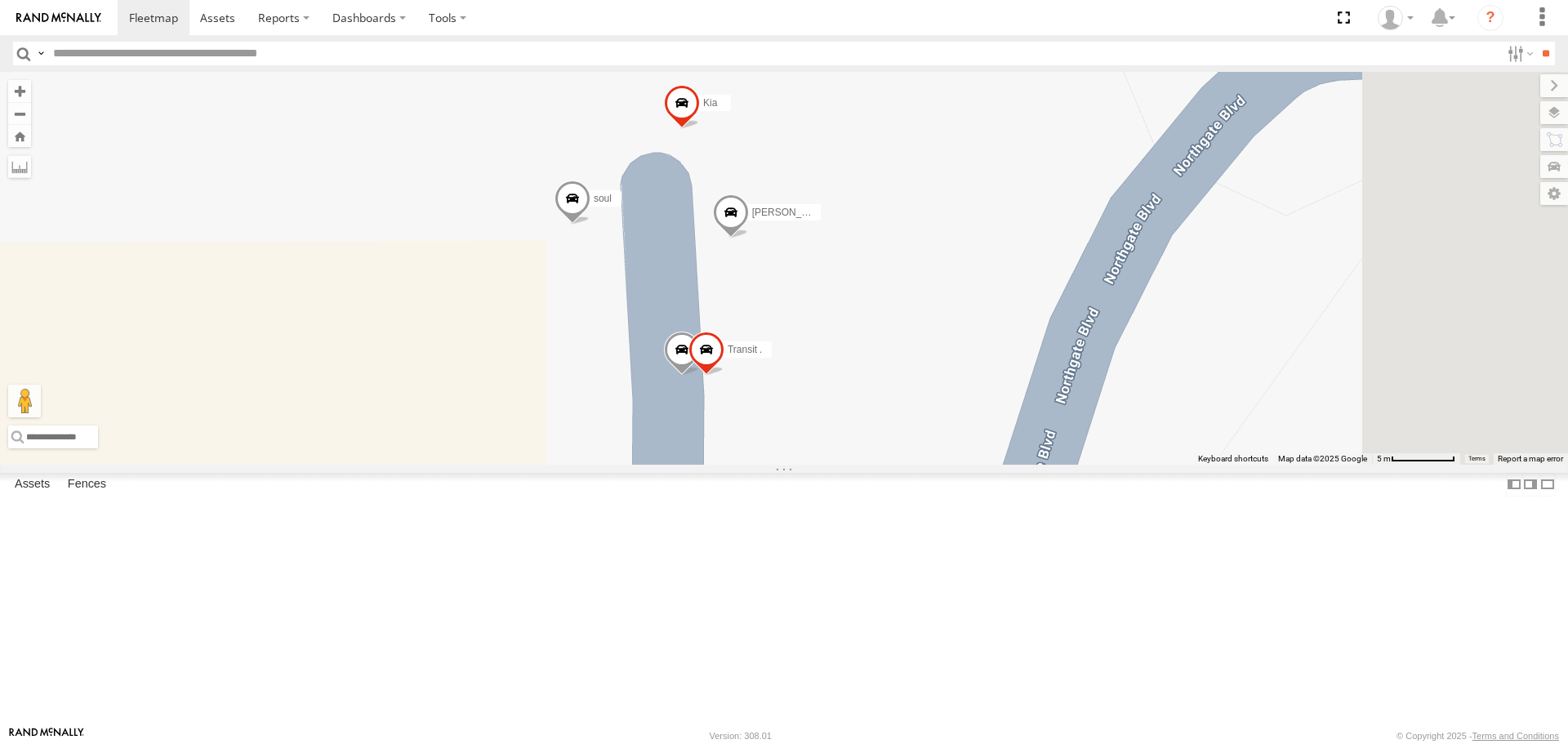
drag, startPoint x: 1006, startPoint y: 454, endPoint x: 689, endPoint y: 508, distance: 321.6
click at [689, 464] on div "Tom Kia soul Robert Transit" at bounding box center [784, 268] width 1568 height 392
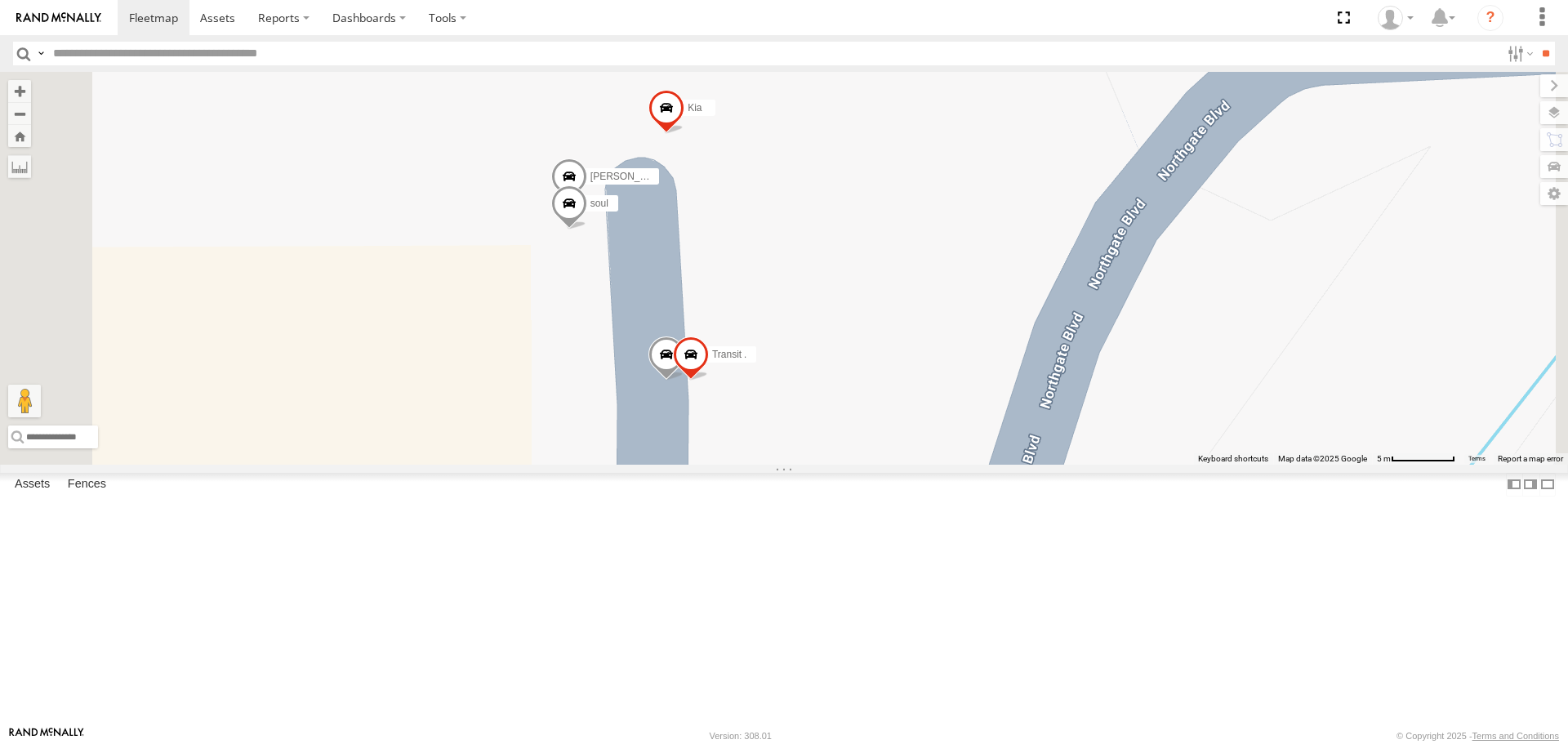
click at [0, 0] on link at bounding box center [0, 0] width 0 height 0
